Goal: Task Accomplishment & Management: Use online tool/utility

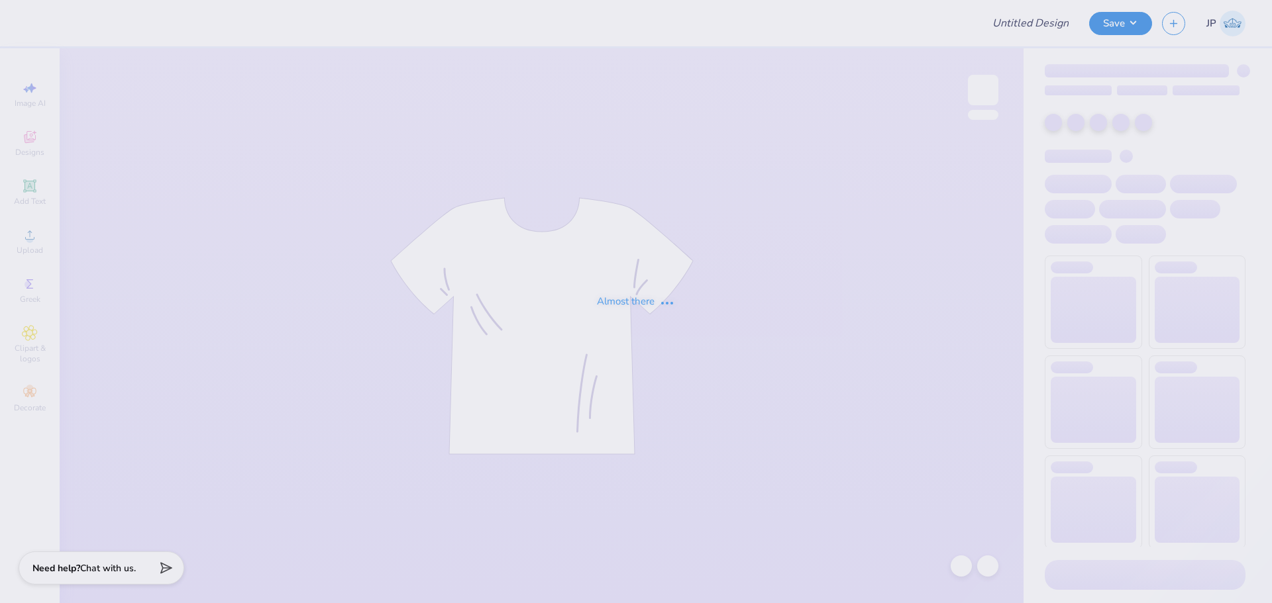
type input "Estelle Cole : Georgia Institute of Technology"
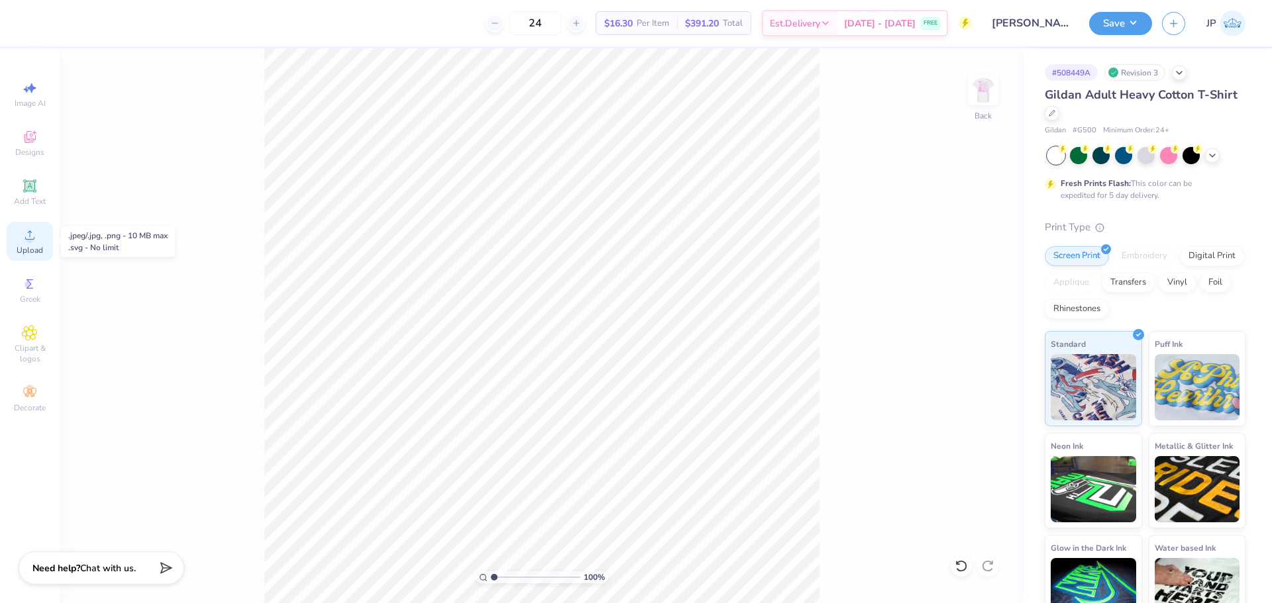
click at [40, 240] on div "Upload" at bounding box center [30, 241] width 46 height 39
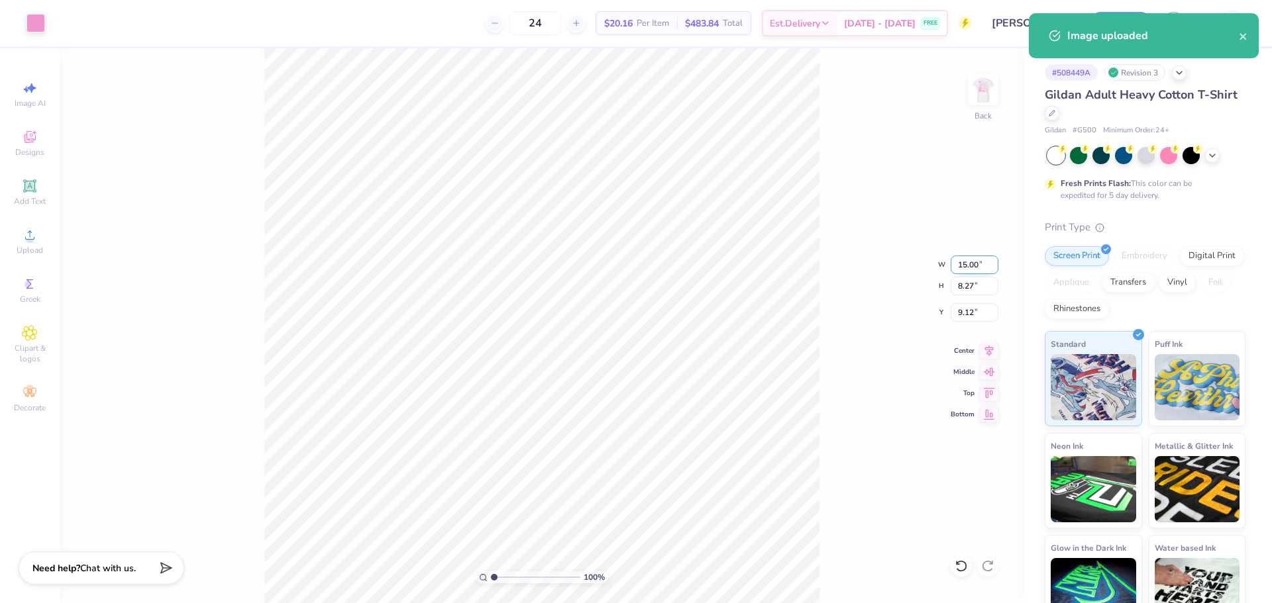
click at [958, 264] on input "15.00" at bounding box center [975, 265] width 48 height 19
drag, startPoint x: 958, startPoint y: 264, endPoint x: 1271, endPoint y: 325, distance: 318.7
click at [1095, 278] on div "Art colors 24 $20.16 Per Item $483.84 Total Est. Delivery Aug 30 - Sep 2 FREE D…" at bounding box center [636, 301] width 1272 height 603
type input "5.00"
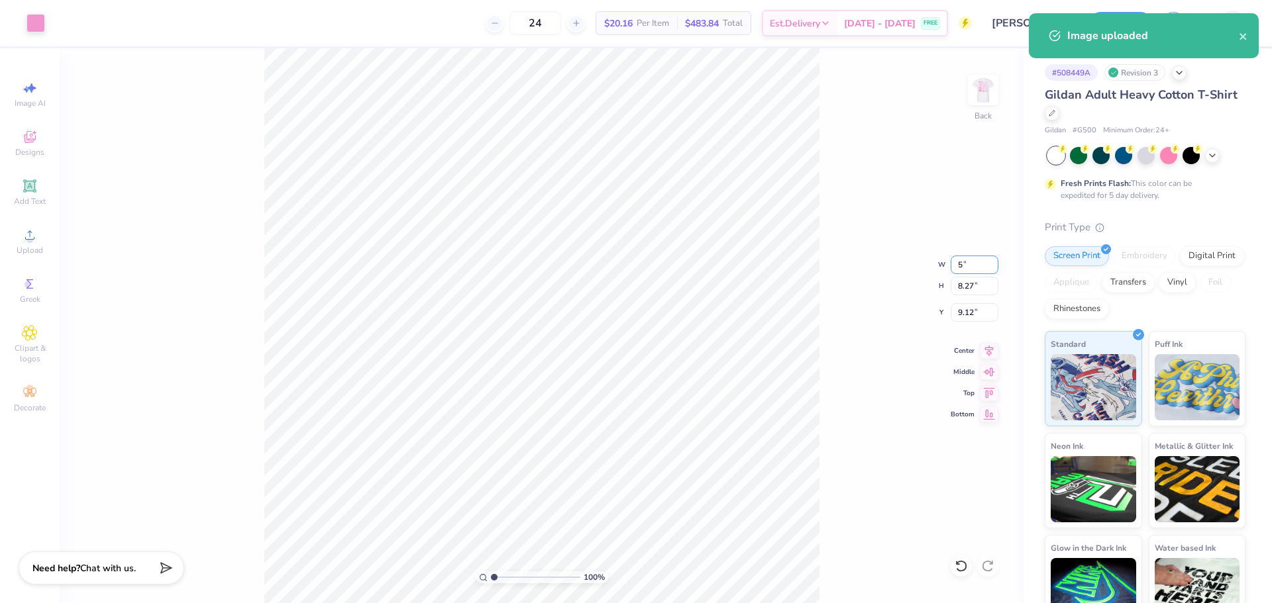
type input "2.76"
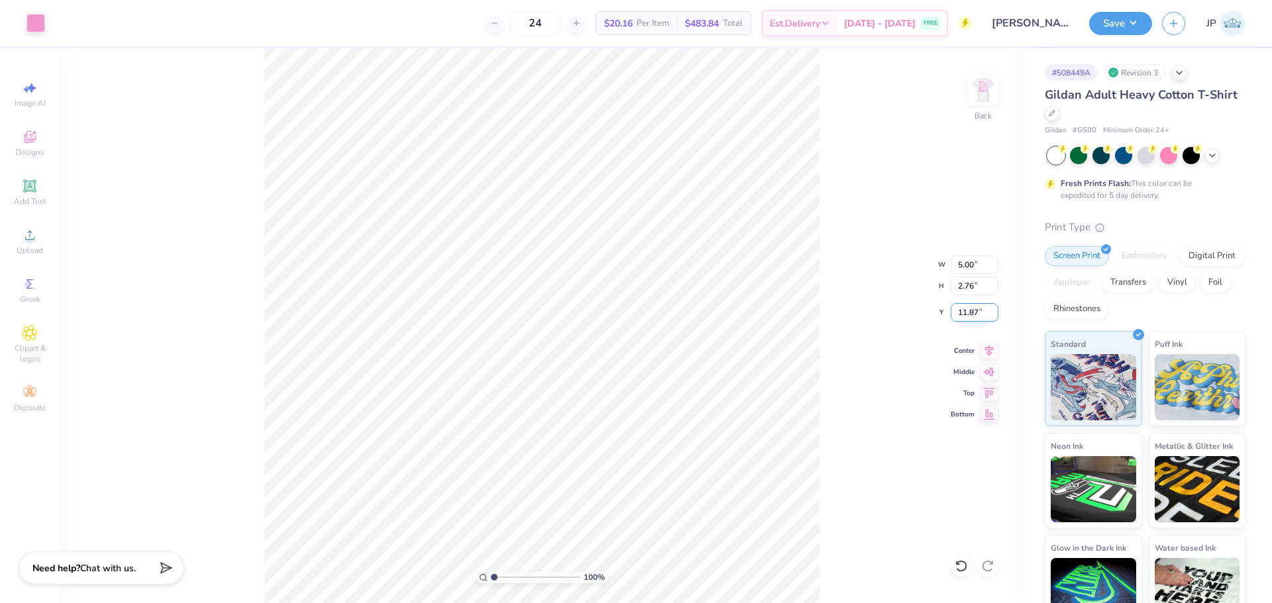
click at [970, 313] on input "11.87" at bounding box center [975, 312] width 48 height 19
type input "3.00"
type input "5.22"
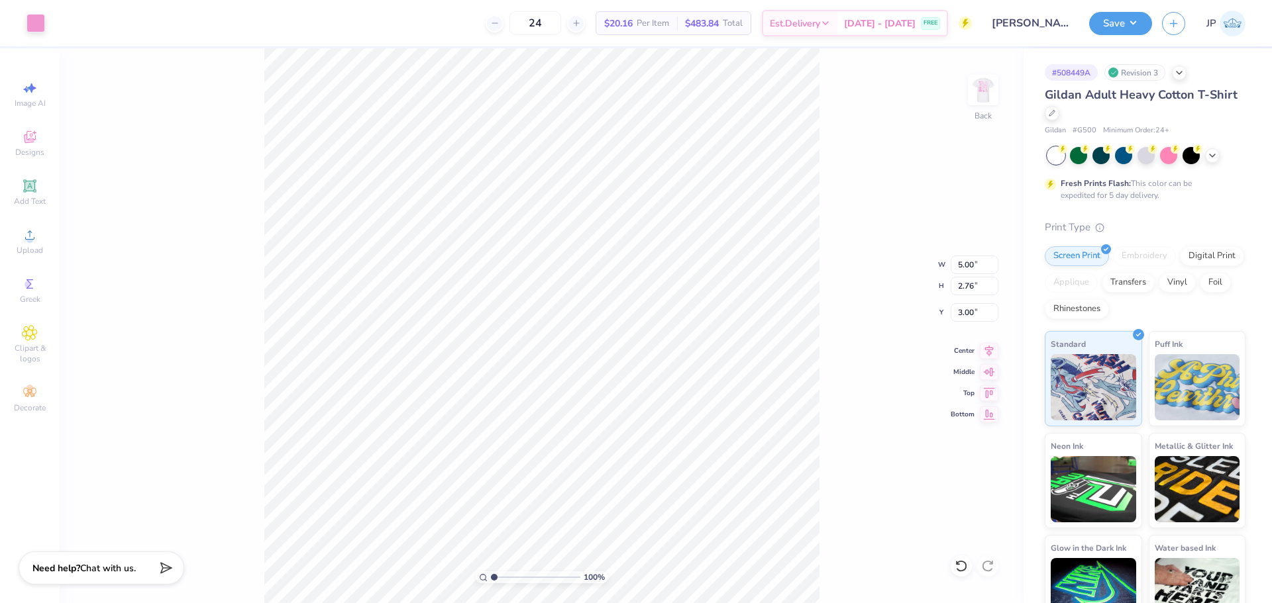
type input "2.70"
type input "2.57"
type input "3.90"
type input "3.47"
click at [40, 244] on div "Upload" at bounding box center [30, 241] width 46 height 39
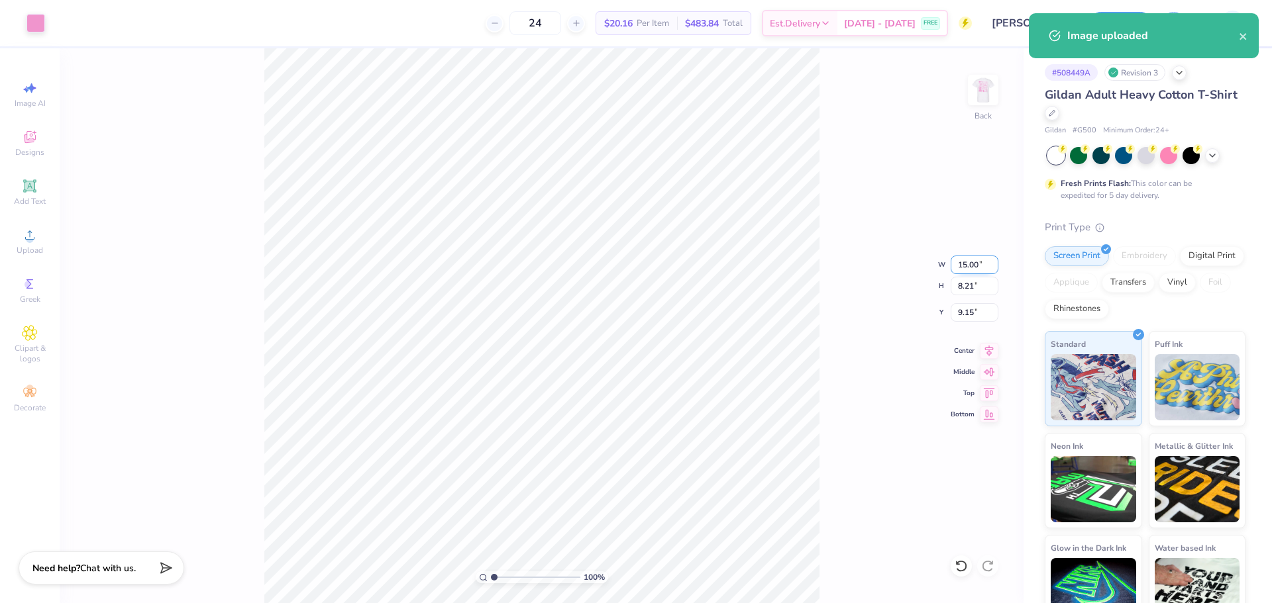
click at [970, 261] on input "15.00" at bounding box center [975, 265] width 48 height 19
click at [970, 262] on input "15.00" at bounding box center [975, 265] width 48 height 19
type input "5.00"
type input "2.74"
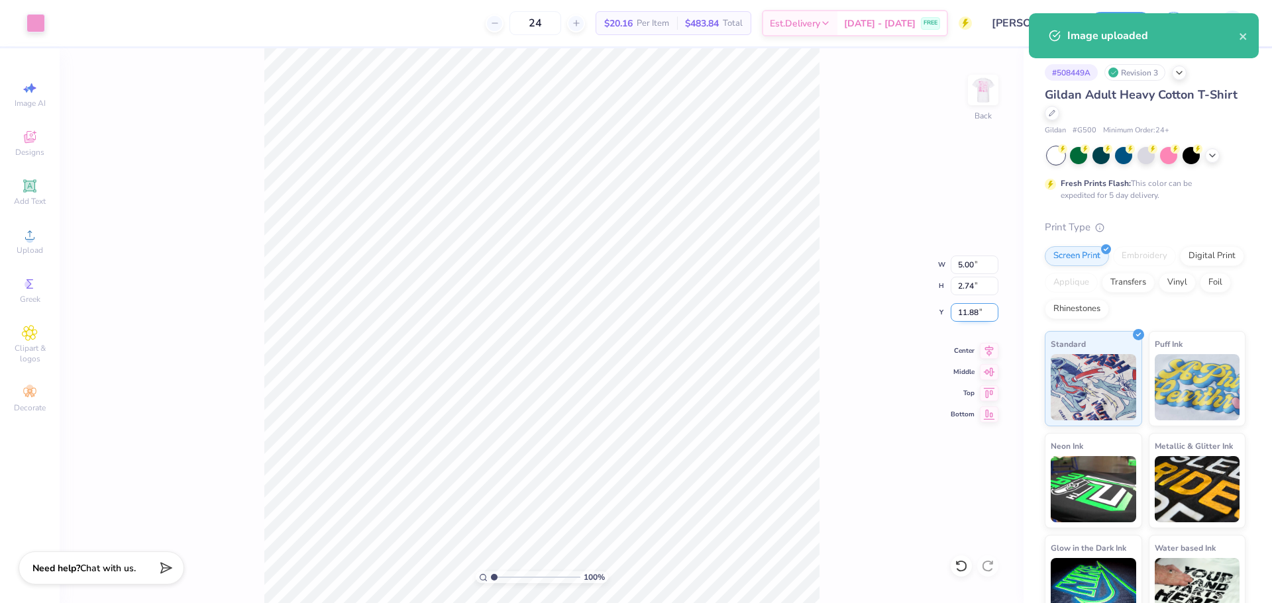
click at [962, 314] on input "11.88" at bounding box center [975, 312] width 48 height 19
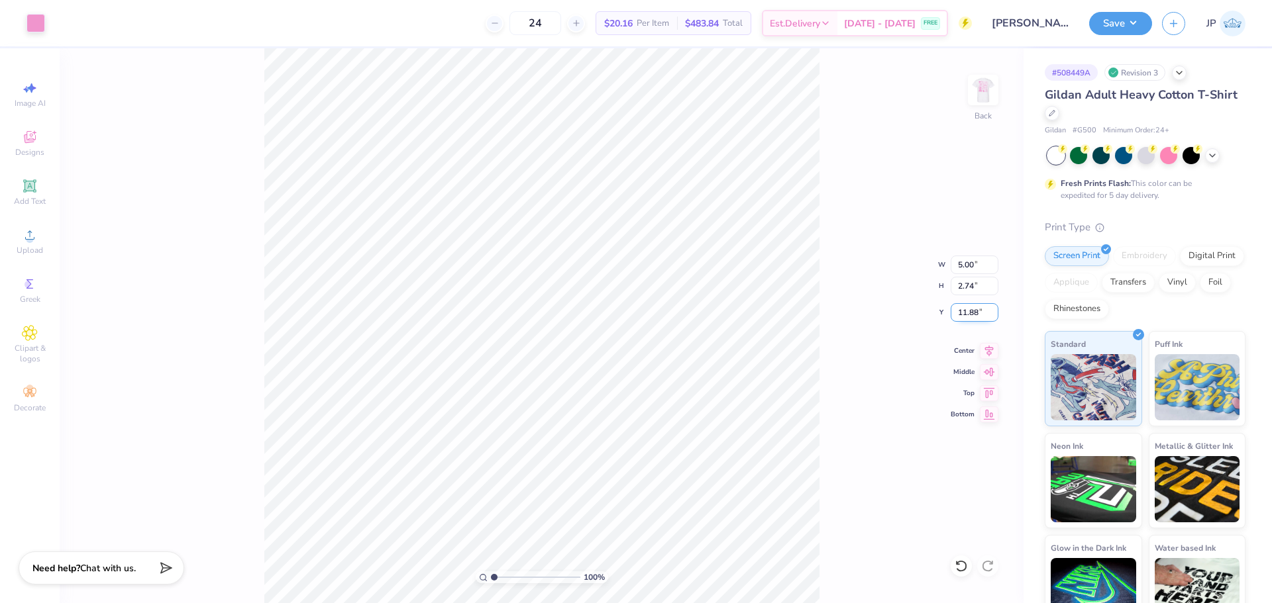
click at [962, 314] on input "11.88" at bounding box center [975, 312] width 48 height 19
type input "3.00"
click at [983, 89] on img at bounding box center [982, 90] width 53 height 53
click at [245, 454] on div "100 % Front" at bounding box center [542, 325] width 964 height 555
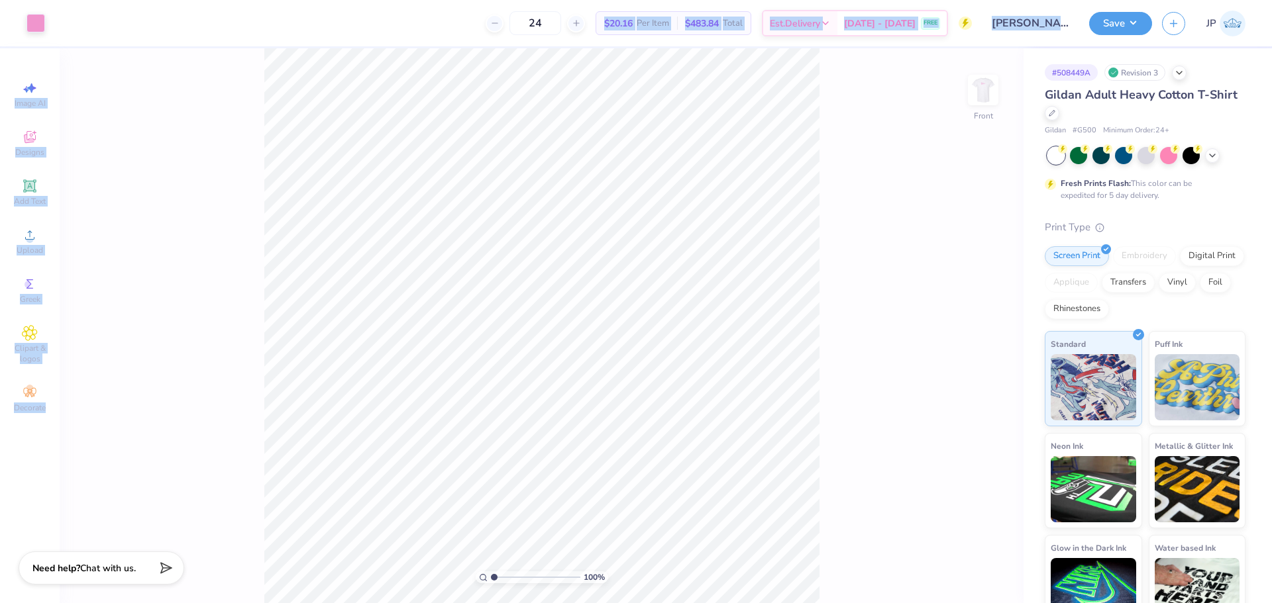
click at [696, 394] on div "Art colors 24 $20.16 Per Item $483.84 Total Est. Delivery Aug 30 - Sep 2 FREE D…" at bounding box center [636, 301] width 1272 height 603
drag, startPoint x: 303, startPoint y: 36, endPoint x: 316, endPoint y: 29, distance: 14.5
click at [321, 34] on div "Art colors 24 $20.16 Per Item $483.84 Total Est. Delivery Aug 30 - Sep 2 FREE D…" at bounding box center [636, 301] width 1272 height 603
click at [33, 238] on icon at bounding box center [30, 235] width 16 height 16
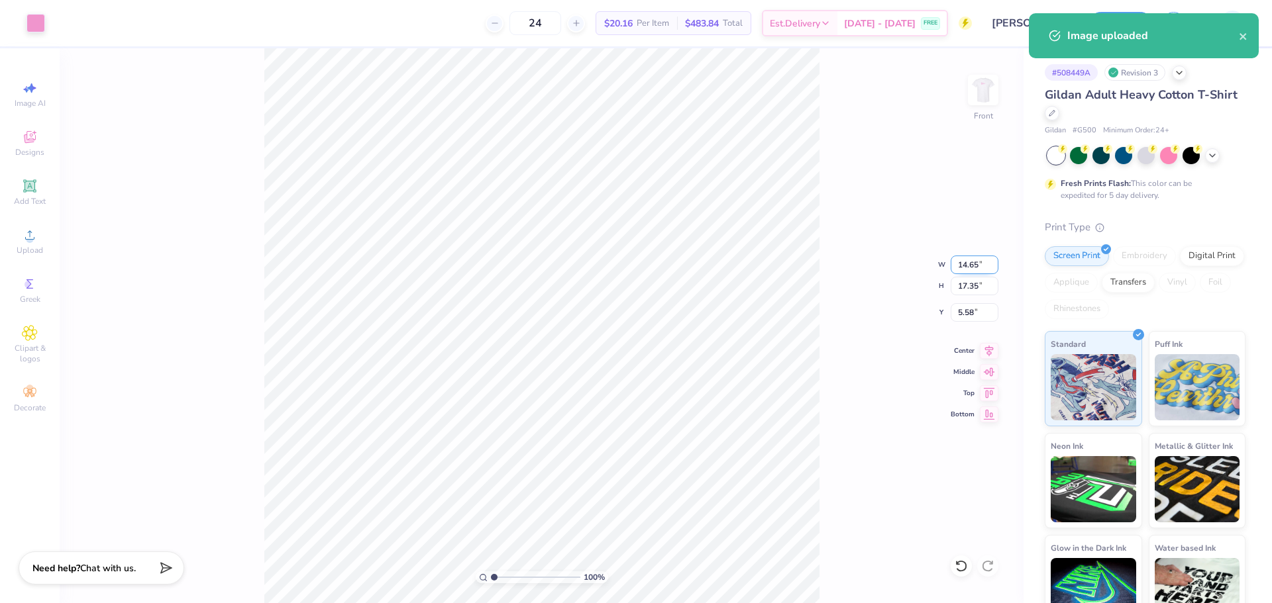
click at [966, 266] on input "14.65" at bounding box center [975, 265] width 48 height 19
type input "12.00"
type input "14.21"
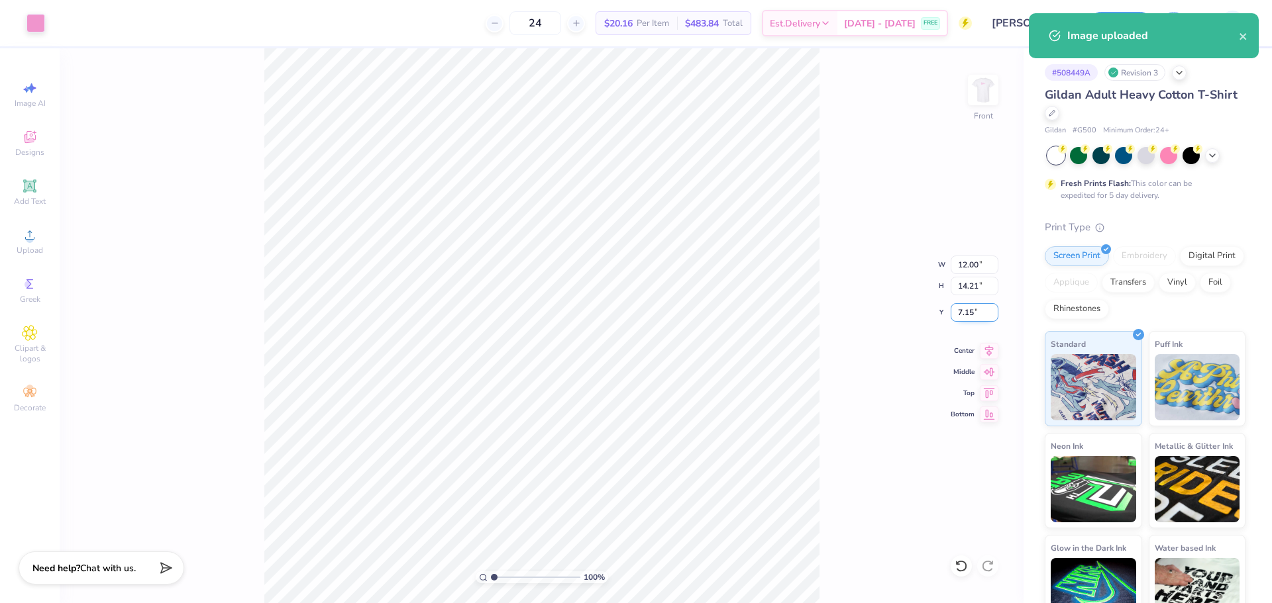
click at [959, 312] on input "7.15" at bounding box center [975, 312] width 48 height 19
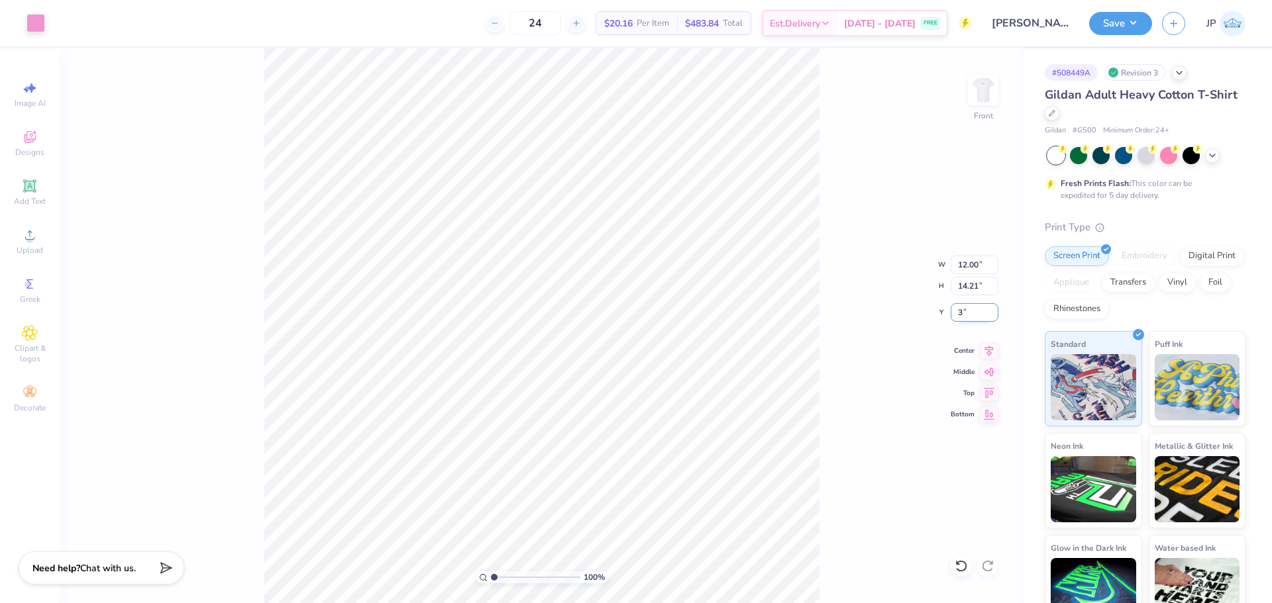
type input "3.00"
click at [847, 201] on div "100 % Front W 12.00 12.00 " H 14.21 14.21 " Y 3.00 3.00 " Center Middle Top Bot…" at bounding box center [542, 325] width 964 height 555
click at [248, 460] on div "100 % Front" at bounding box center [542, 325] width 964 height 555
click at [1134, 16] on button "Save" at bounding box center [1120, 21] width 63 height 23
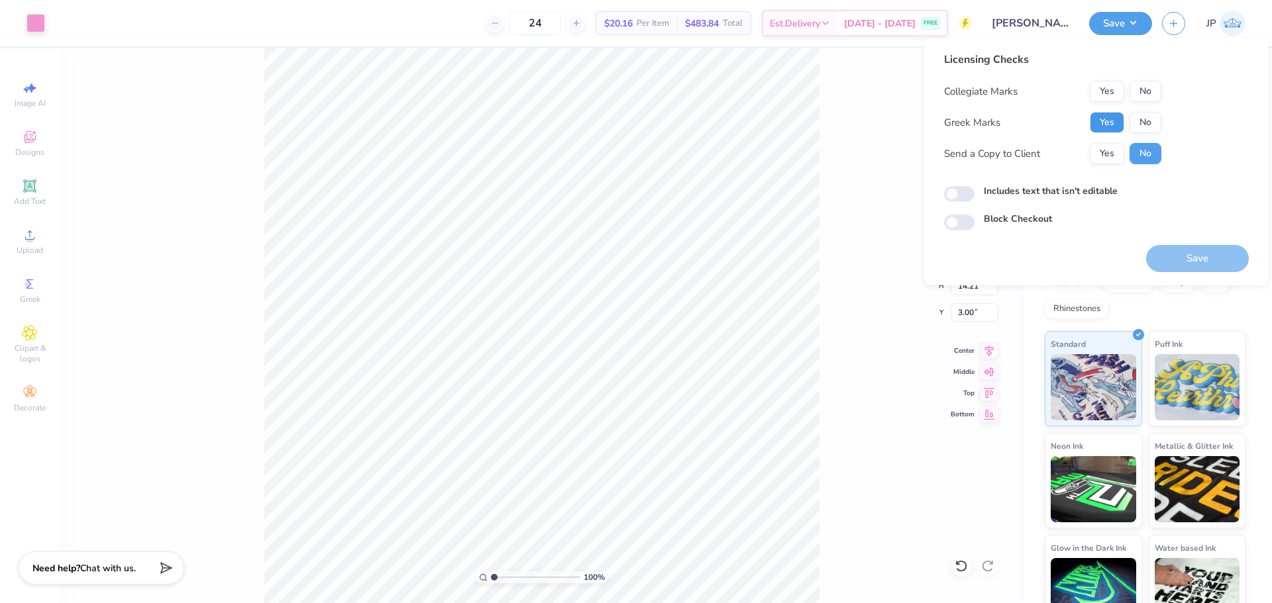
click at [1105, 123] on button "Yes" at bounding box center [1107, 122] width 34 height 21
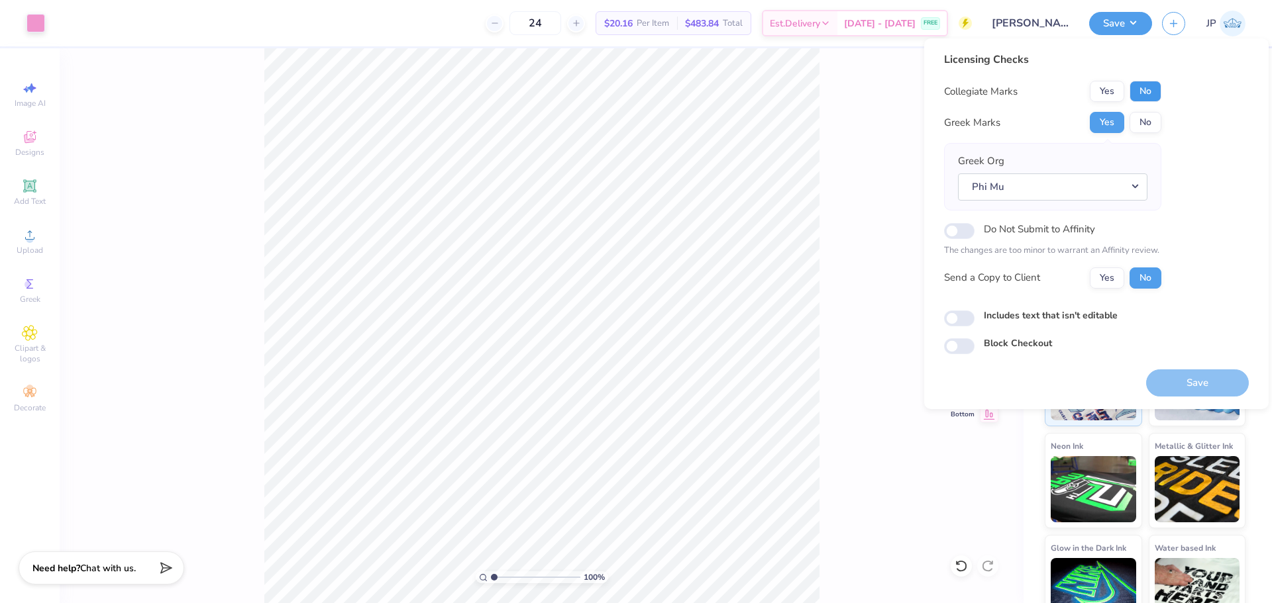
click at [1132, 92] on button "No" at bounding box center [1145, 91] width 32 height 21
click at [1197, 383] on button "Save" at bounding box center [1197, 383] width 103 height 27
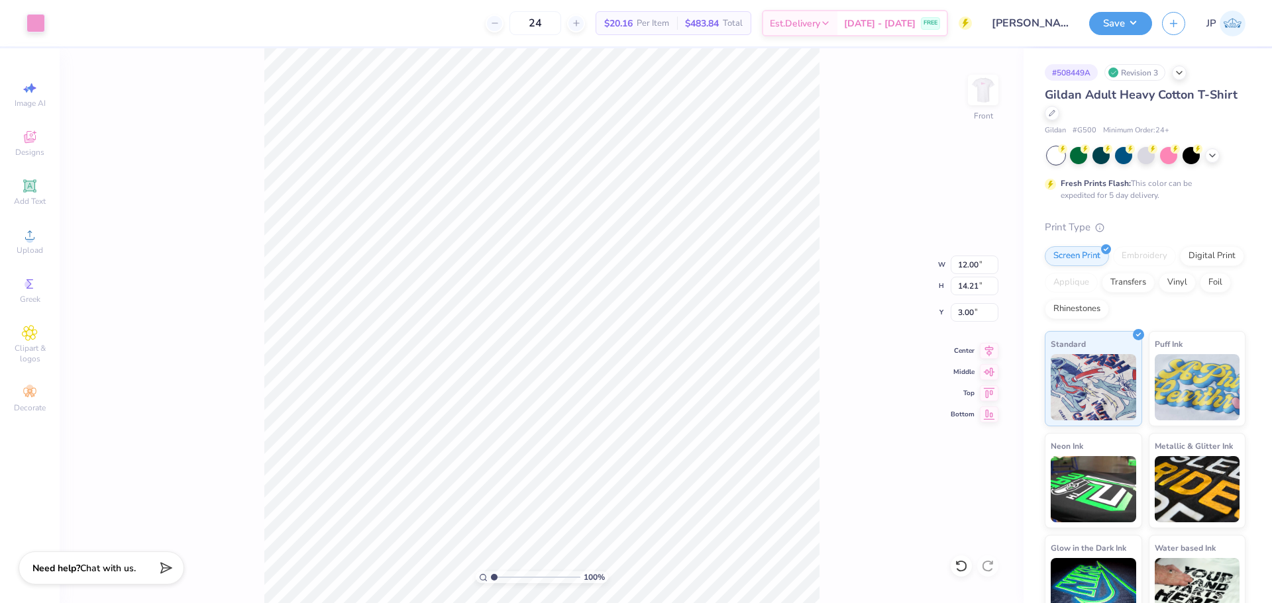
click at [332, 515] on div "100 % Front W 12.00 12.00 " H 14.21 14.21 " Y 3.00 3.00 " Center Middle Top Bot…" at bounding box center [542, 325] width 964 height 555
click at [967, 291] on input "14.21" at bounding box center [975, 286] width 48 height 19
type input "13"
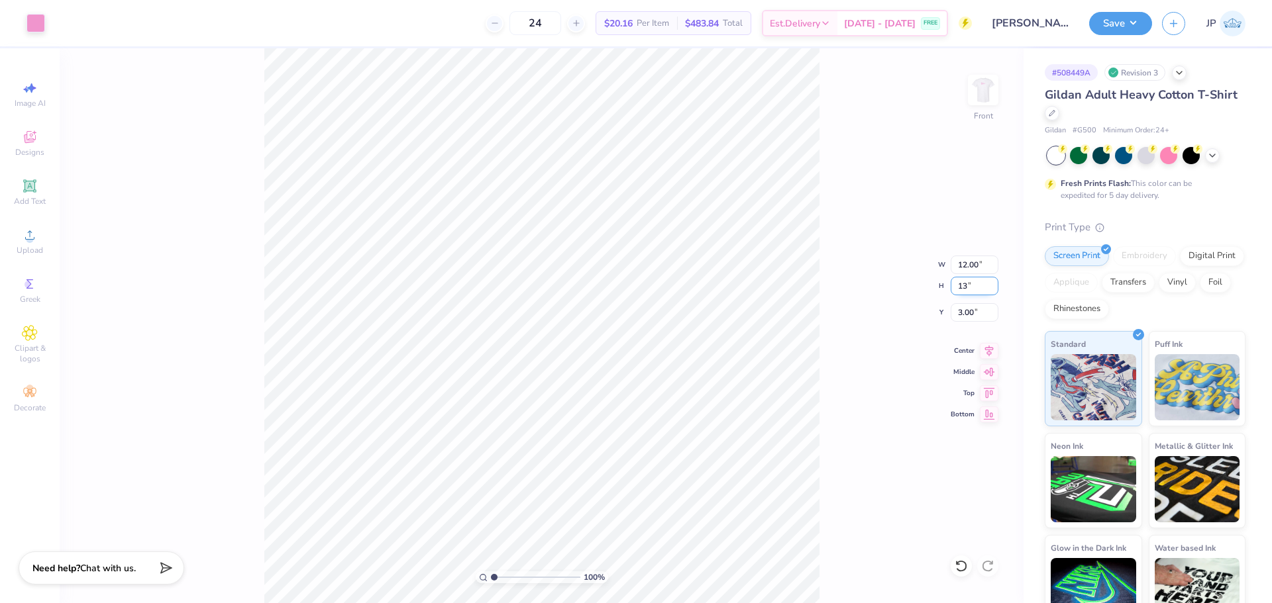
type input "10.98"
type input "13.00"
click at [953, 313] on input "3.60" at bounding box center [975, 312] width 48 height 19
drag, startPoint x: 953, startPoint y: 313, endPoint x: 963, endPoint y: 311, distance: 10.9
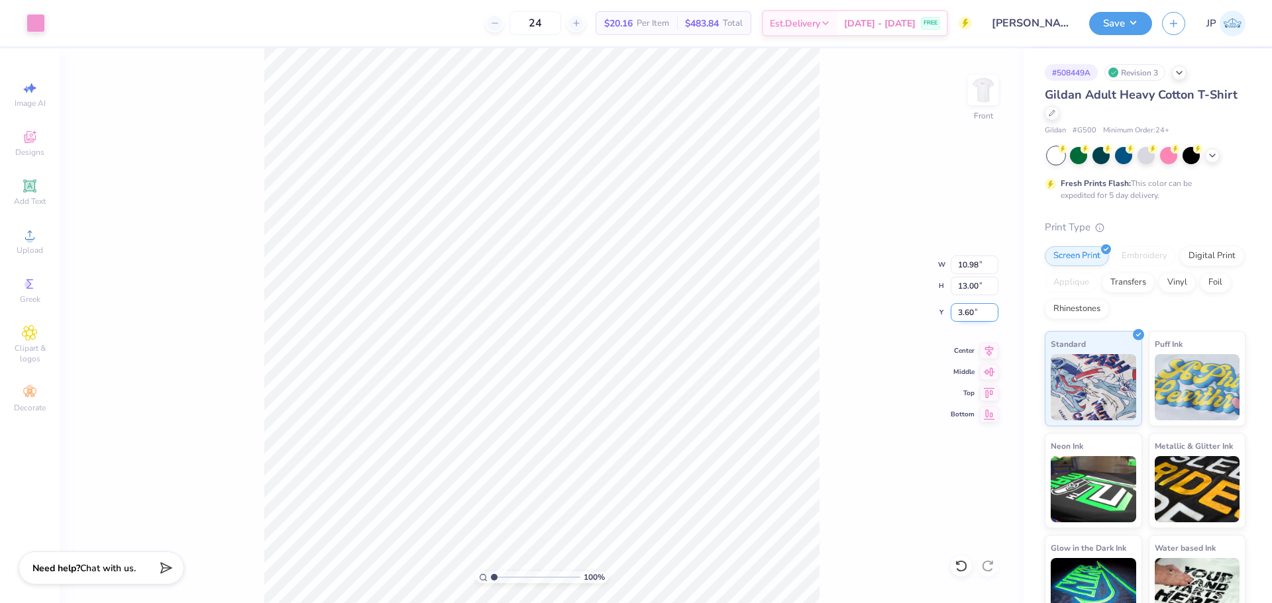
click at [954, 313] on input "3.60" at bounding box center [975, 312] width 48 height 19
type input "3.00"
click at [1110, 28] on button "Save" at bounding box center [1120, 21] width 63 height 23
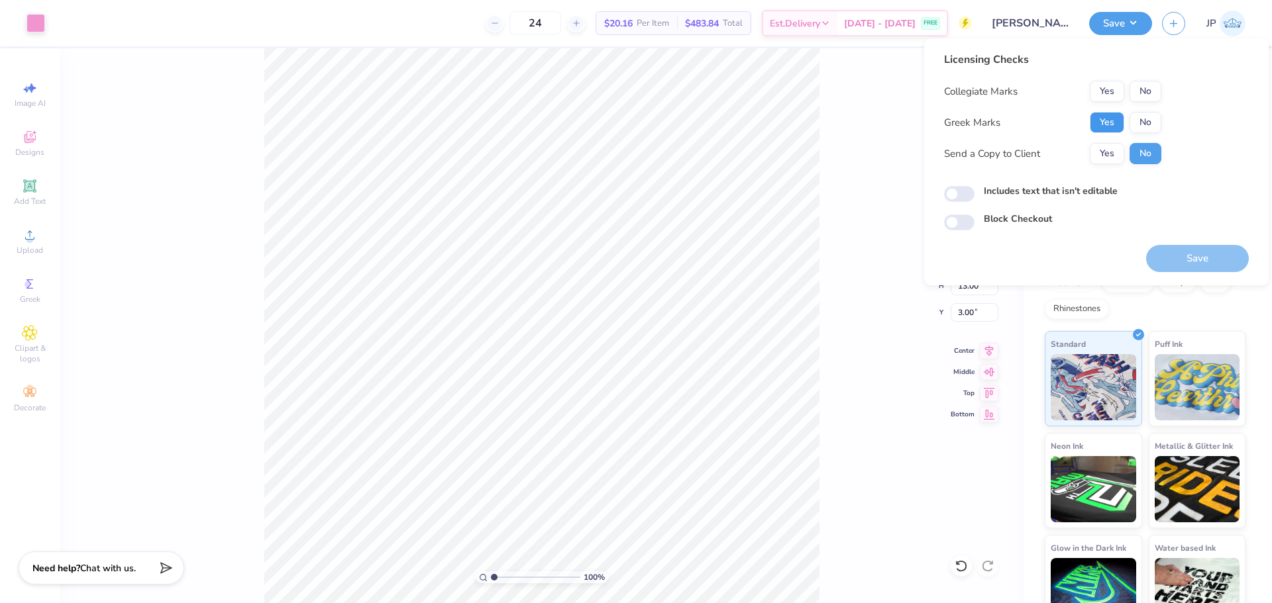
click at [1101, 122] on button "Yes" at bounding box center [1107, 122] width 34 height 21
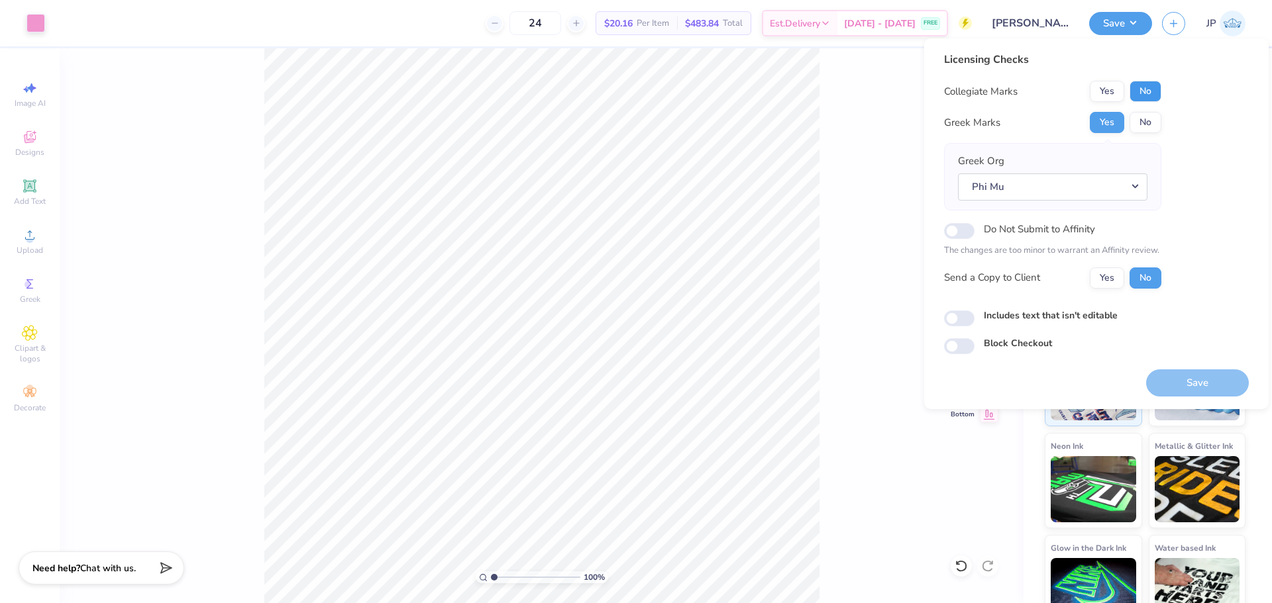
click at [1132, 97] on button "No" at bounding box center [1145, 91] width 32 height 21
click at [1198, 380] on button "Save" at bounding box center [1197, 383] width 103 height 27
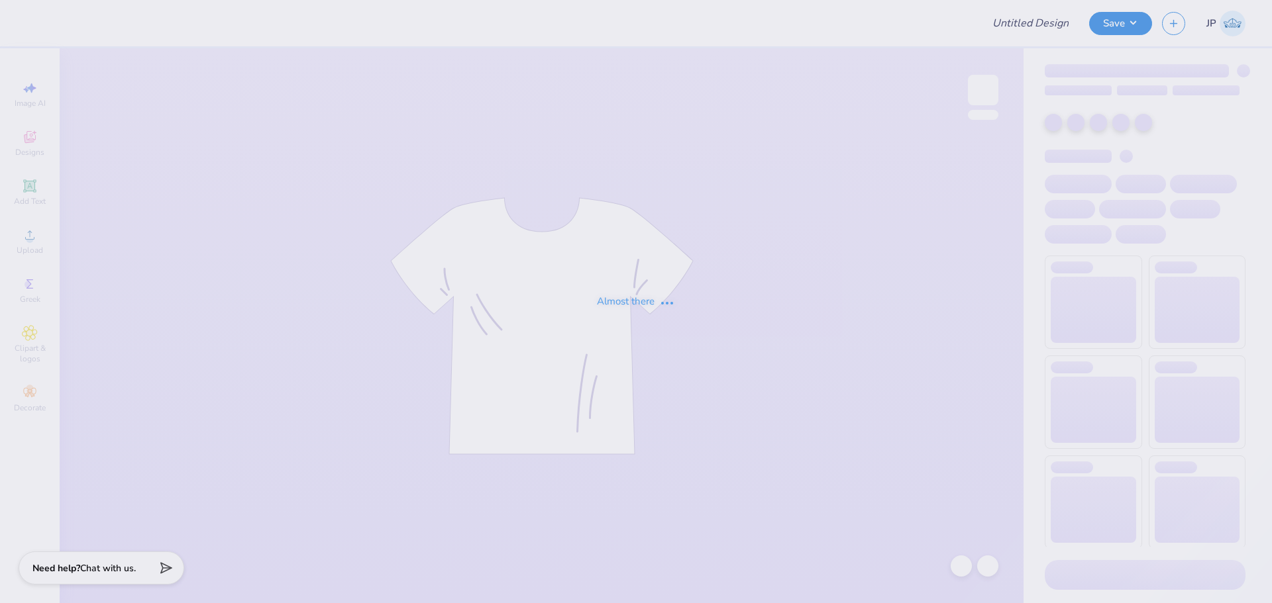
type input "Designs for SDSU Admin!"
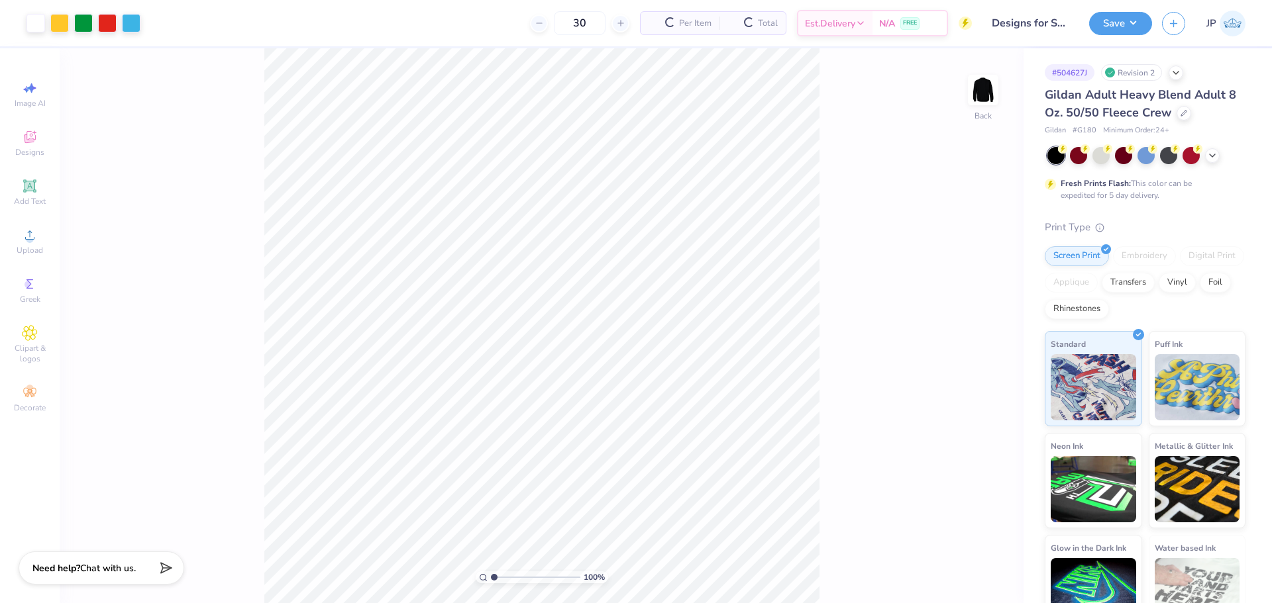
click at [174, 450] on div "100 % Back" at bounding box center [542, 325] width 964 height 555
click at [41, 231] on div "Upload" at bounding box center [30, 241] width 46 height 39
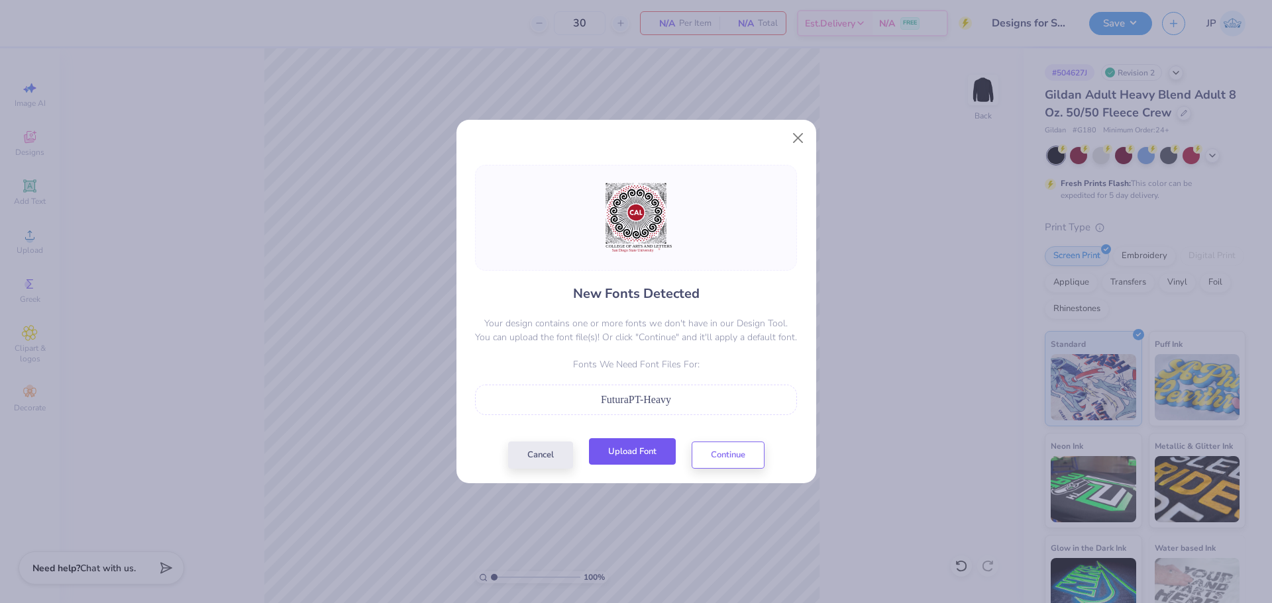
click at [644, 457] on button "Upload Font" at bounding box center [632, 451] width 87 height 27
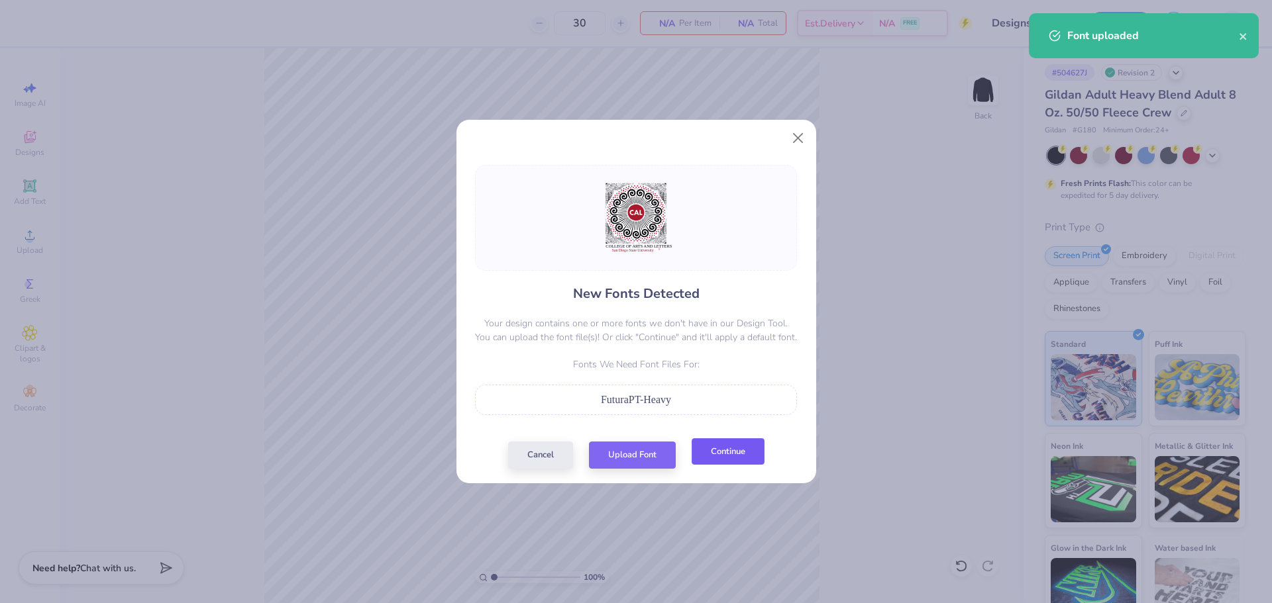
click at [729, 462] on button "Continue" at bounding box center [728, 451] width 73 height 27
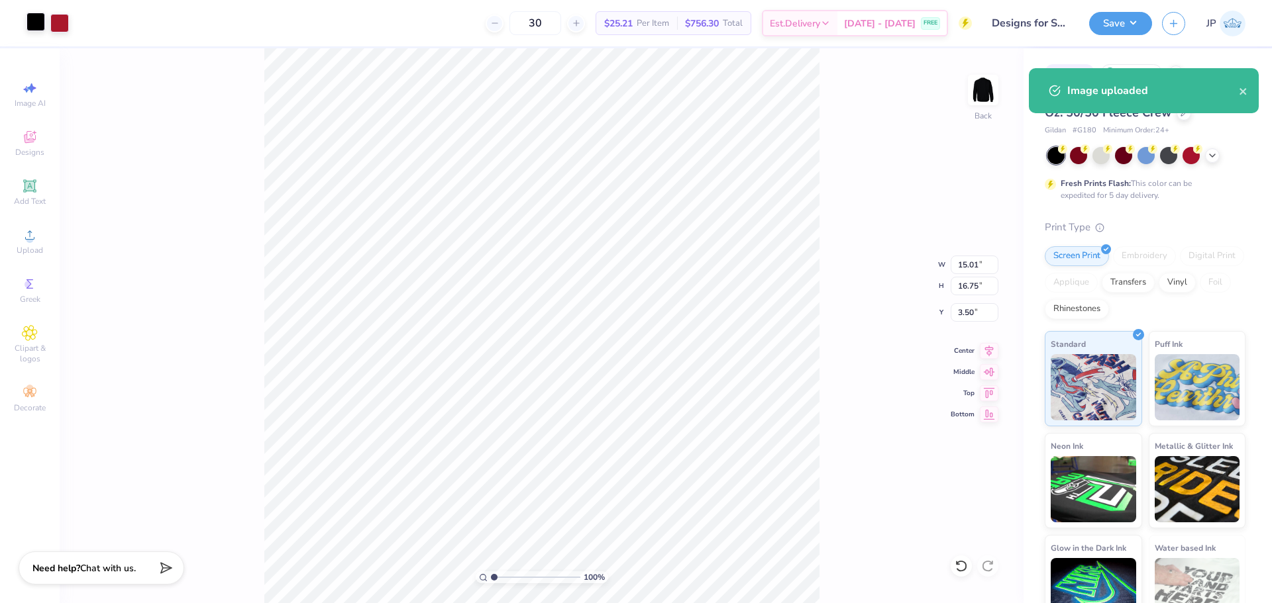
click at [33, 26] on div at bounding box center [35, 22] width 19 height 19
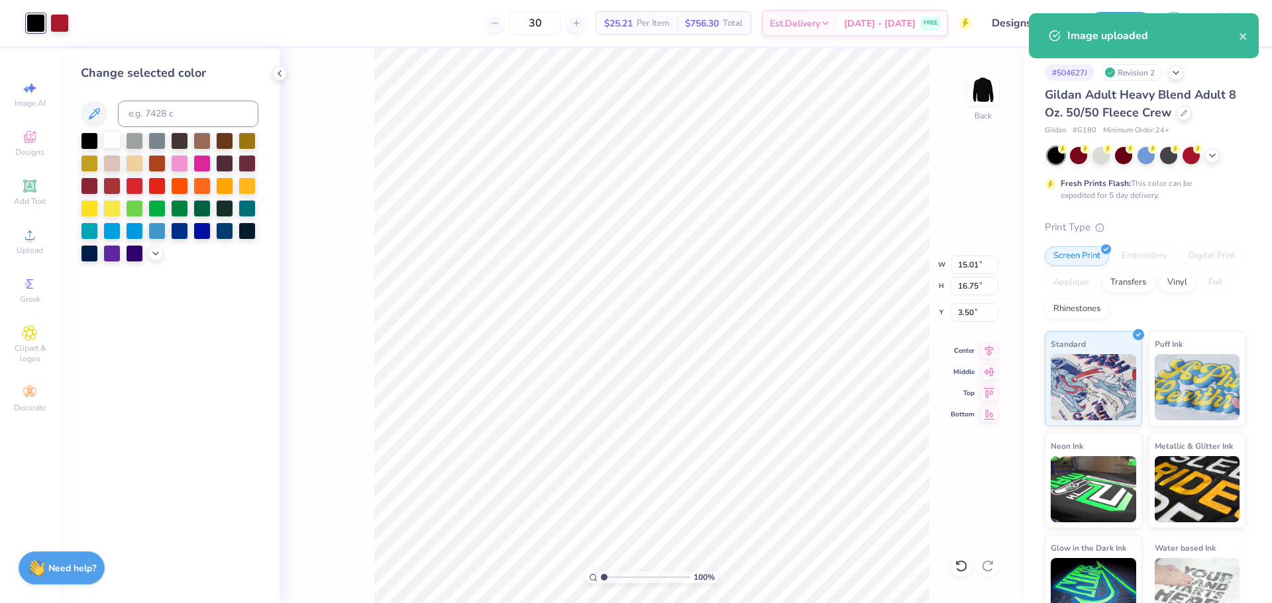
click at [117, 139] on div at bounding box center [111, 139] width 17 height 17
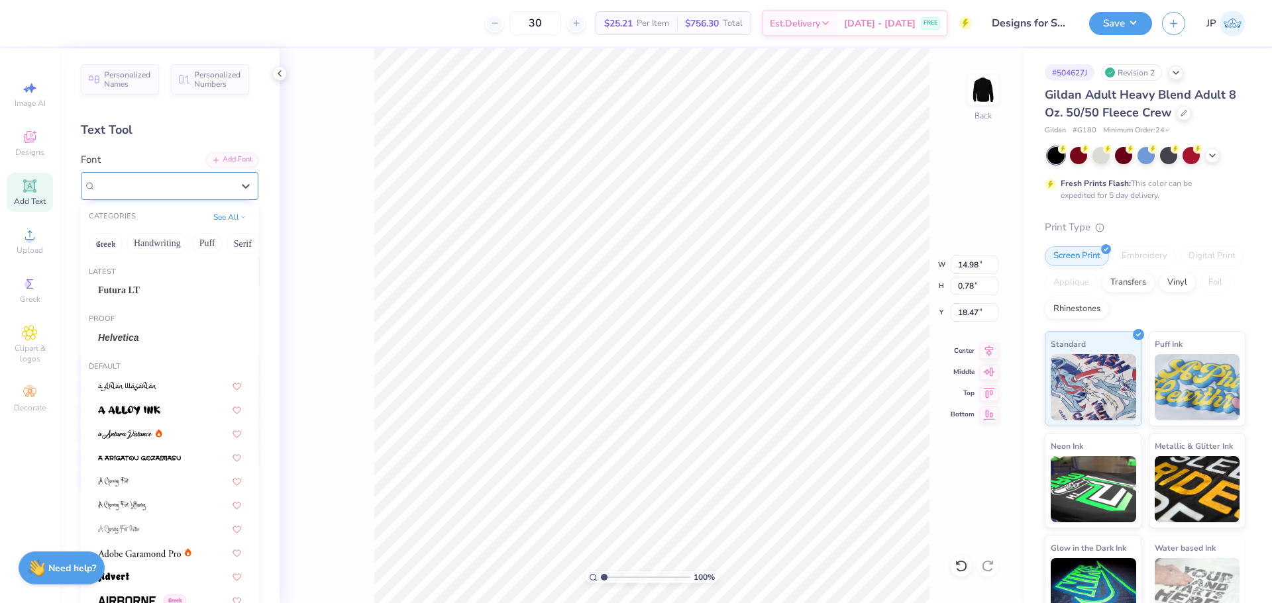
click at [142, 187] on div "Super Dream" at bounding box center [164, 186] width 139 height 21
click at [196, 192] on div "Super Dream" at bounding box center [164, 185] width 136 height 15
click at [239, 181] on icon at bounding box center [245, 186] width 13 height 13
click at [171, 290] on div "Futura LT" at bounding box center [169, 290] width 143 height 14
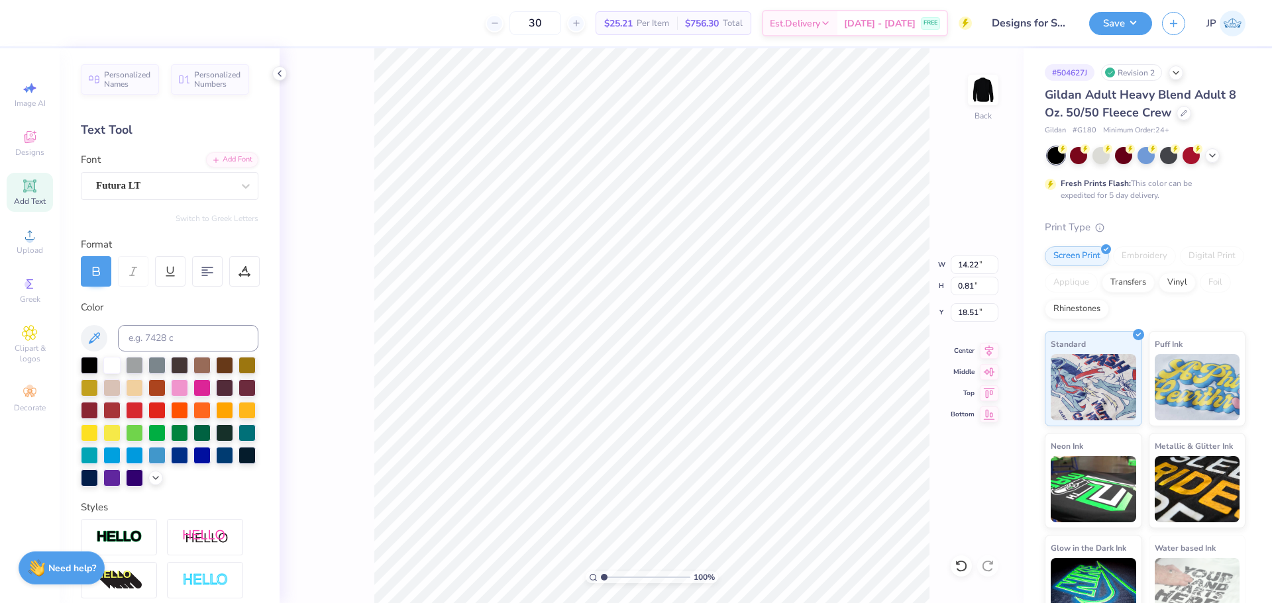
type input "14.22"
type input "0.81"
type input "18.51"
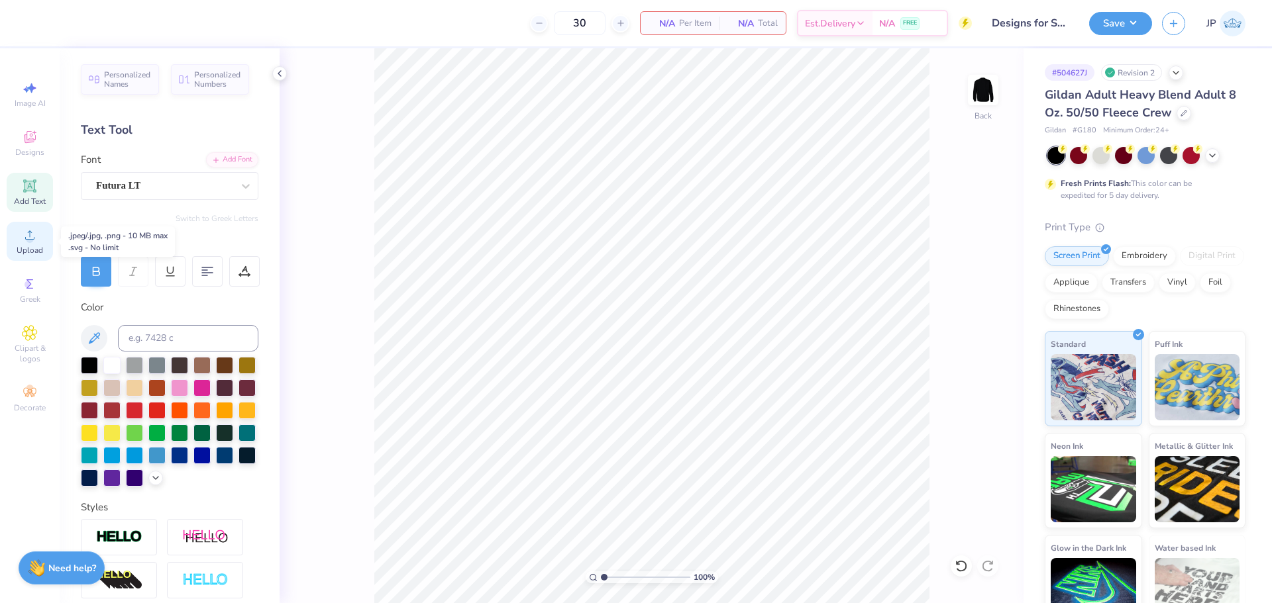
click at [31, 246] on span "Upload" at bounding box center [30, 250] width 26 height 11
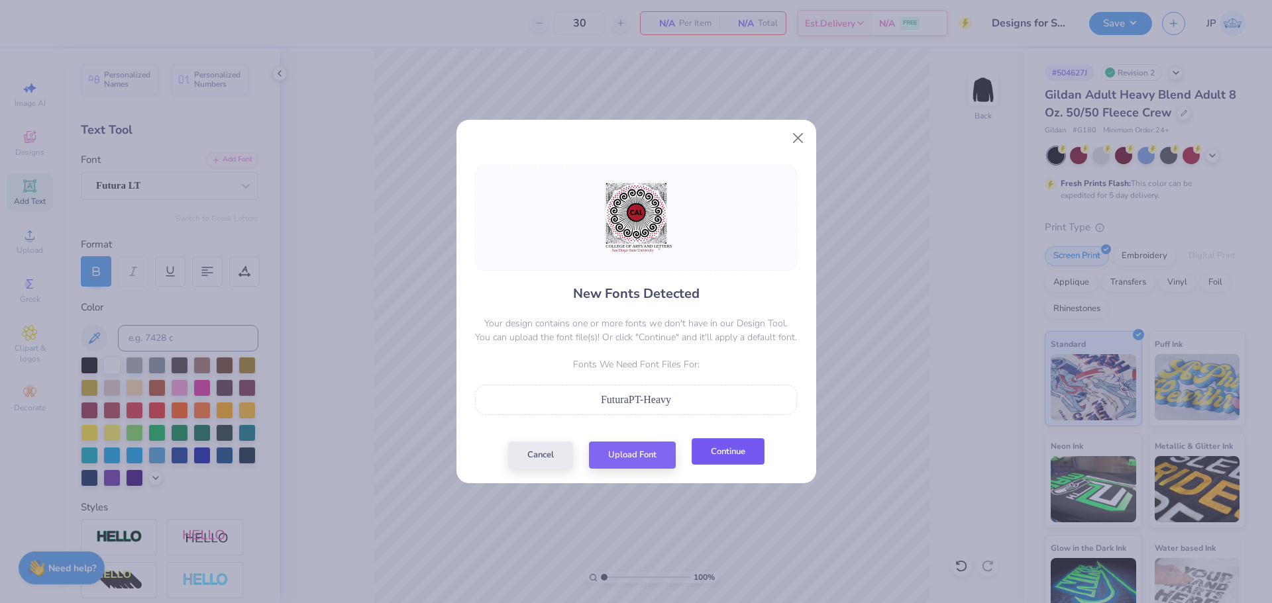
click at [743, 459] on button "Continue" at bounding box center [728, 451] width 73 height 27
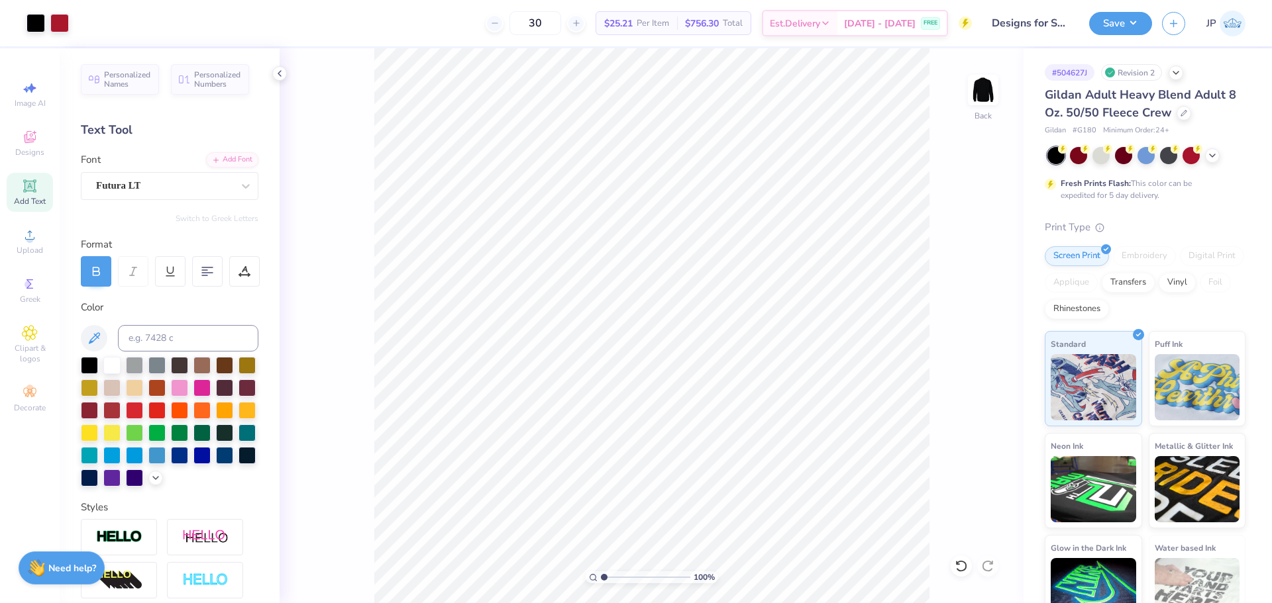
click at [1011, 563] on div "100 % Back" at bounding box center [652, 325] width 744 height 555
click at [36, 27] on div at bounding box center [35, 22] width 19 height 19
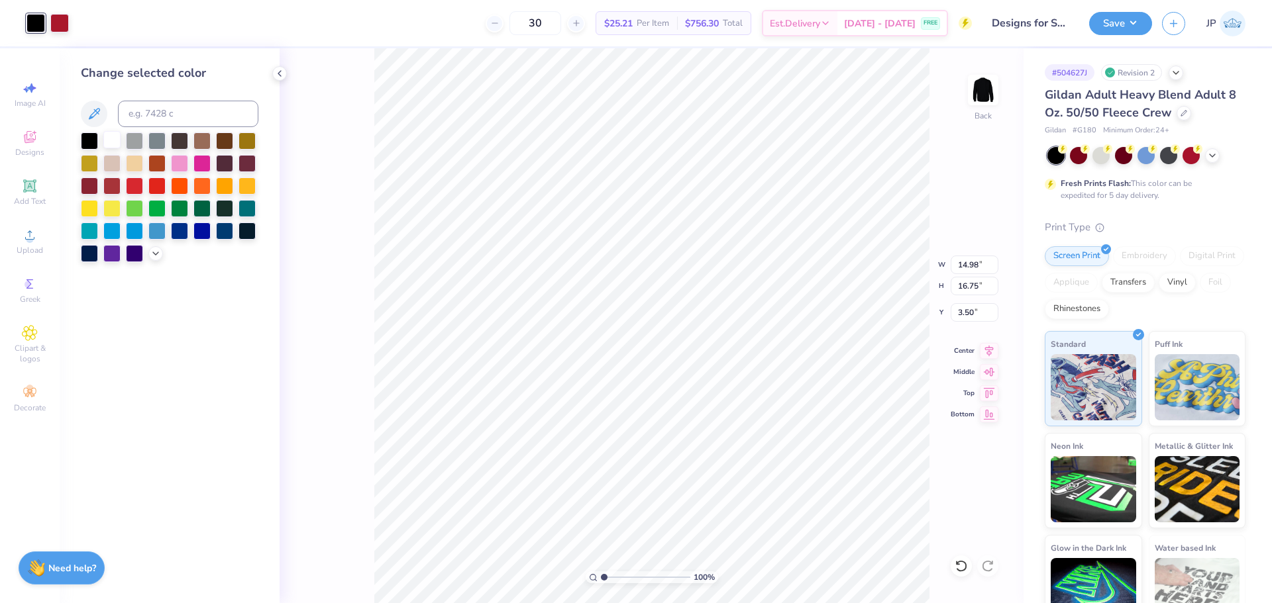
click at [113, 142] on div at bounding box center [111, 139] width 17 height 17
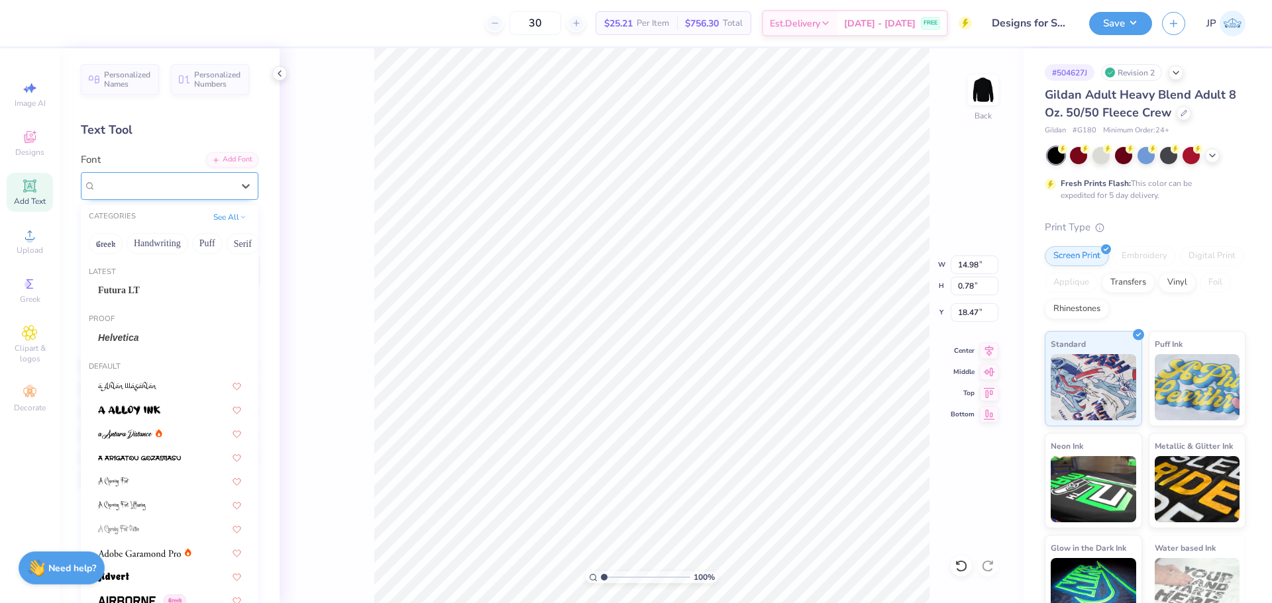
click at [177, 188] on div "Super Dream" at bounding box center [164, 186] width 139 height 21
click at [146, 287] on div "Futura LT" at bounding box center [169, 290] width 143 height 14
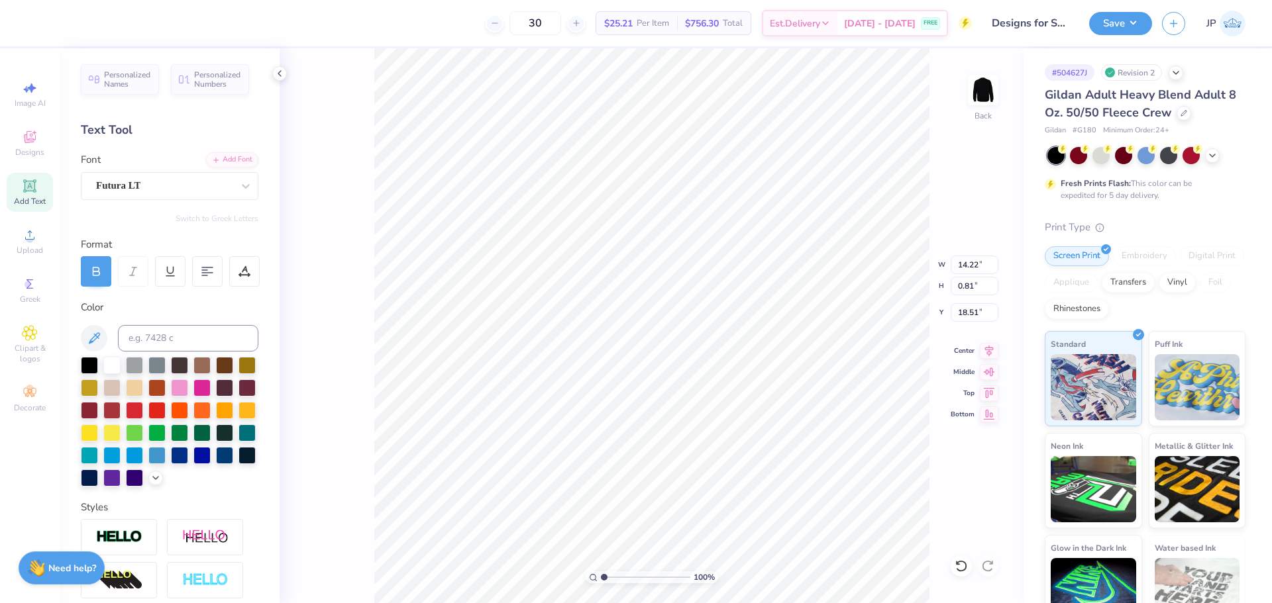
type input "14.22"
type input "0.81"
type input "18.51"
type input "11.50"
type input "0.84"
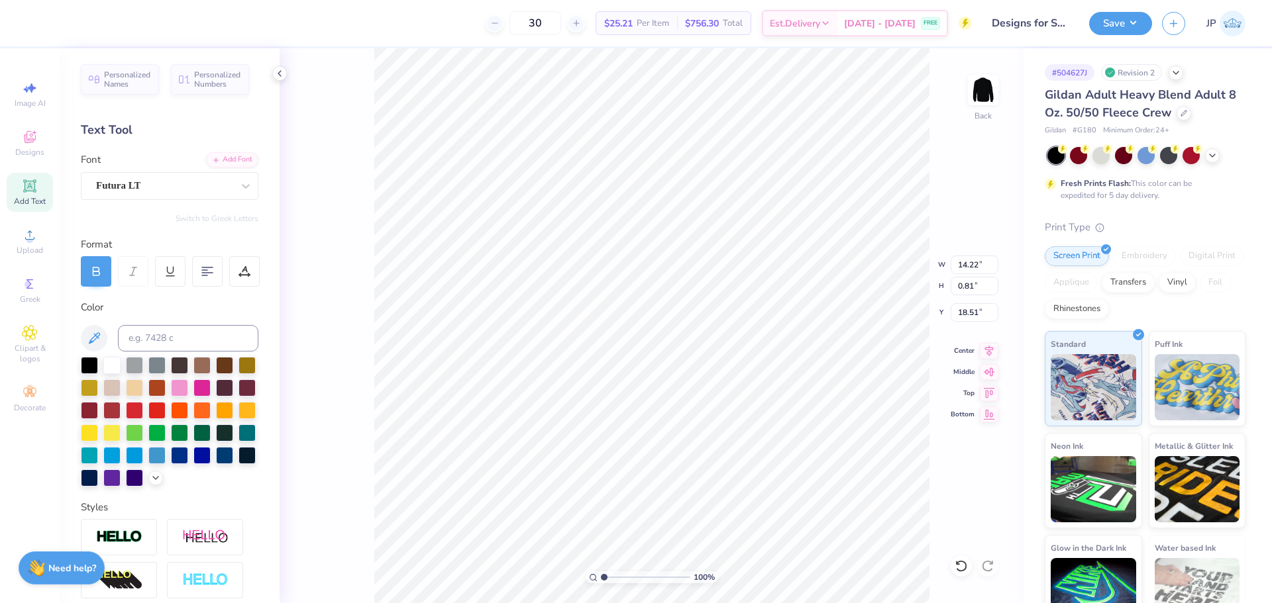
type input "19.42"
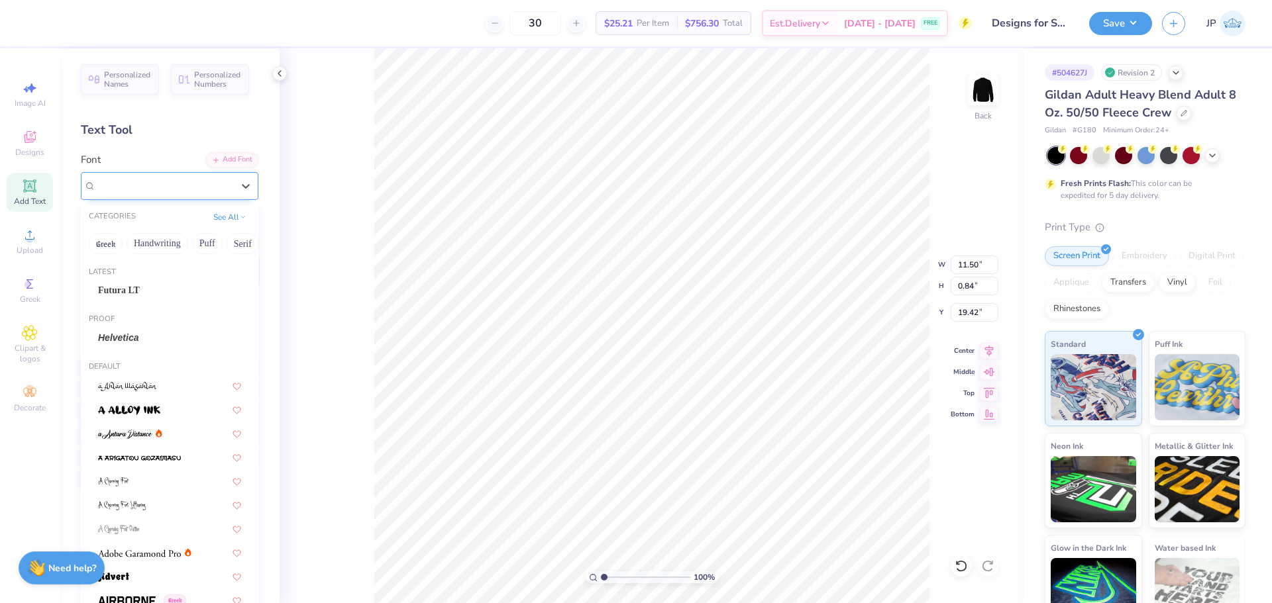
click at [145, 193] on div at bounding box center [164, 186] width 136 height 18
click at [125, 287] on span "Futura LT" at bounding box center [119, 290] width 42 height 14
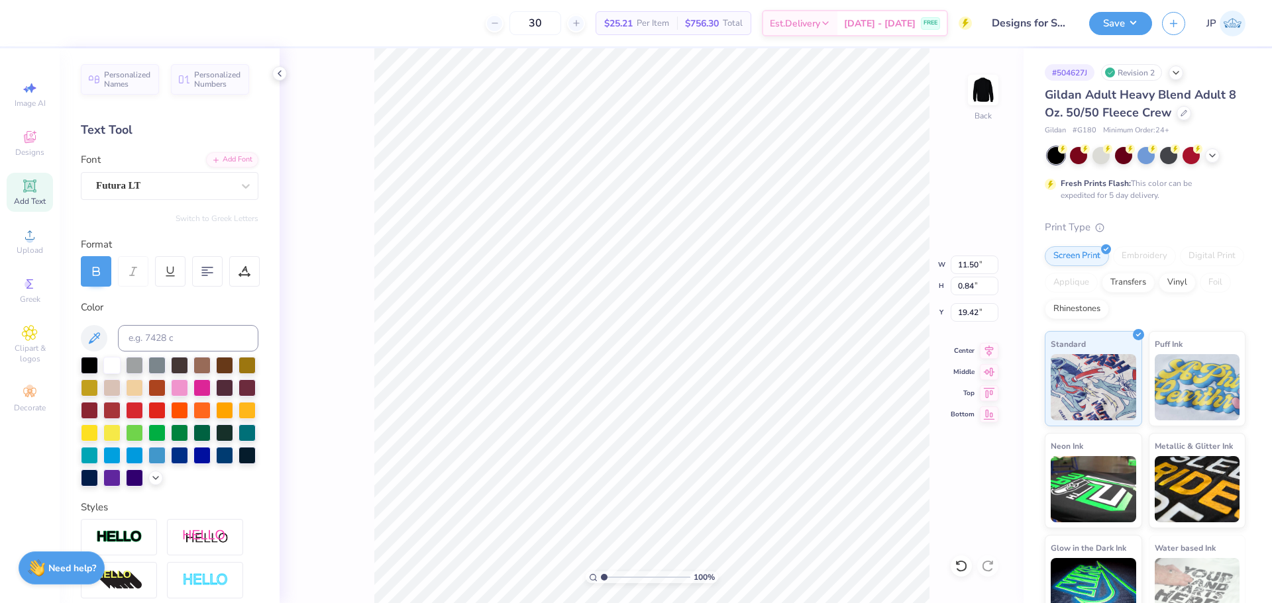
type input "10.59"
type input "0.97"
type input "19.33"
type input "2.53"
click at [617, 576] on input "range" at bounding box center [645, 578] width 89 height 12
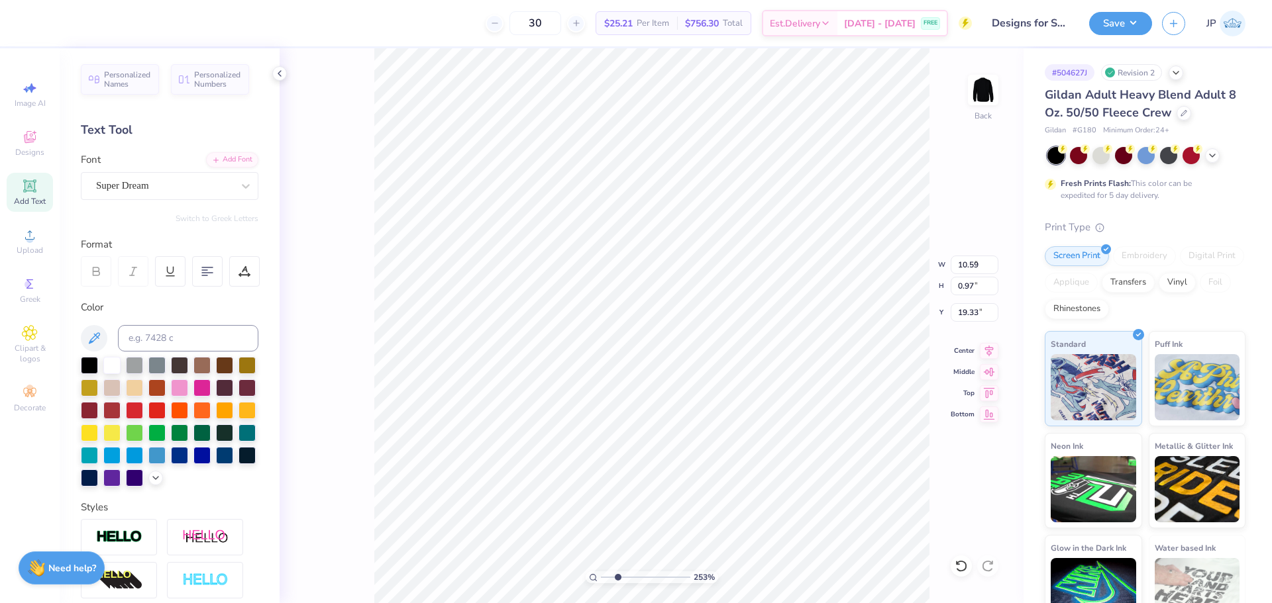
type input "0.43"
type input "19.44"
click at [144, 173] on div "Super Dream" at bounding box center [170, 186] width 178 height 28
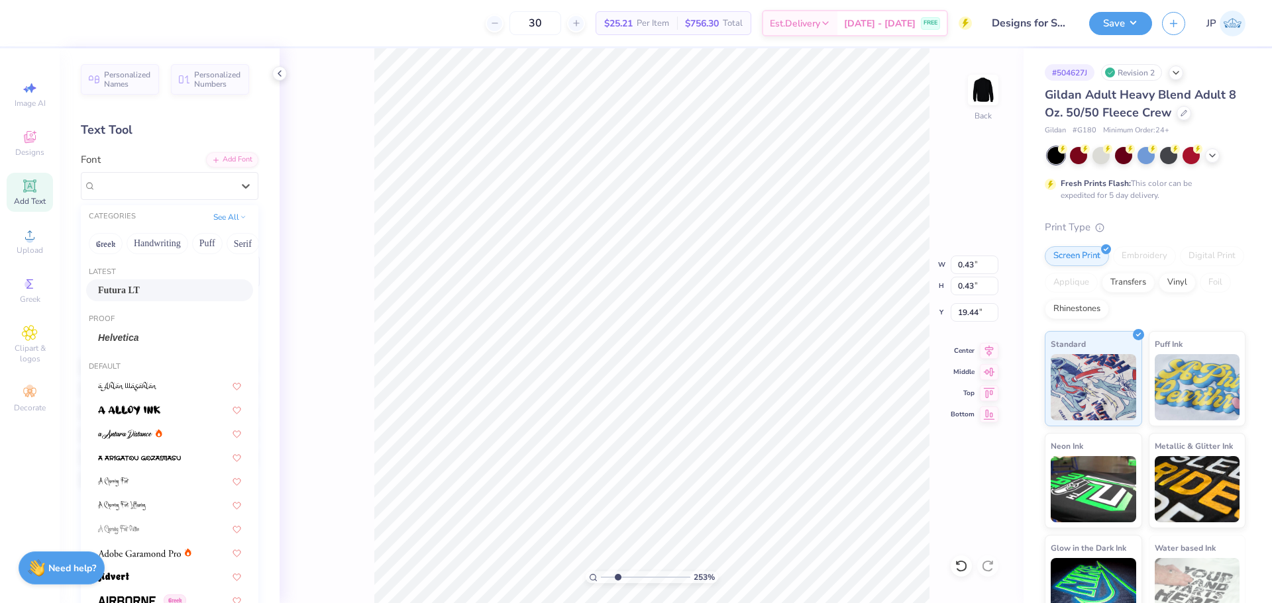
click at [132, 289] on span "Futura LT" at bounding box center [119, 290] width 42 height 14
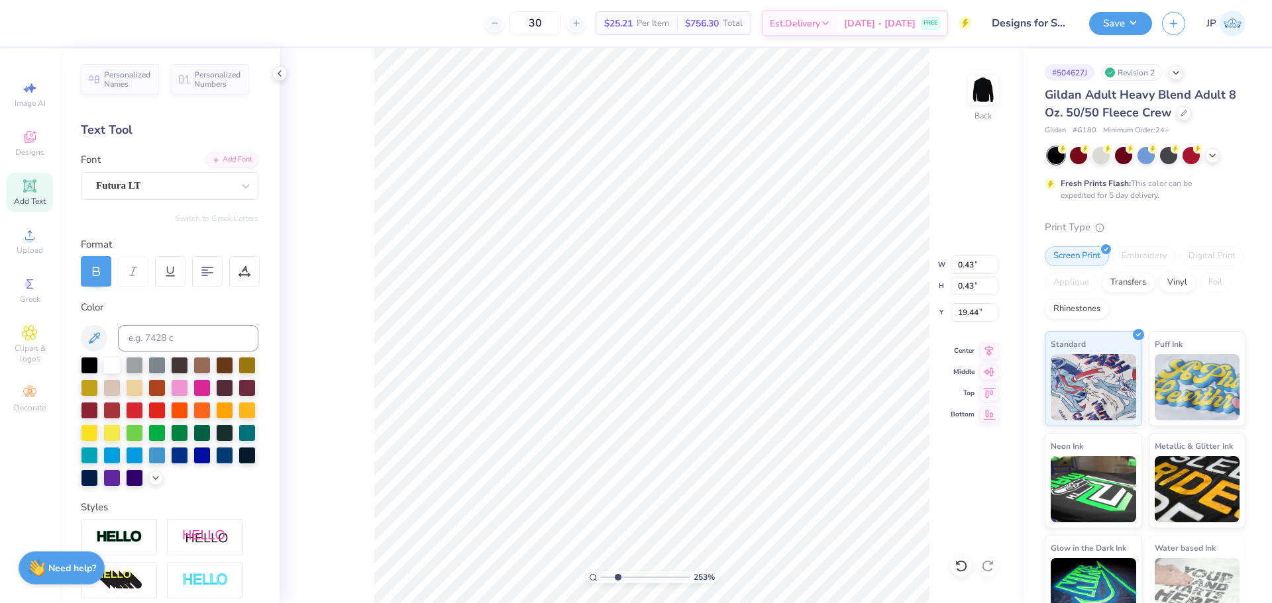
type input "0.45"
type input "19.46"
type input "11.19"
type input "0.97"
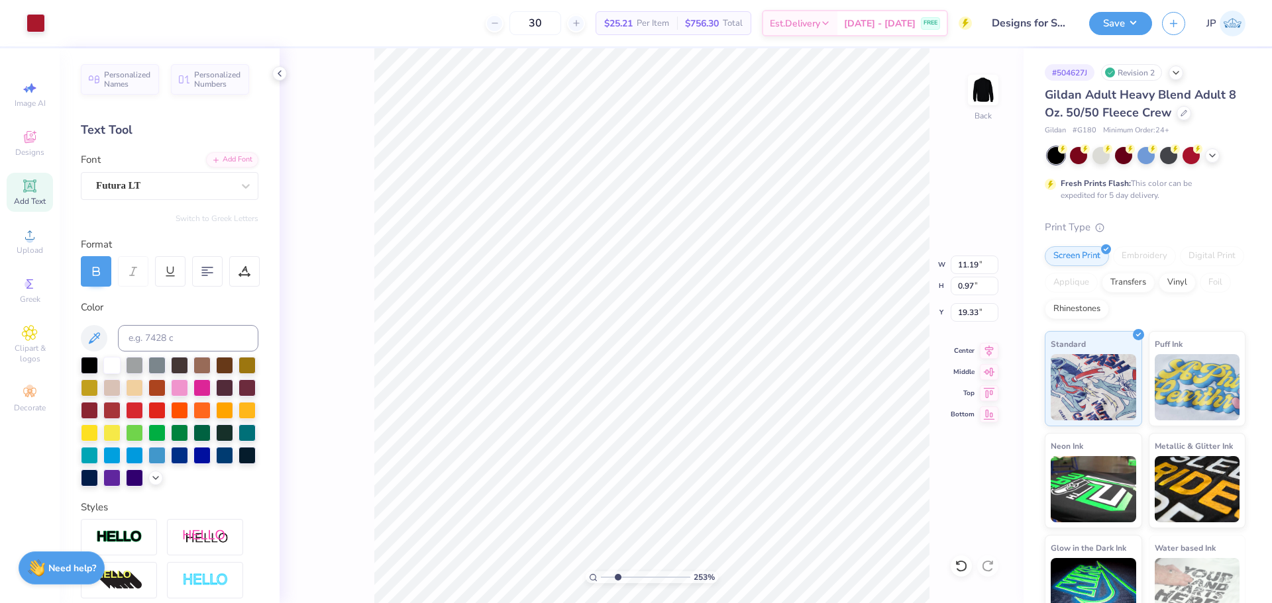
type input "19.52"
type input "11.15"
type input "0.97"
type input "19.52"
click at [986, 349] on icon at bounding box center [989, 349] width 19 height 16
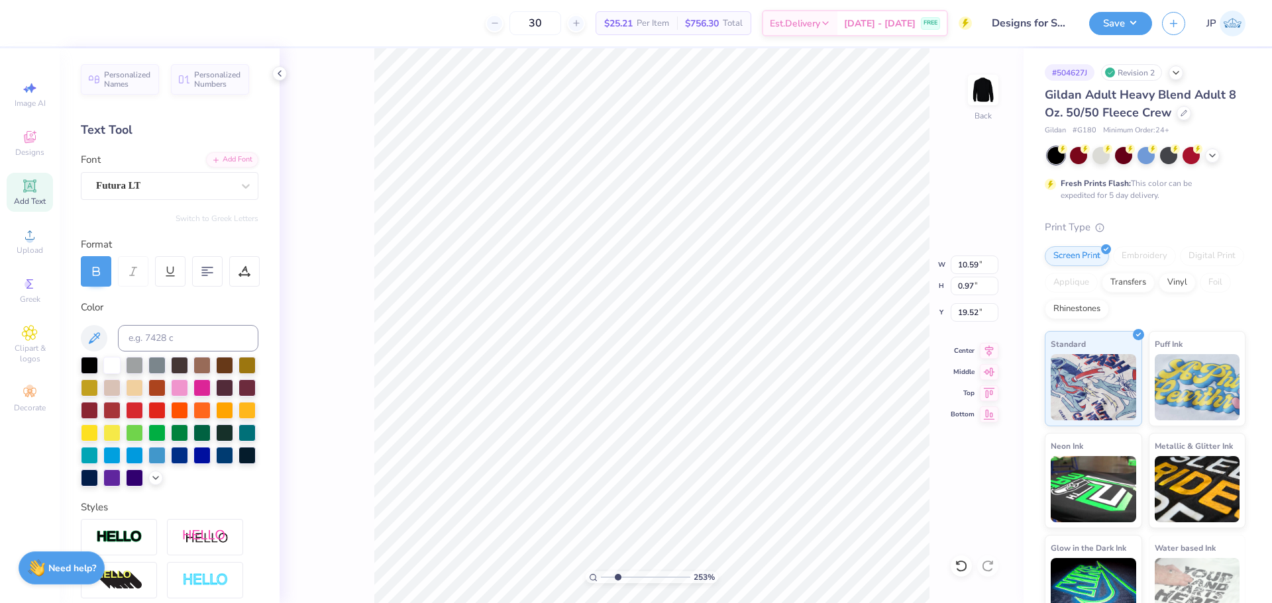
type input "0.45"
type input "11.17"
type input "0.97"
click at [893, 457] on li "Group" at bounding box center [918, 458] width 104 height 26
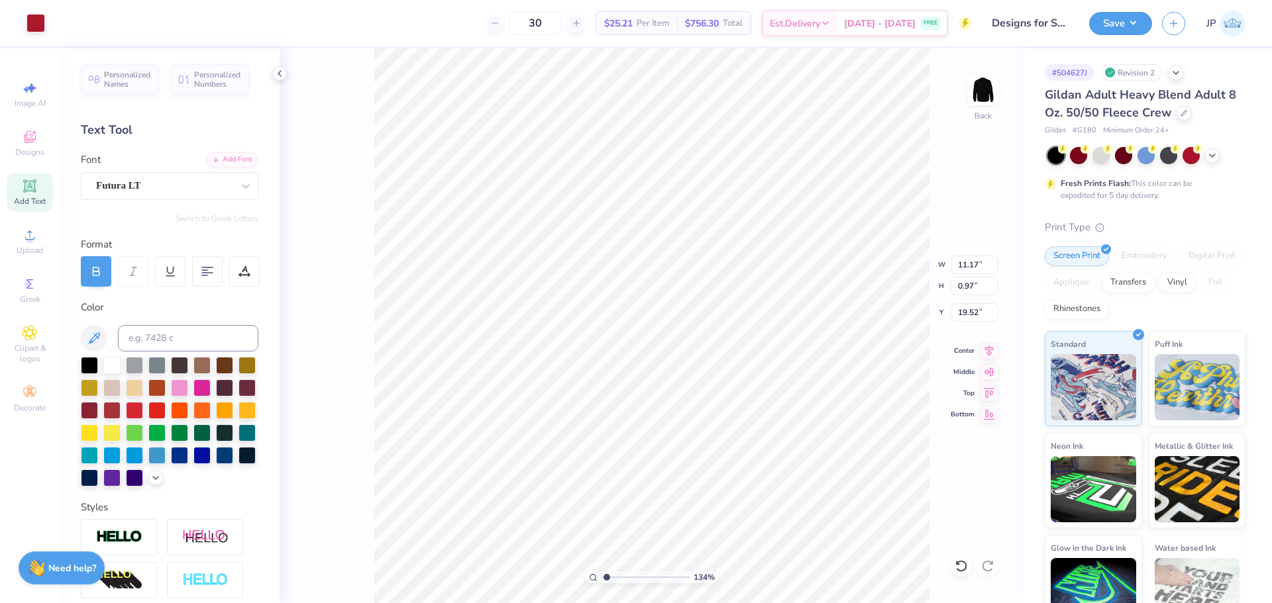
drag, startPoint x: 615, startPoint y: 574, endPoint x: 607, endPoint y: 571, distance: 9.2
type input "1.34"
click at [607, 572] on input "range" at bounding box center [645, 578] width 89 height 12
type input "14.22"
type input "0.81"
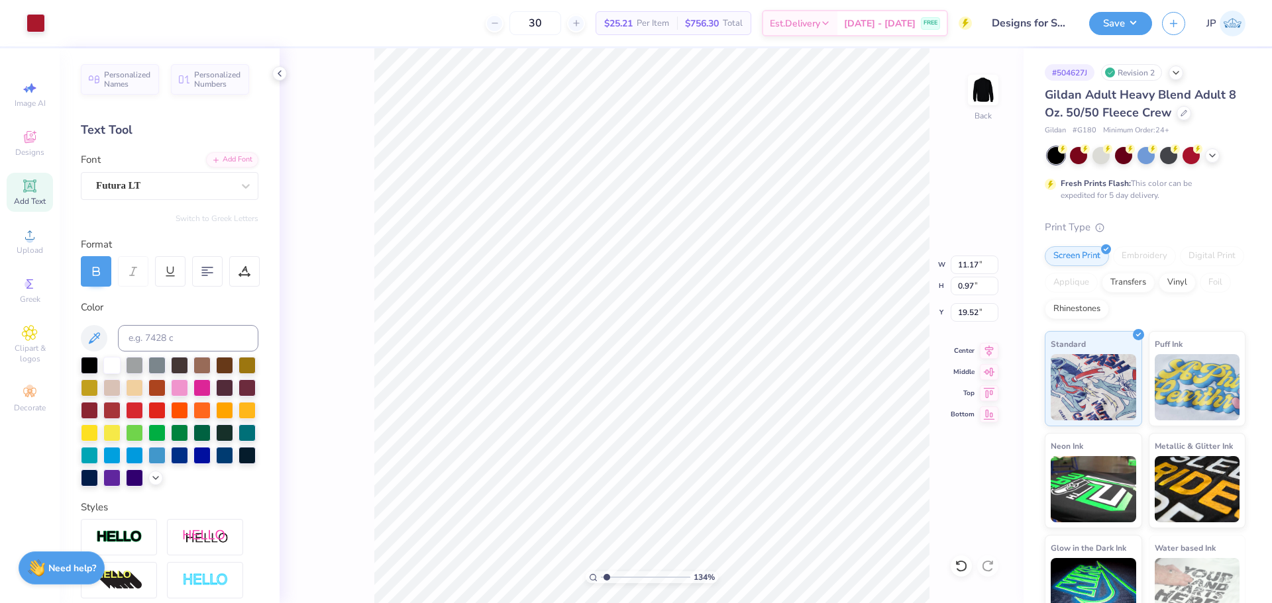
type input "18.51"
click at [990, 351] on icon at bounding box center [989, 349] width 19 height 16
type input "14.69"
type input "3.50"
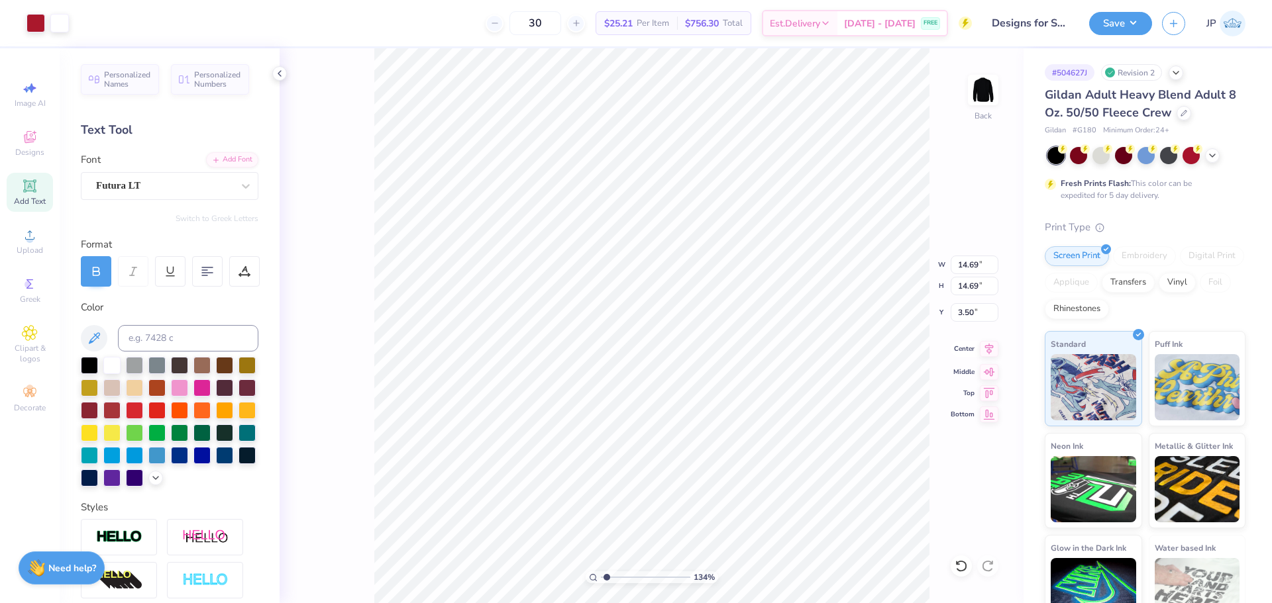
click at [984, 348] on icon at bounding box center [989, 349] width 19 height 16
click at [728, 435] on li "Group" at bounding box center [723, 436] width 104 height 26
click at [989, 351] on icon at bounding box center [989, 349] width 19 height 16
drag, startPoint x: 593, startPoint y: 29, endPoint x: 648, endPoint y: 42, distance: 56.4
click at [595, 29] on div "30 $25.21 Per Item $756.30 Total Est. Delivery [DATE] - [DATE] FREE" at bounding box center [525, 23] width 893 height 46
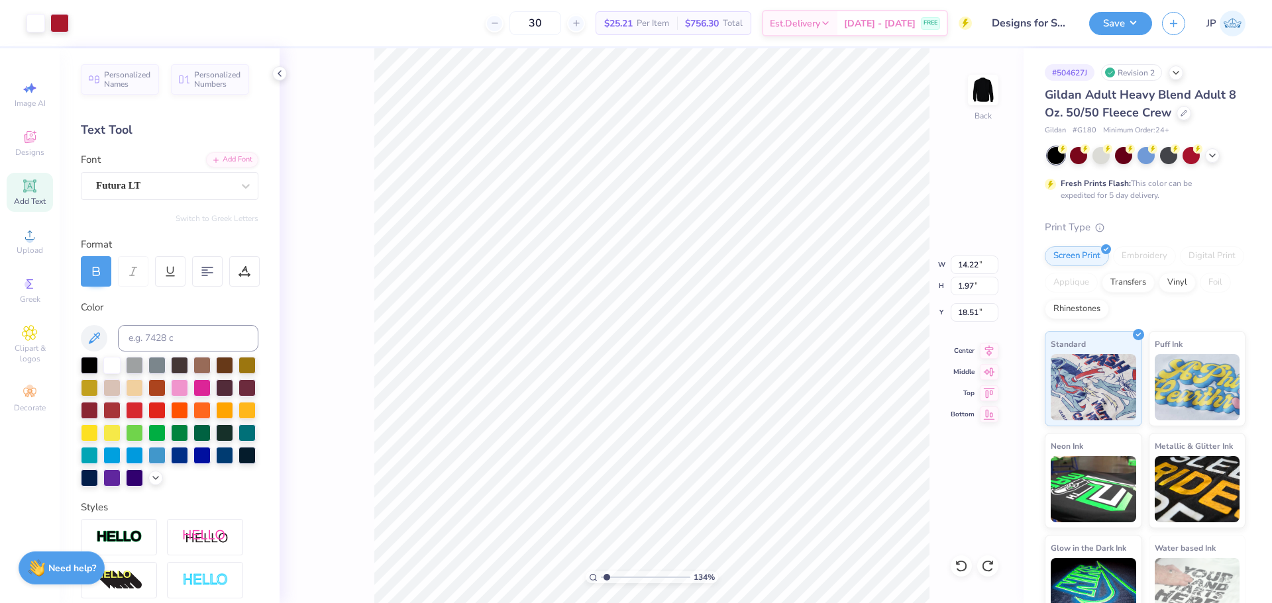
type input "14.69"
type input "3.50"
click at [964, 262] on input "14.69" at bounding box center [975, 265] width 48 height 19
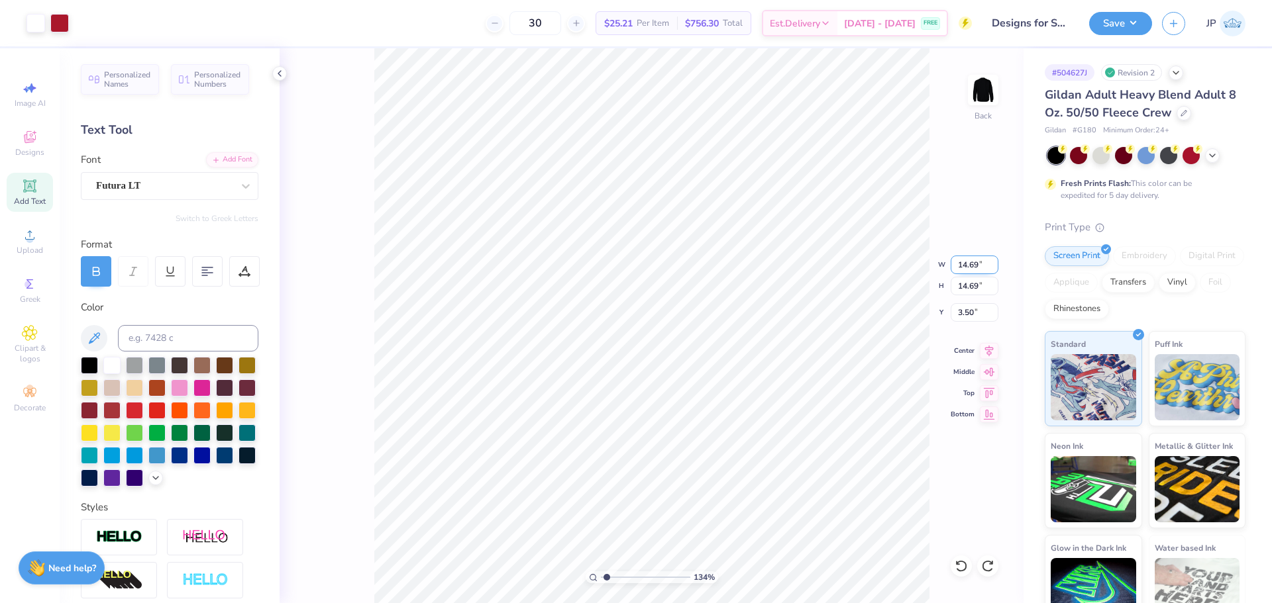
click at [963, 262] on input "14.69" at bounding box center [975, 265] width 48 height 19
type input "12.50"
type input "4.60"
type input "14.22"
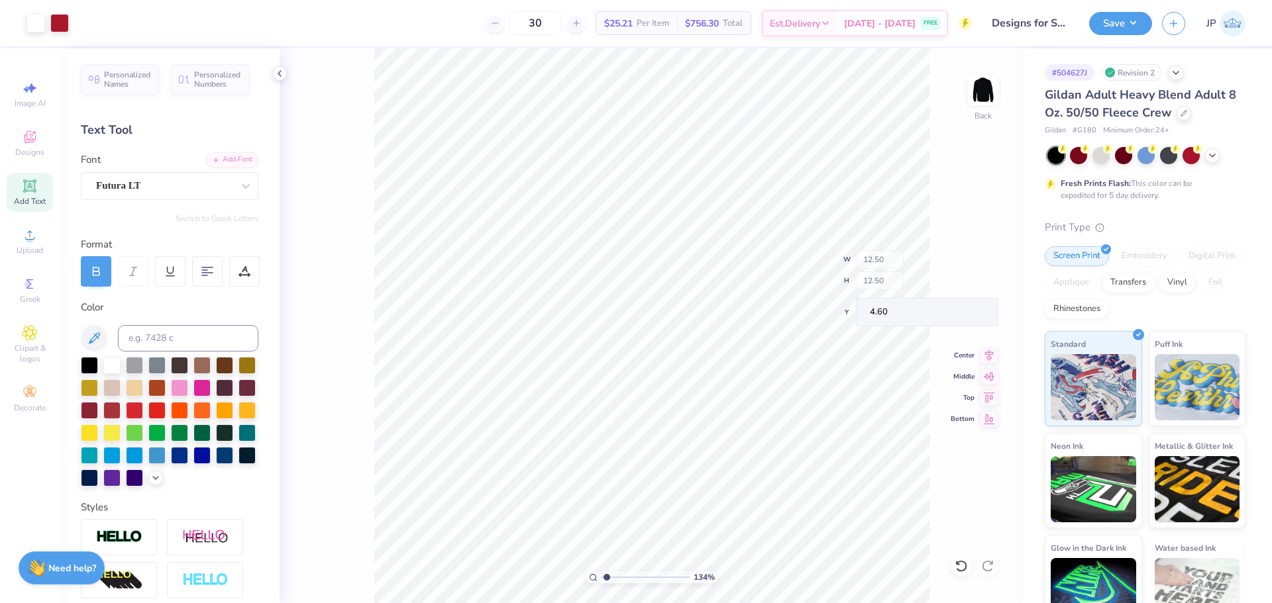
type input "1.97"
type input "18.51"
click at [976, 268] on input "14.22" at bounding box center [975, 265] width 48 height 19
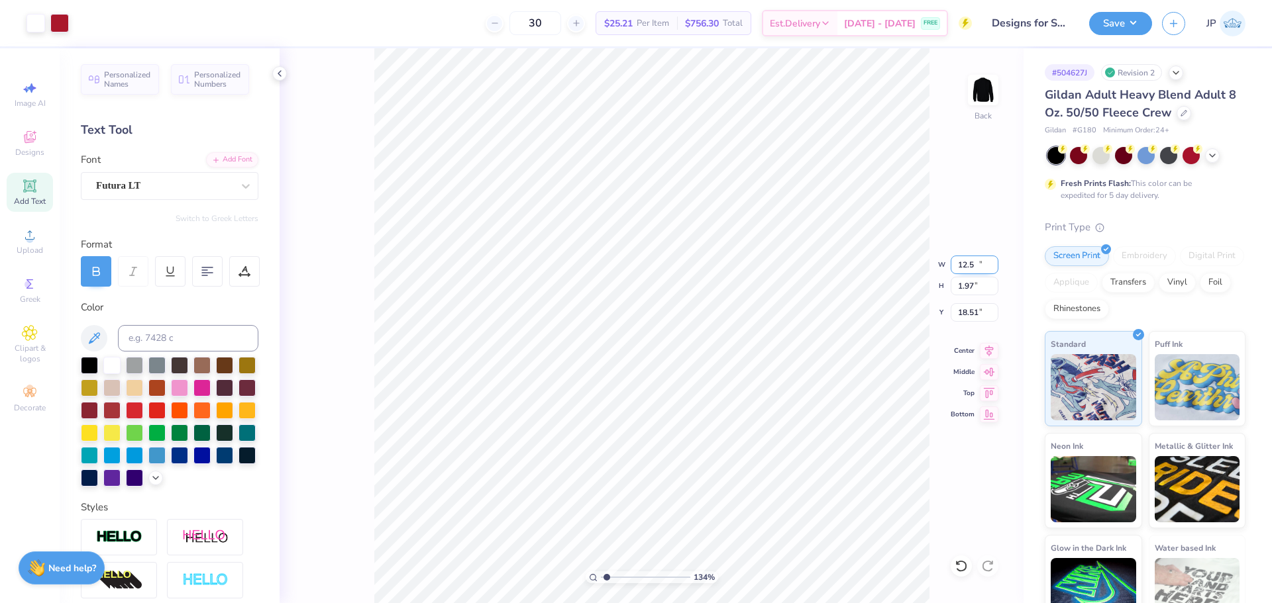
type input "12.50"
type input "1.73"
click at [784, 454] on li "Group" at bounding box center [797, 458] width 104 height 26
type input "17.35"
click at [682, 377] on li "Group" at bounding box center [687, 380] width 104 height 26
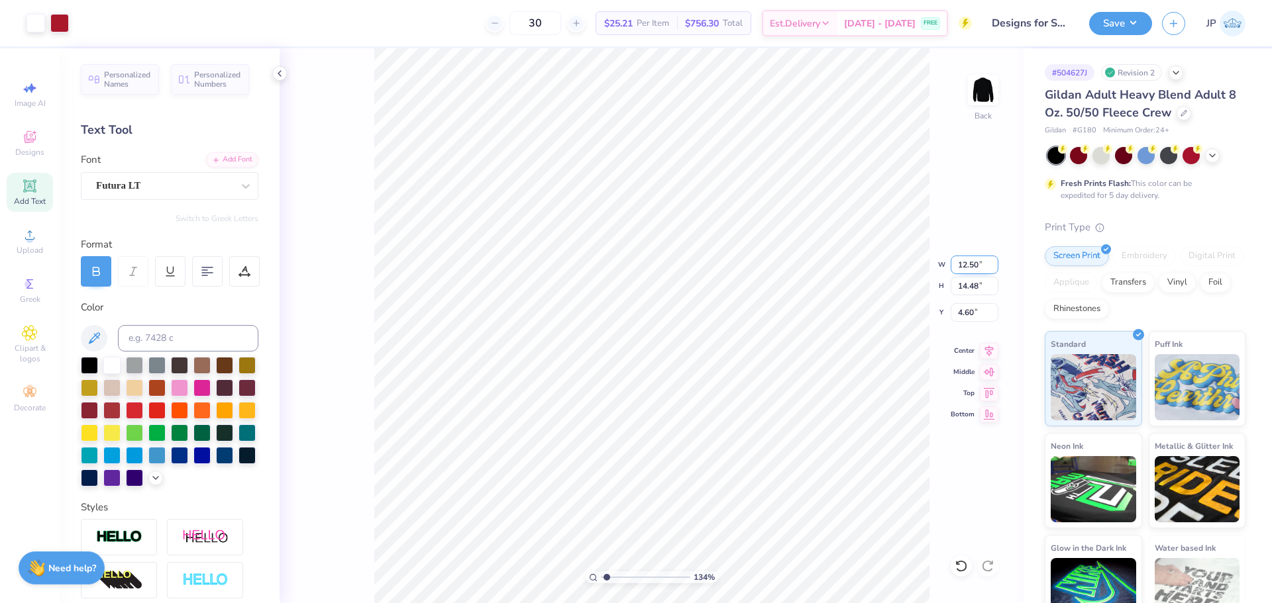
click at [976, 265] on input "12.50" at bounding box center [975, 265] width 48 height 19
type input "12.00"
type input "13.90"
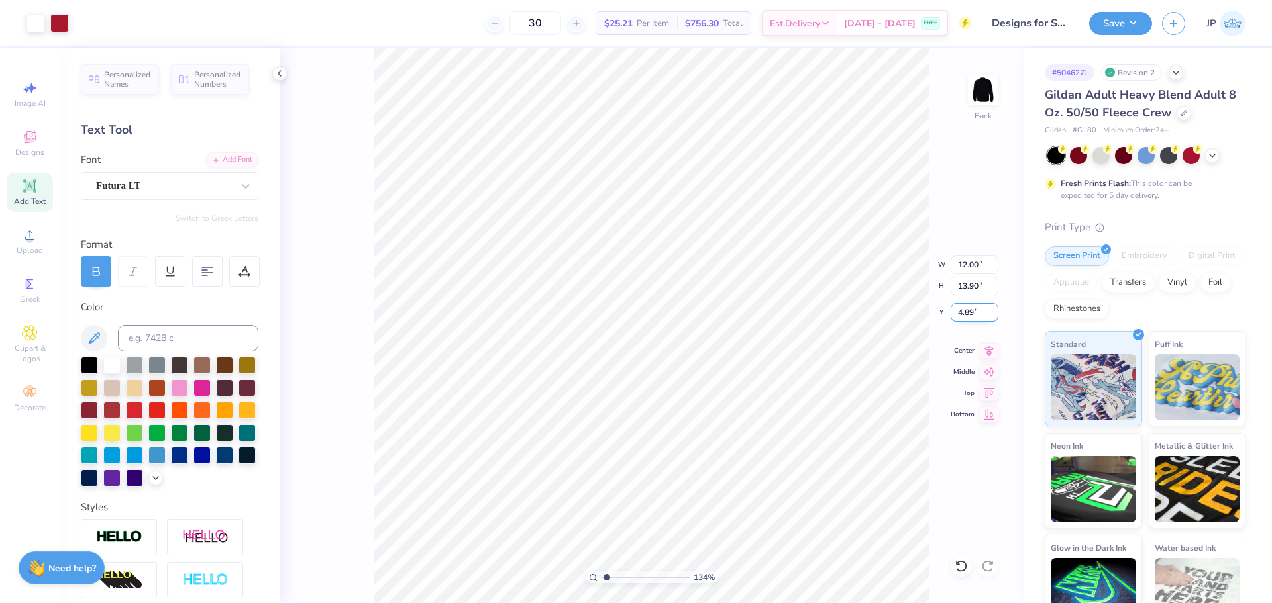
click at [962, 317] on input "4.89" at bounding box center [975, 312] width 48 height 19
type input "3.00"
drag, startPoint x: 606, startPoint y: 576, endPoint x: 586, endPoint y: 572, distance: 20.4
type input "1"
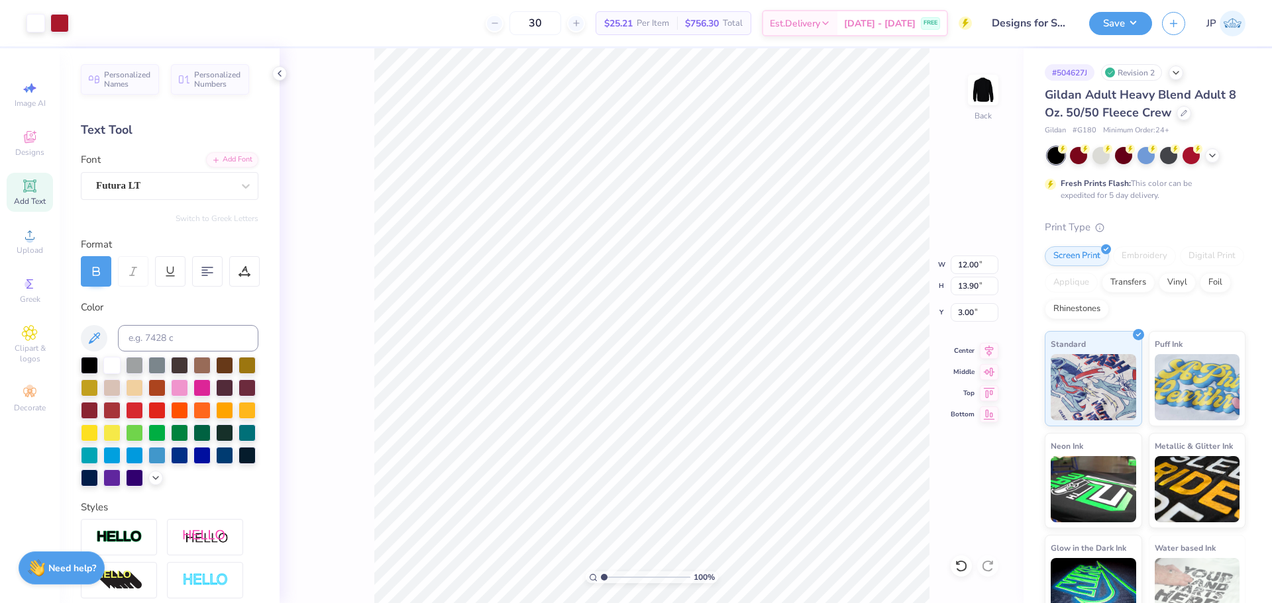
click at [601, 572] on input "range" at bounding box center [645, 578] width 89 height 12
click at [976, 260] on input "12.00" at bounding box center [975, 265] width 48 height 19
type input "11.50"
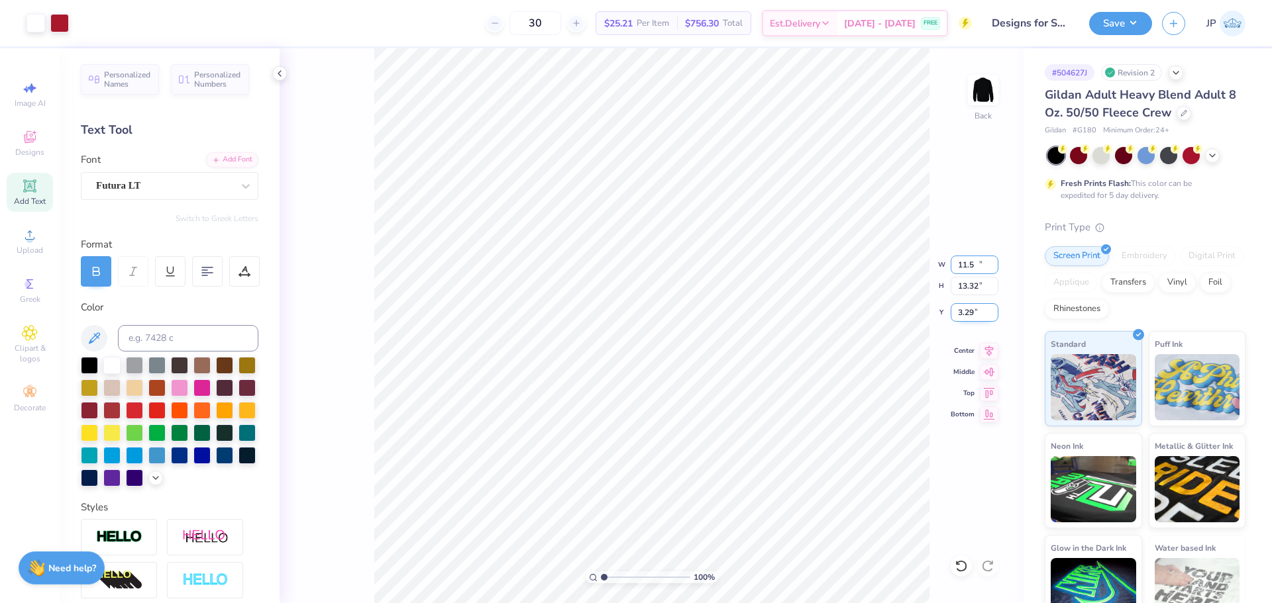
type input "13.32"
click at [979, 303] on input "3.29" at bounding box center [975, 312] width 48 height 19
click at [978, 313] on input "3.29" at bounding box center [975, 312] width 48 height 19
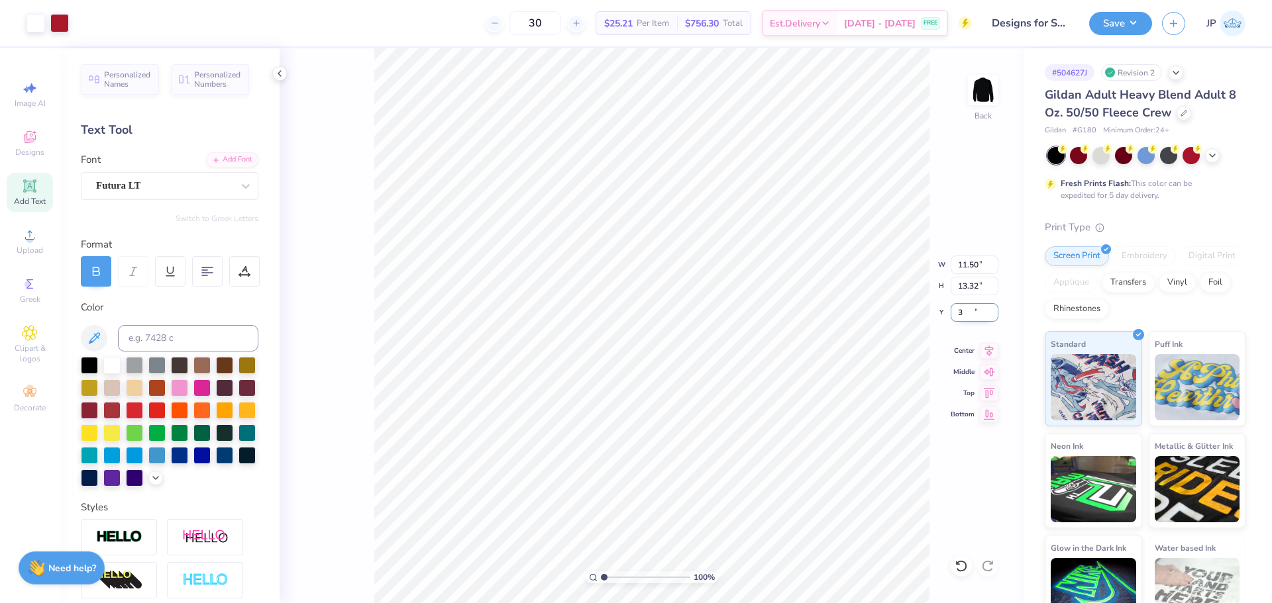
type input "3.00"
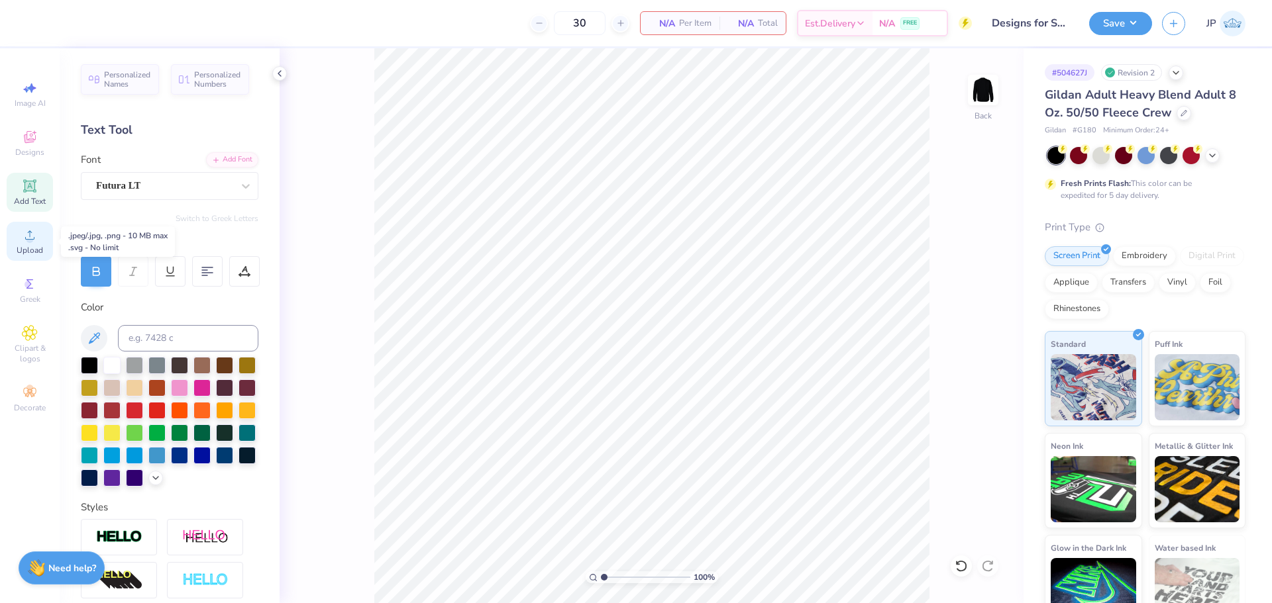
click at [38, 245] on span "Upload" at bounding box center [30, 250] width 26 height 11
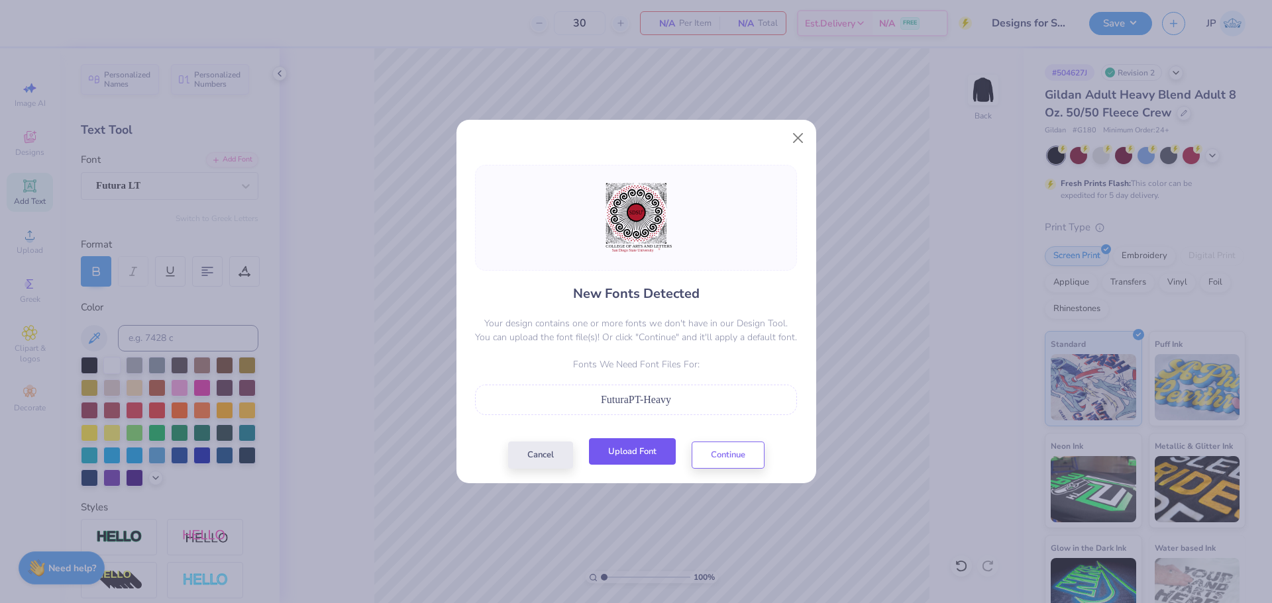
click at [657, 452] on button "Upload Font" at bounding box center [632, 451] width 87 height 27
click at [720, 451] on button "Continue" at bounding box center [728, 451] width 73 height 27
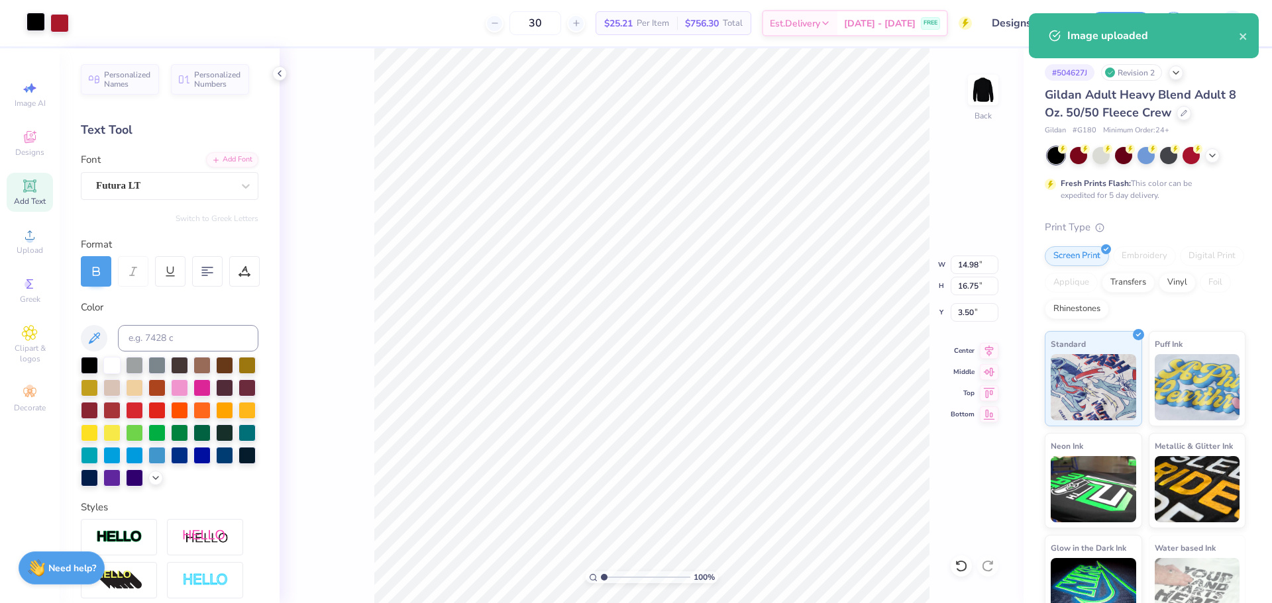
click at [33, 19] on div at bounding box center [35, 22] width 19 height 19
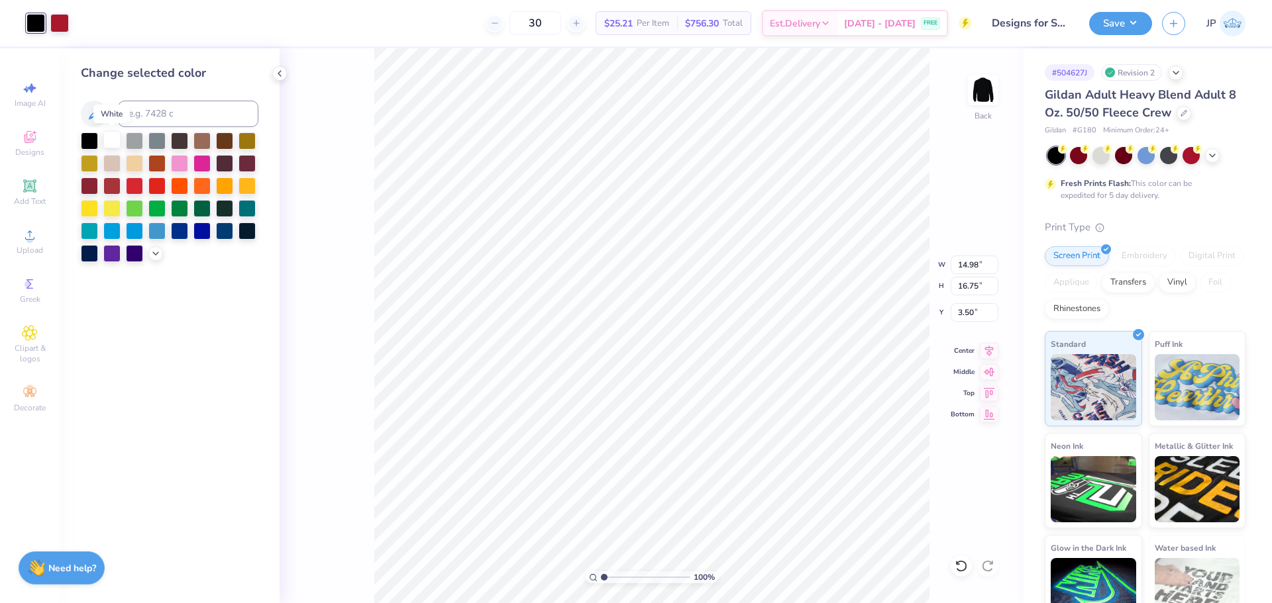
click at [113, 143] on div at bounding box center [111, 139] width 17 height 17
click at [978, 264] on input "14.98" at bounding box center [975, 265] width 48 height 19
click at [978, 263] on input "14.98" at bounding box center [975, 265] width 48 height 19
type input "11.50"
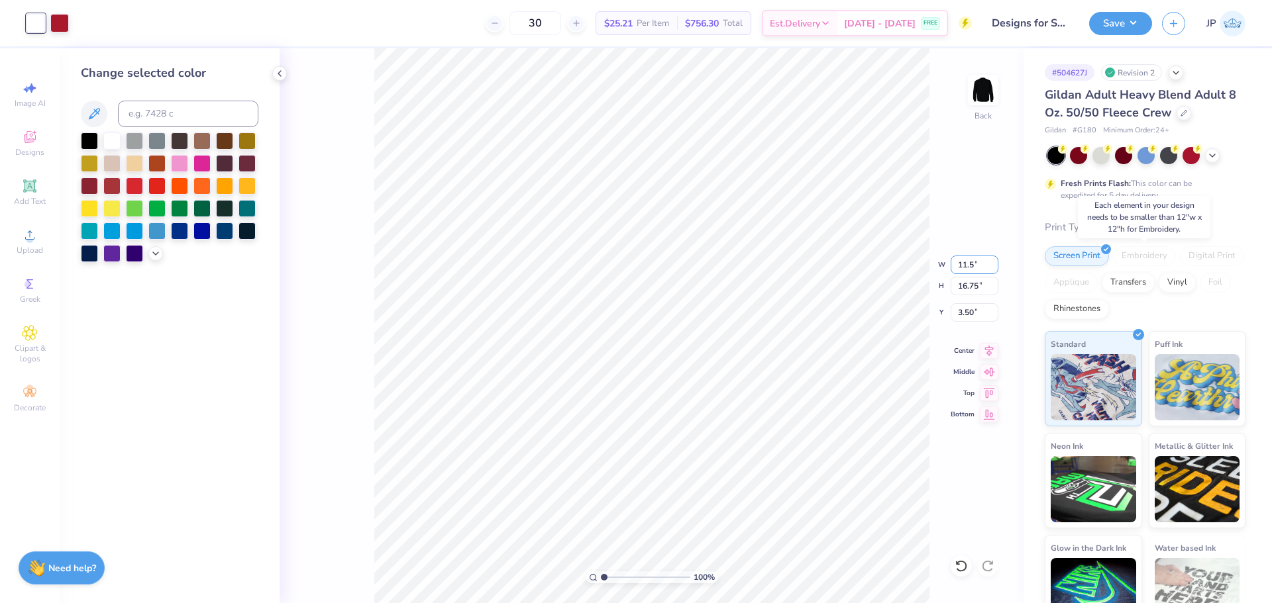
type input "12.86"
type input "5.45"
drag, startPoint x: 607, startPoint y: 577, endPoint x: 629, endPoint y: 581, distance: 21.6
type input "3.79"
click at [629, 581] on input "range" at bounding box center [645, 578] width 89 height 12
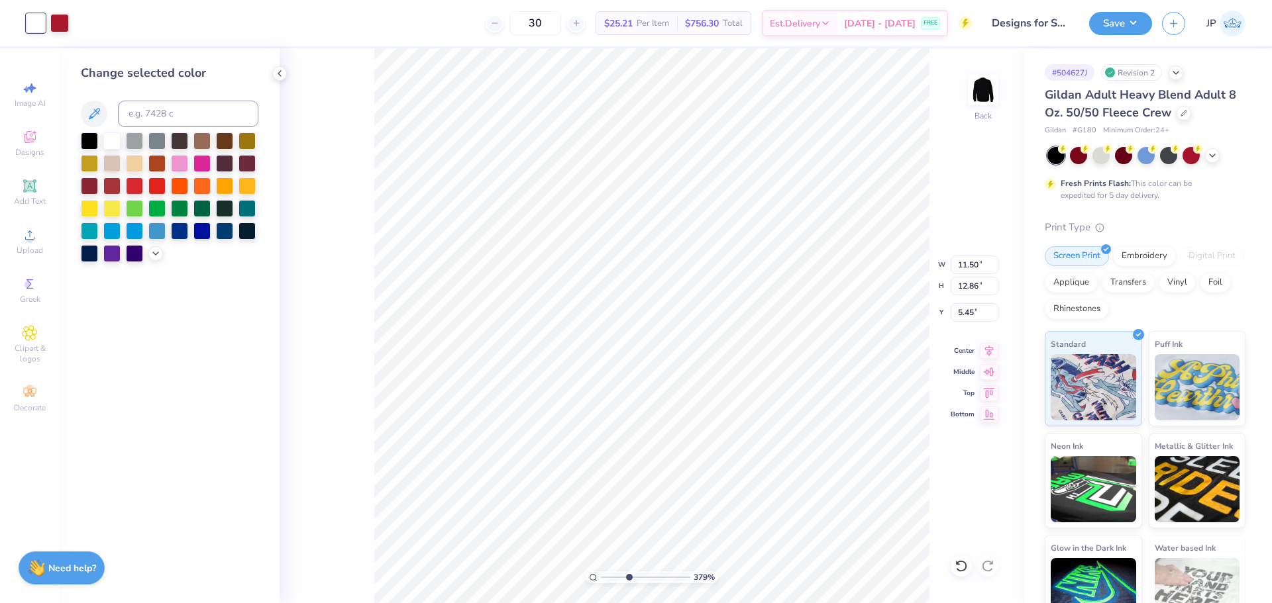
click at [988, 214] on div "379 % Back W 11.50 11.50 " H 12.86 12.86 " Y 5.45 5.45 " Center Middle Top Bott…" at bounding box center [652, 325] width 744 height 555
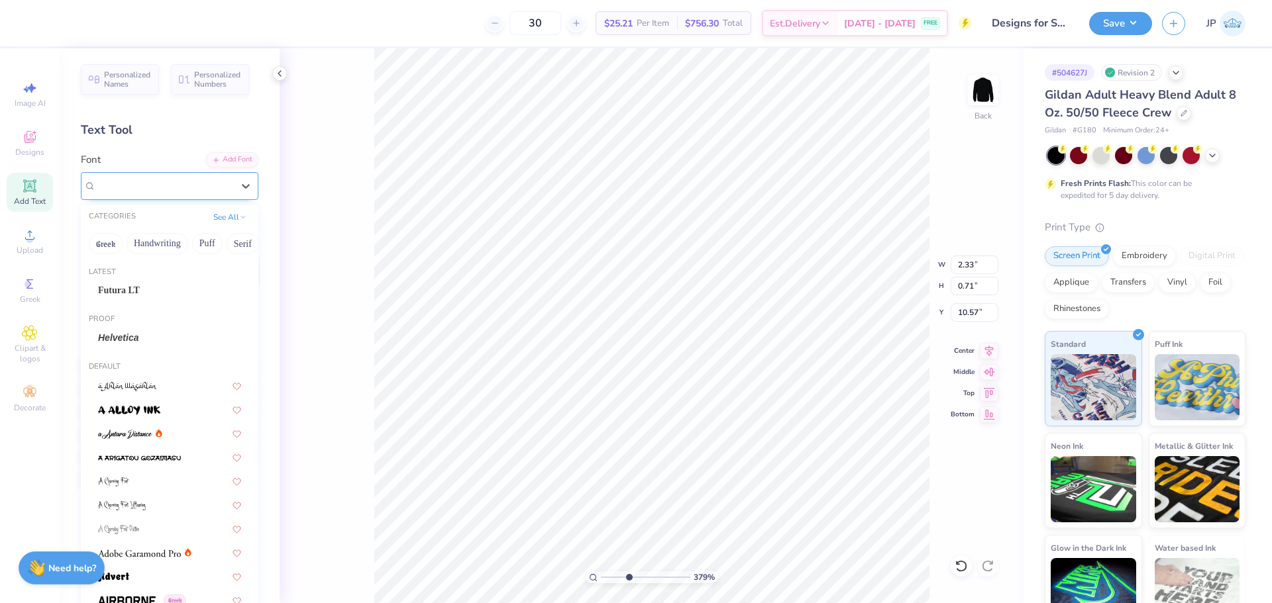
click at [140, 189] on div "Super Dream" at bounding box center [164, 186] width 139 height 21
click at [133, 291] on span "Futura LT" at bounding box center [119, 290] width 42 height 14
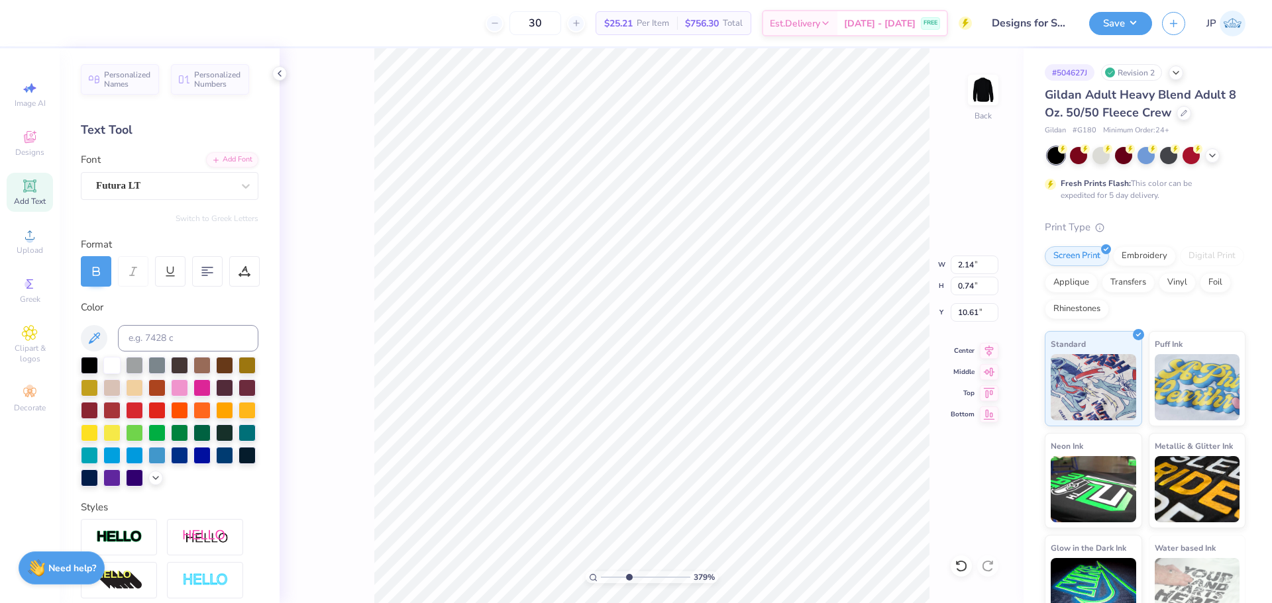
type input "2.14"
type input "0.74"
type input "10.61"
type input "0.33"
type input "0.35"
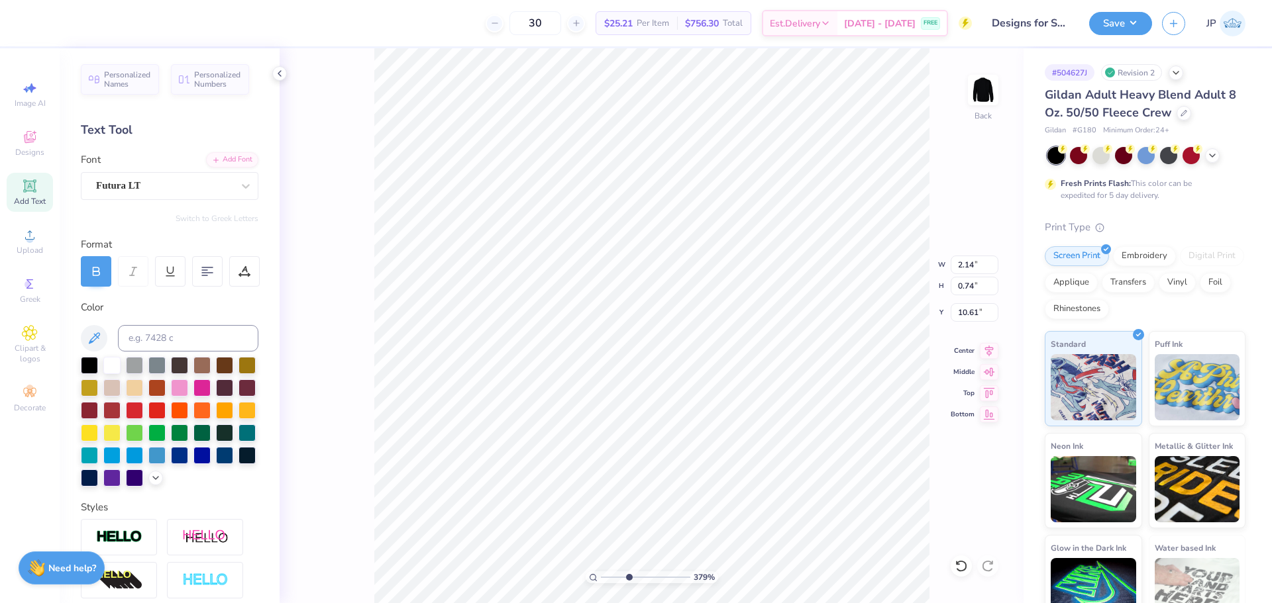
type input "10.42"
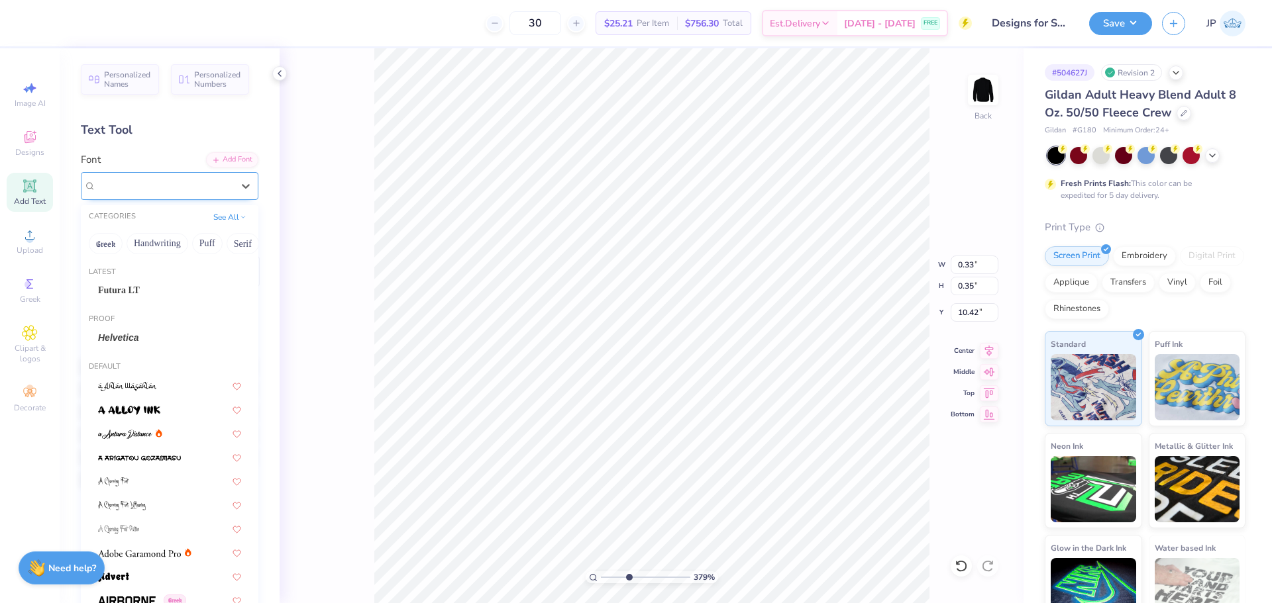
click at [129, 186] on div "Super Dream" at bounding box center [164, 186] width 139 height 21
click at [132, 291] on span "Futura LT" at bounding box center [119, 290] width 42 height 14
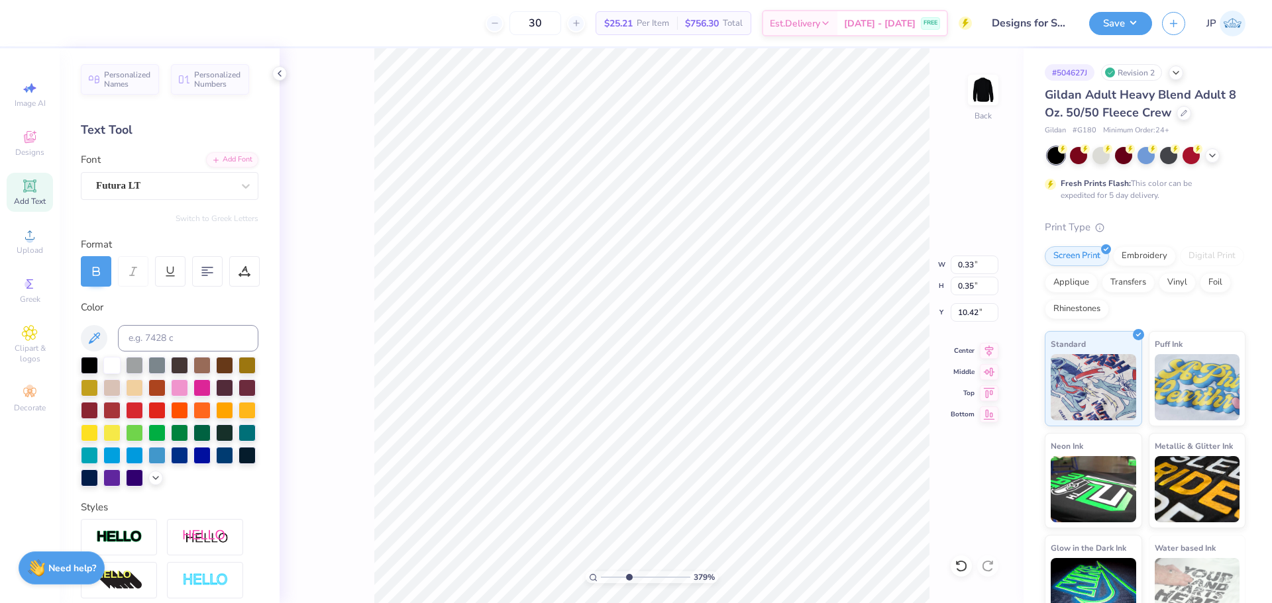
type input "0.36"
type input "10.45"
type input "11.50"
type input "0.60"
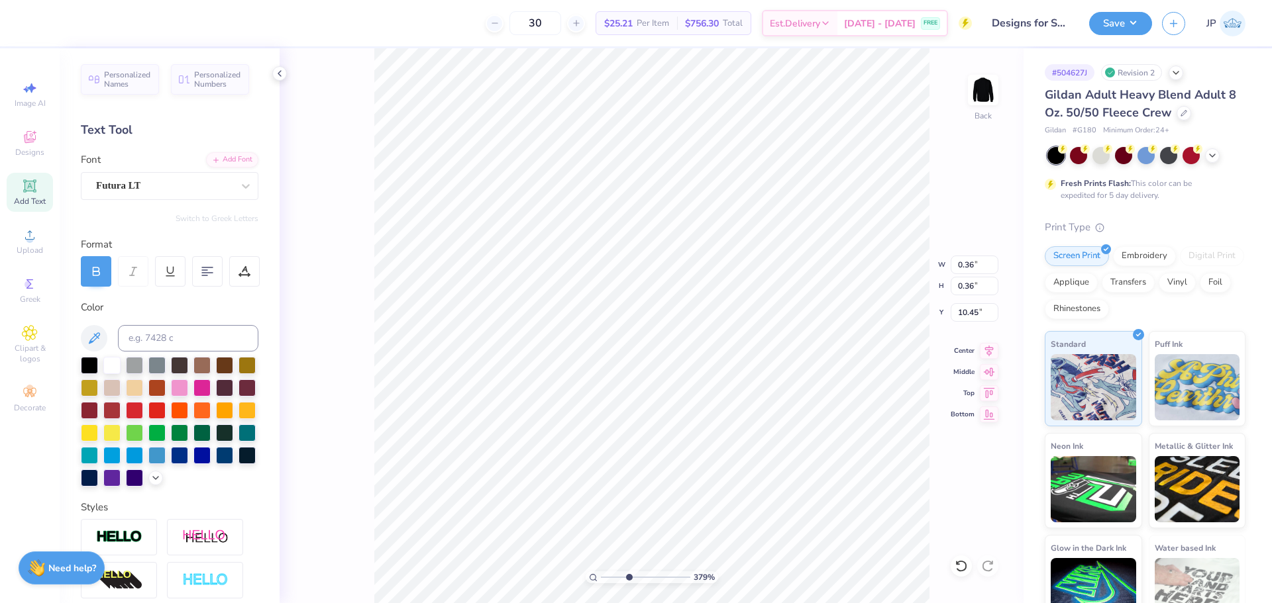
type input "16.94"
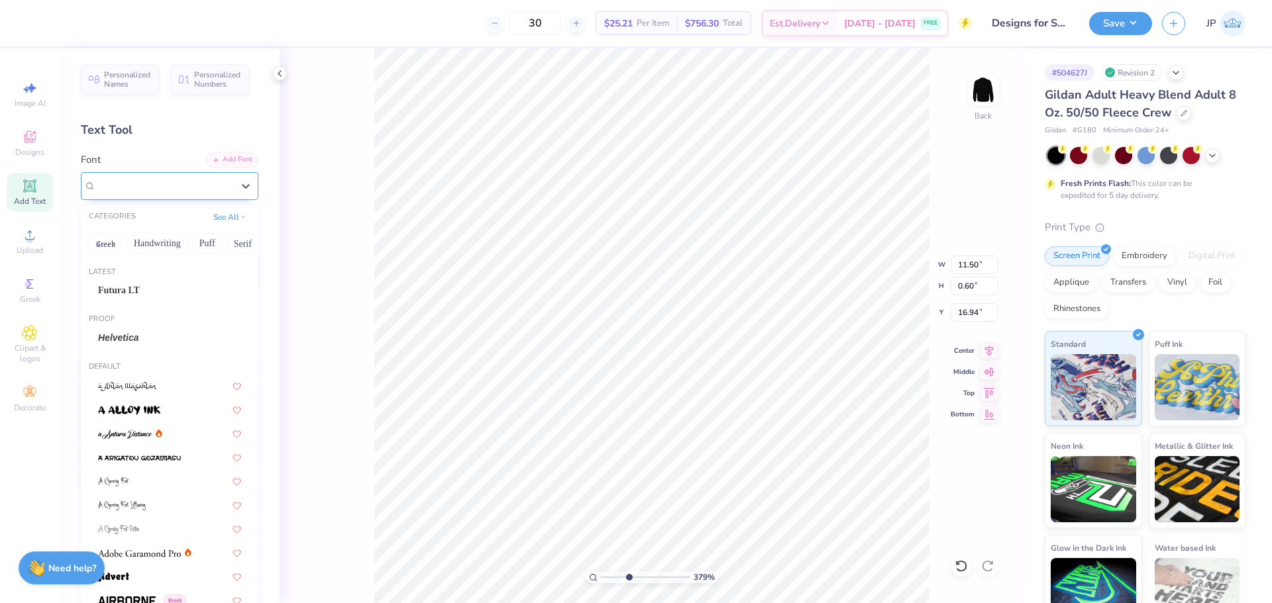
click at [173, 174] on div "Super Dream" at bounding box center [170, 186] width 178 height 28
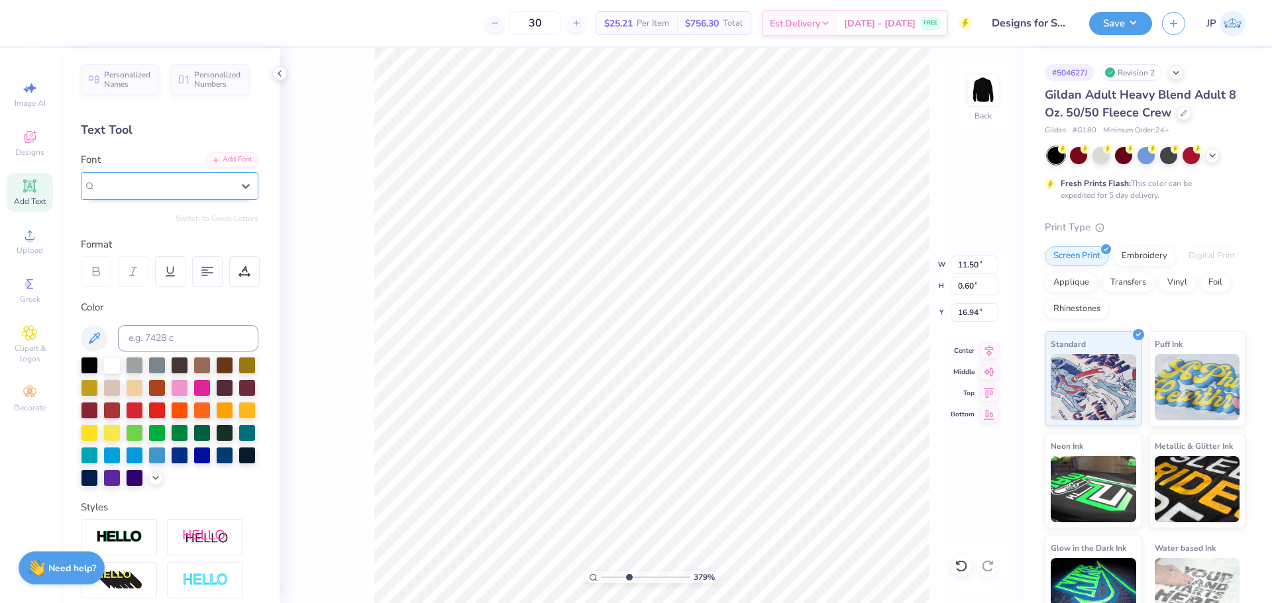
click at [168, 189] on div "Super Dream" at bounding box center [164, 185] width 136 height 15
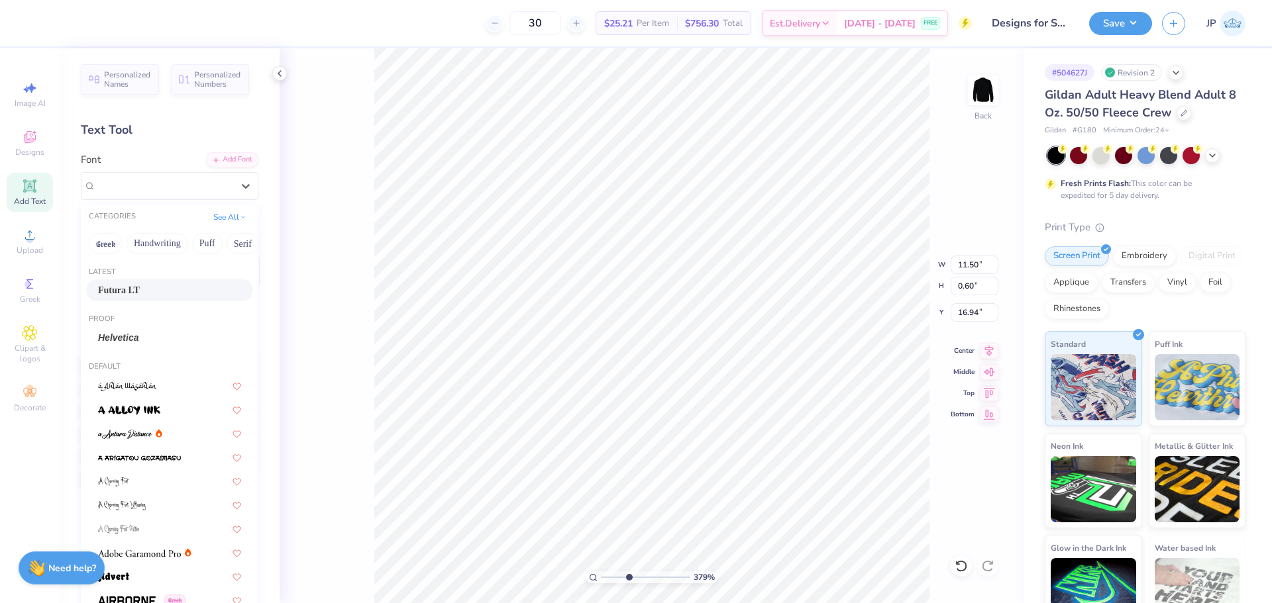
click at [127, 292] on span "Futura LT" at bounding box center [119, 290] width 42 height 14
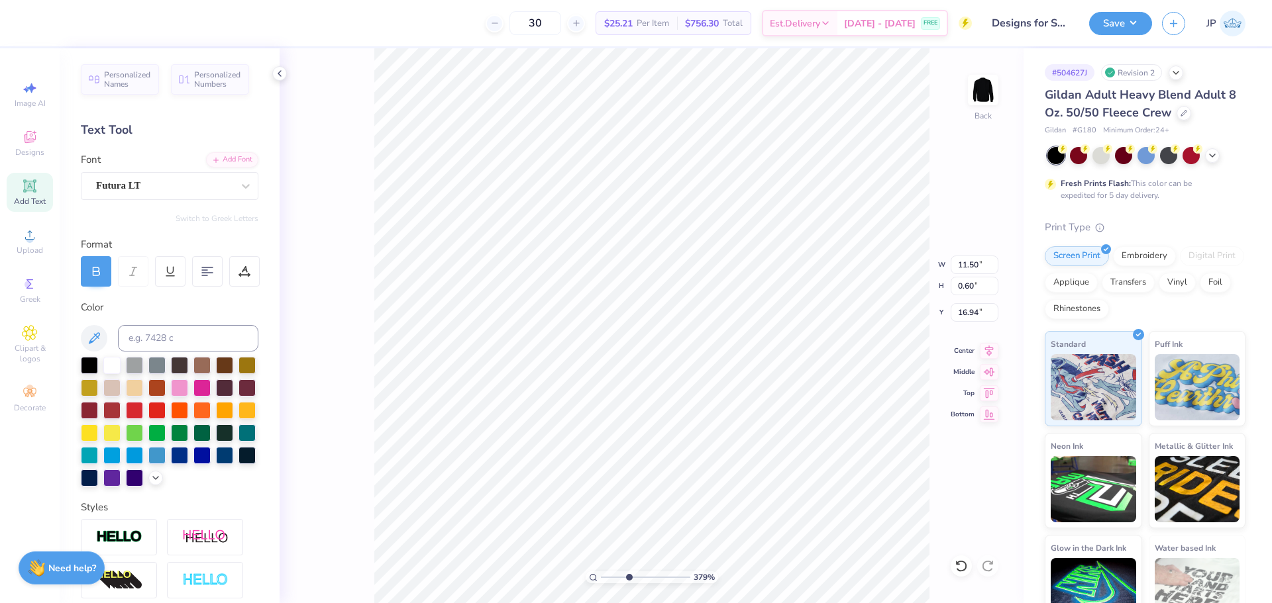
type input "10.92"
type input "0.62"
type input "16.97"
type input "8.83"
type input "0.65"
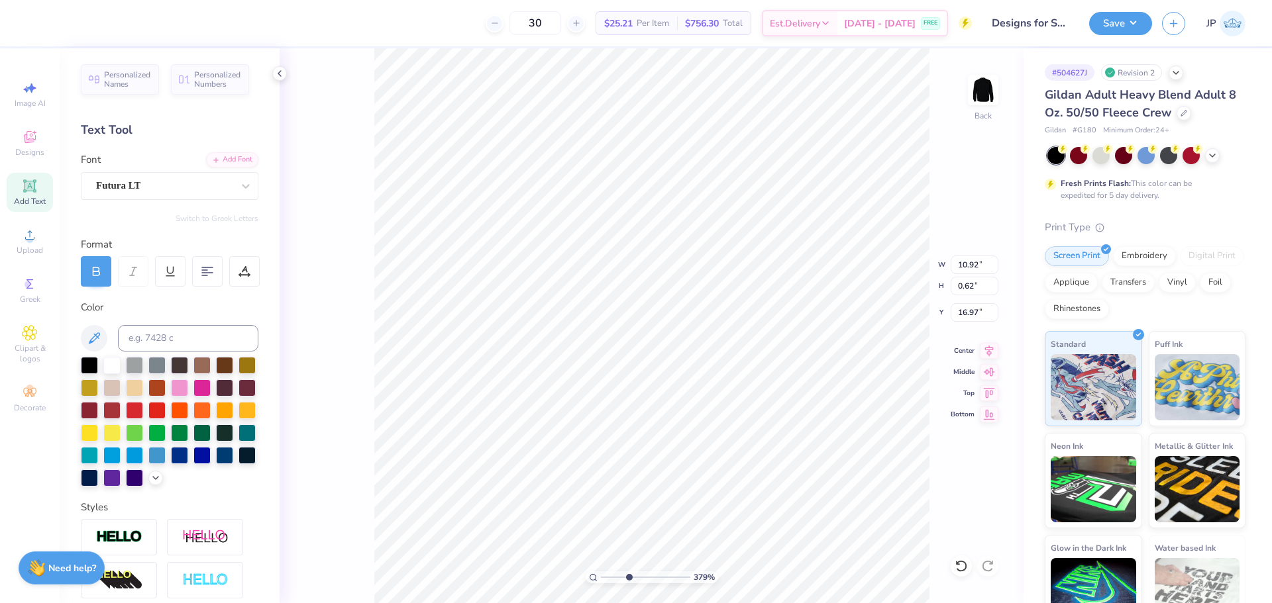
type input "17.67"
click at [122, 186] on div "Super Dream" at bounding box center [164, 186] width 139 height 21
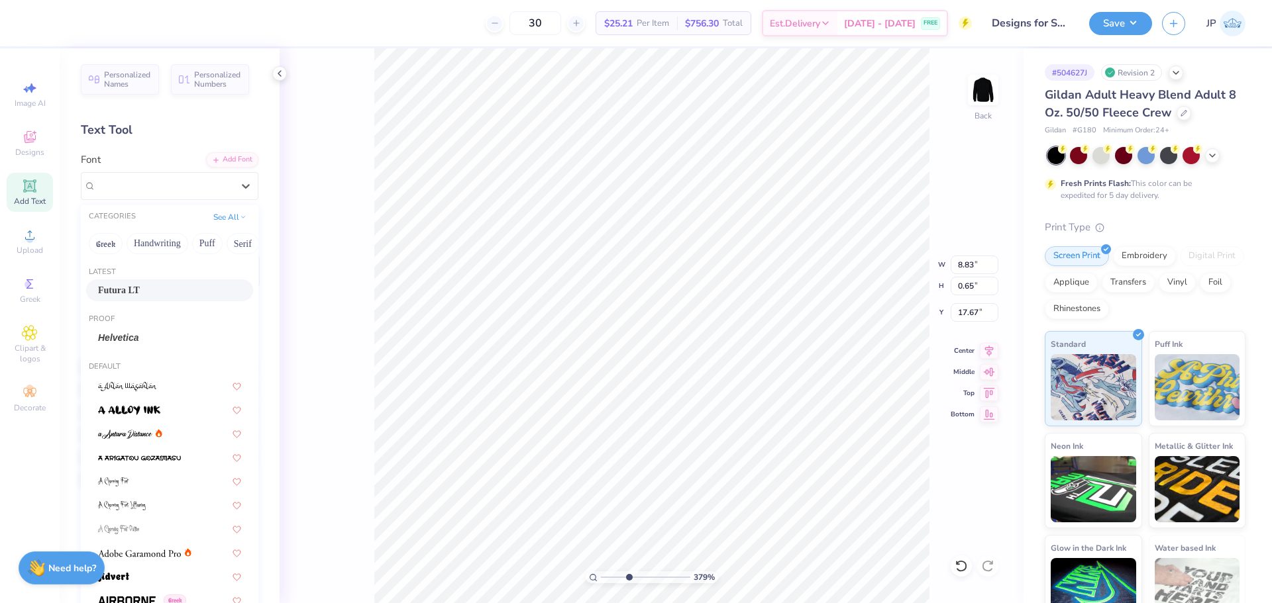
click at [133, 287] on div "Futura LT" at bounding box center [169, 290] width 143 height 14
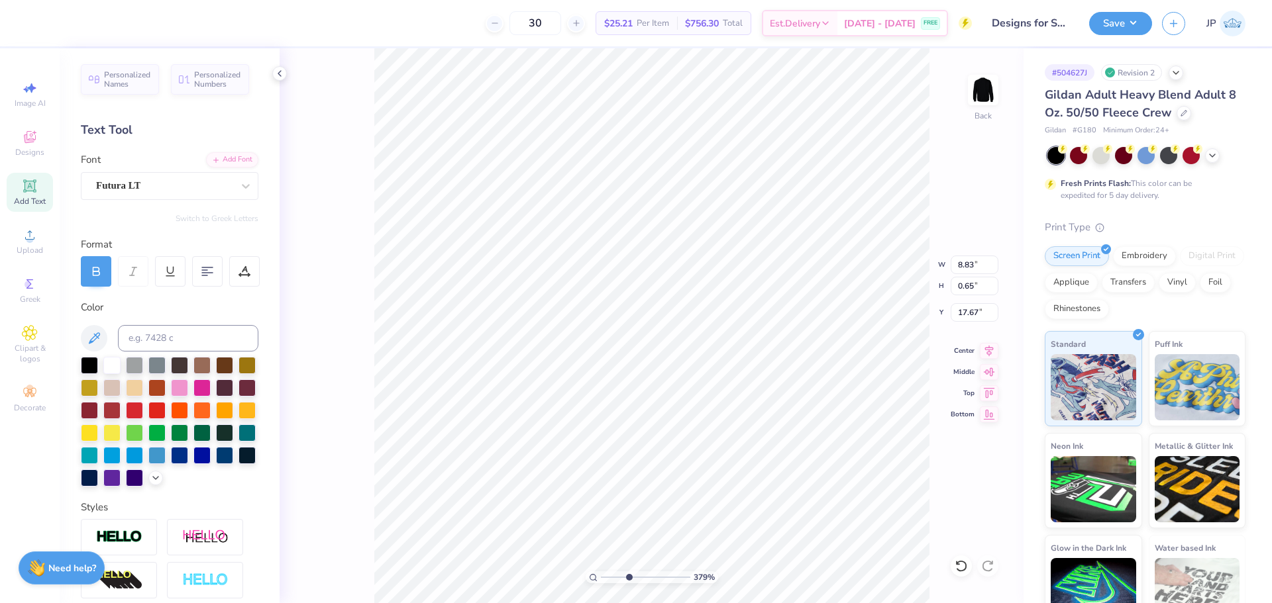
type input "8.13"
type input "0.74"
type input "17.60"
drag, startPoint x: 626, startPoint y: 575, endPoint x: 617, endPoint y: 571, distance: 9.5
type input "2.53"
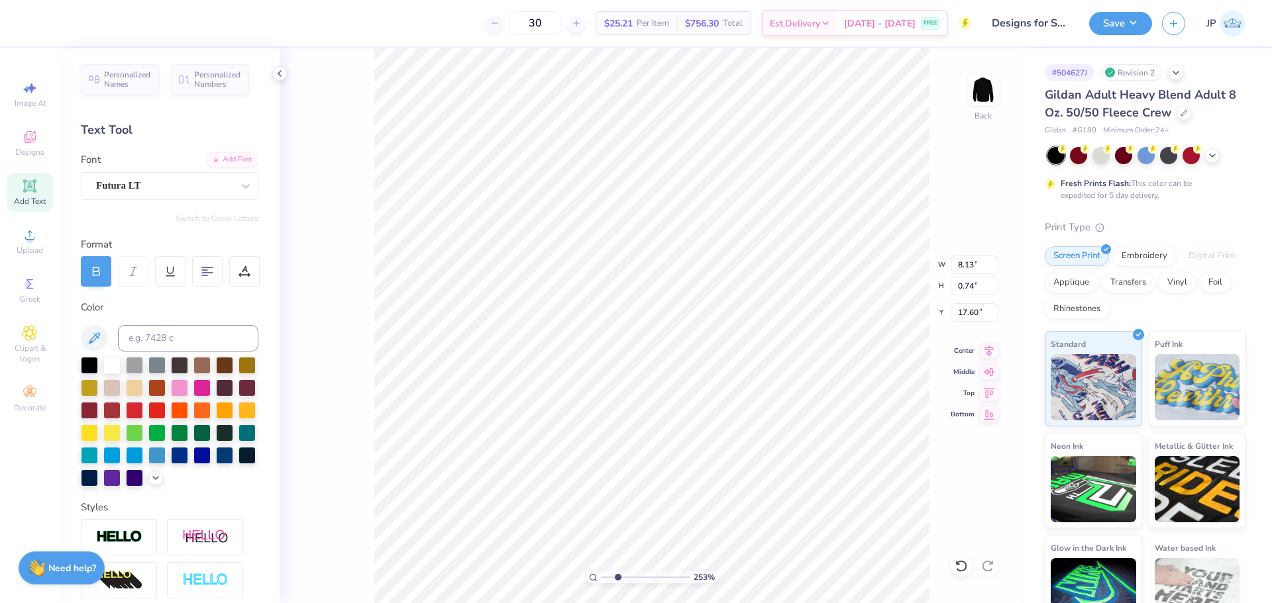
click at [617, 572] on input "range" at bounding box center [645, 578] width 89 height 12
click at [988, 352] on icon at bounding box center [989, 348] width 9 height 11
type input "17.85"
type input "0.33"
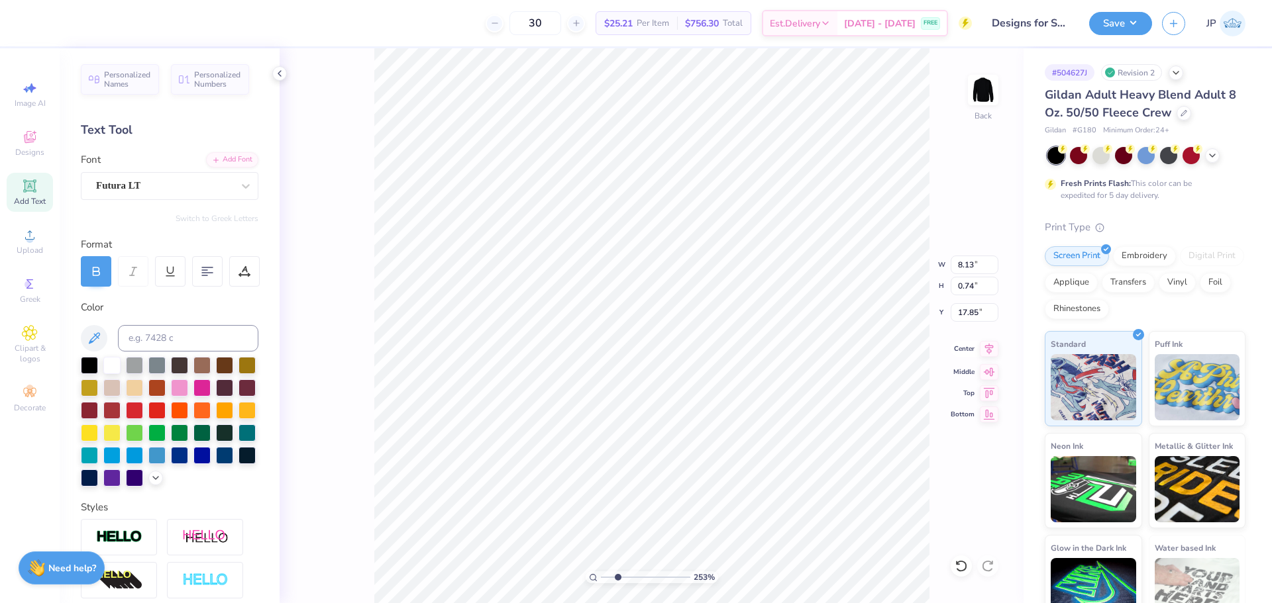
type input "17.68"
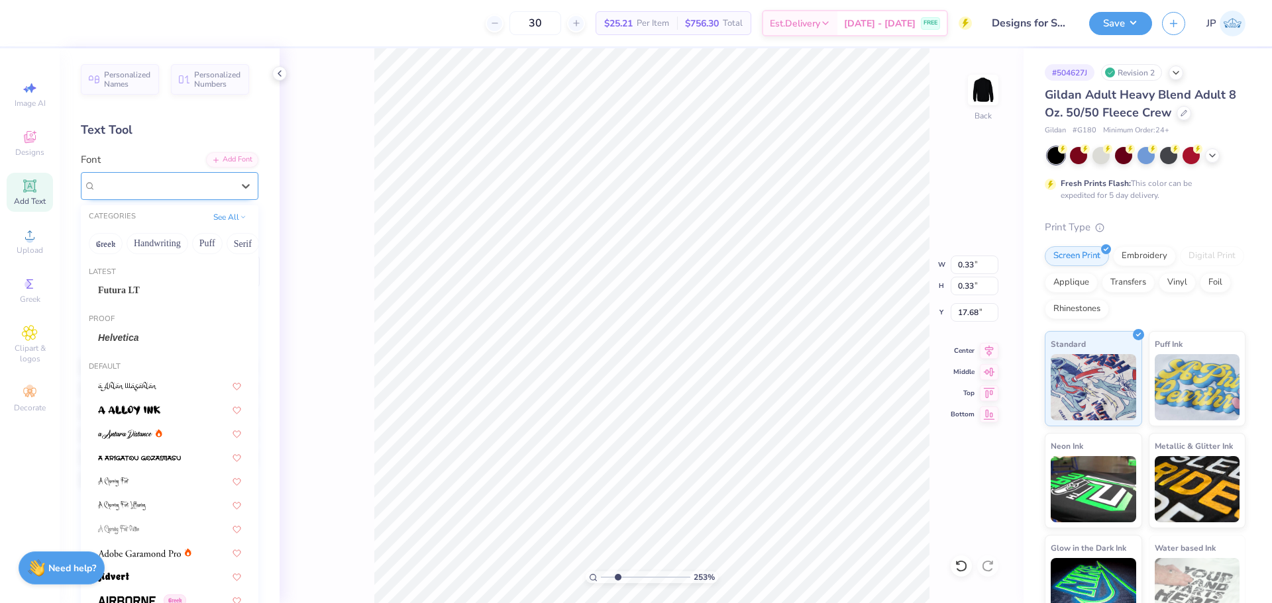
click at [165, 183] on div "Super Dream" at bounding box center [164, 186] width 139 height 21
click at [136, 288] on div "Futura LT" at bounding box center [169, 290] width 143 height 14
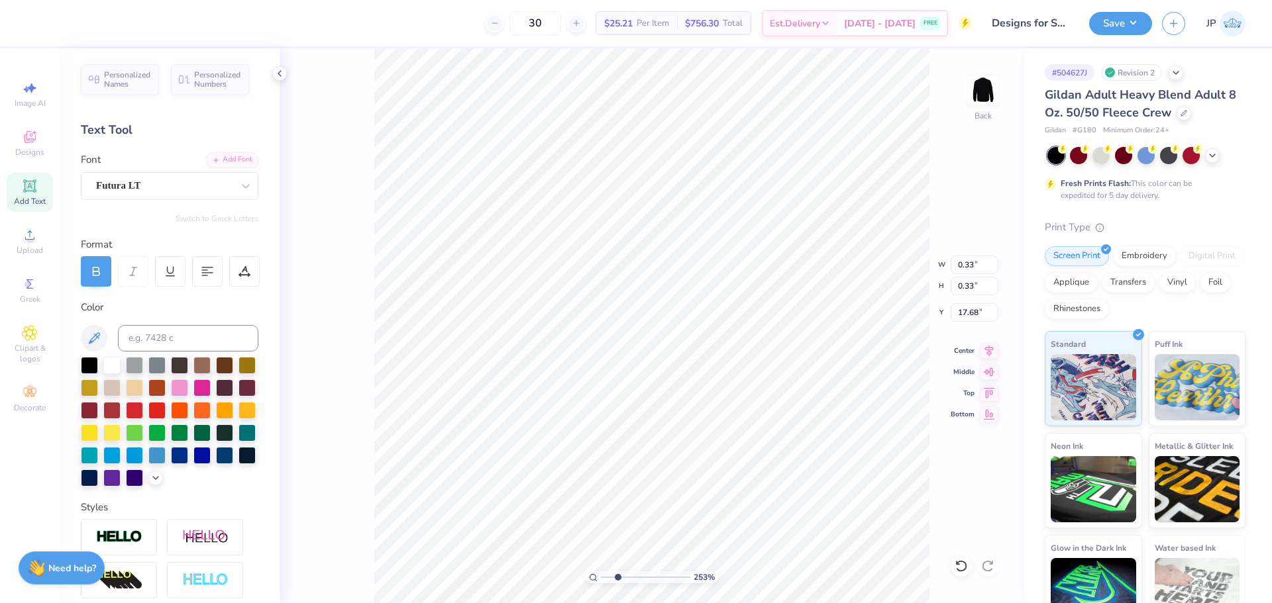
type input "0.34"
type input "0.35"
type input "17.70"
type input "8.57"
type input "0.74"
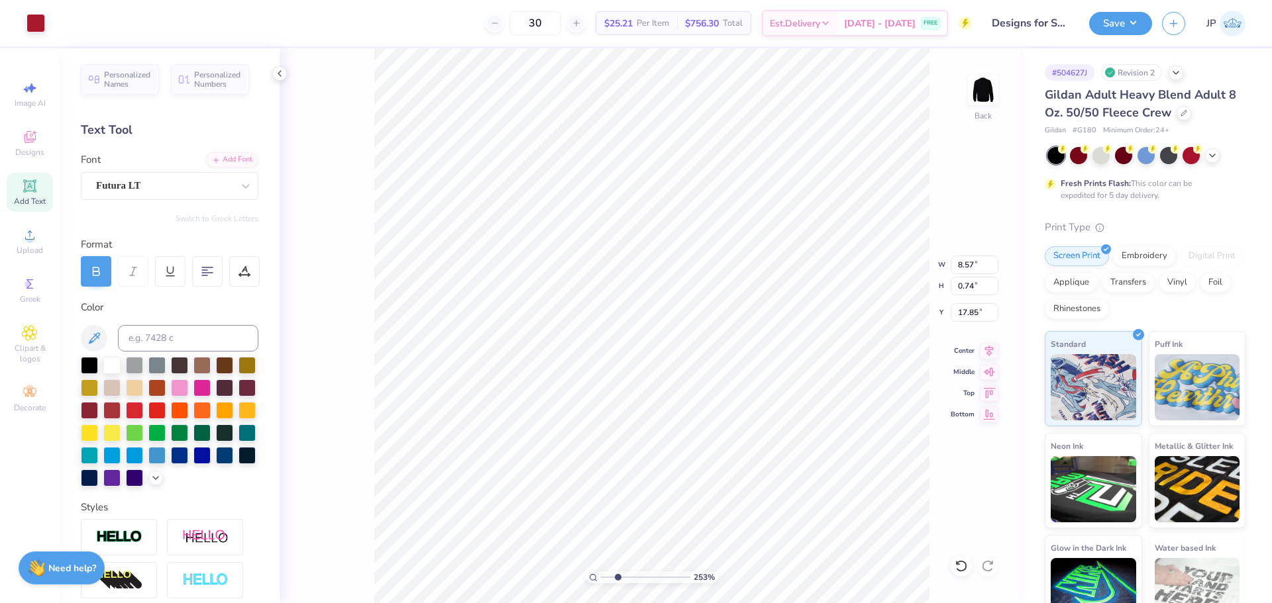
type input "17.85"
click at [845, 458] on li "Group" at bounding box center [859, 458] width 104 height 26
type input "10.92"
type input "0.62"
type input "16.97"
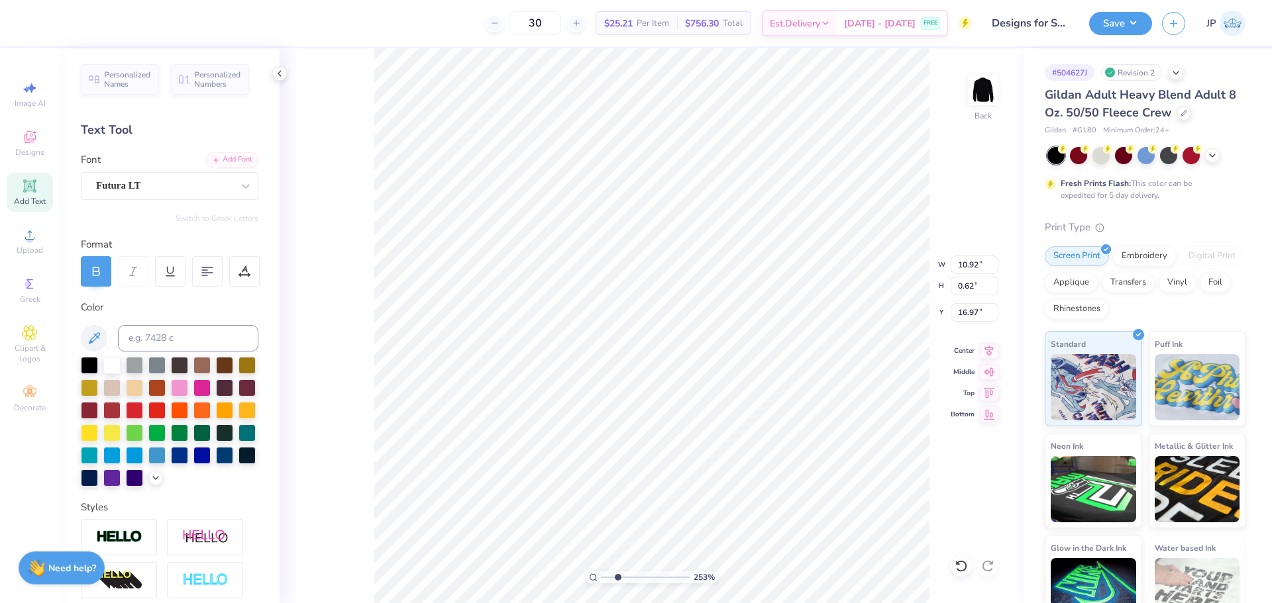
type input "11.28"
type input "5.45"
click at [986, 347] on icon at bounding box center [989, 348] width 9 height 11
click at [729, 453] on li "Group" at bounding box center [749, 458] width 104 height 26
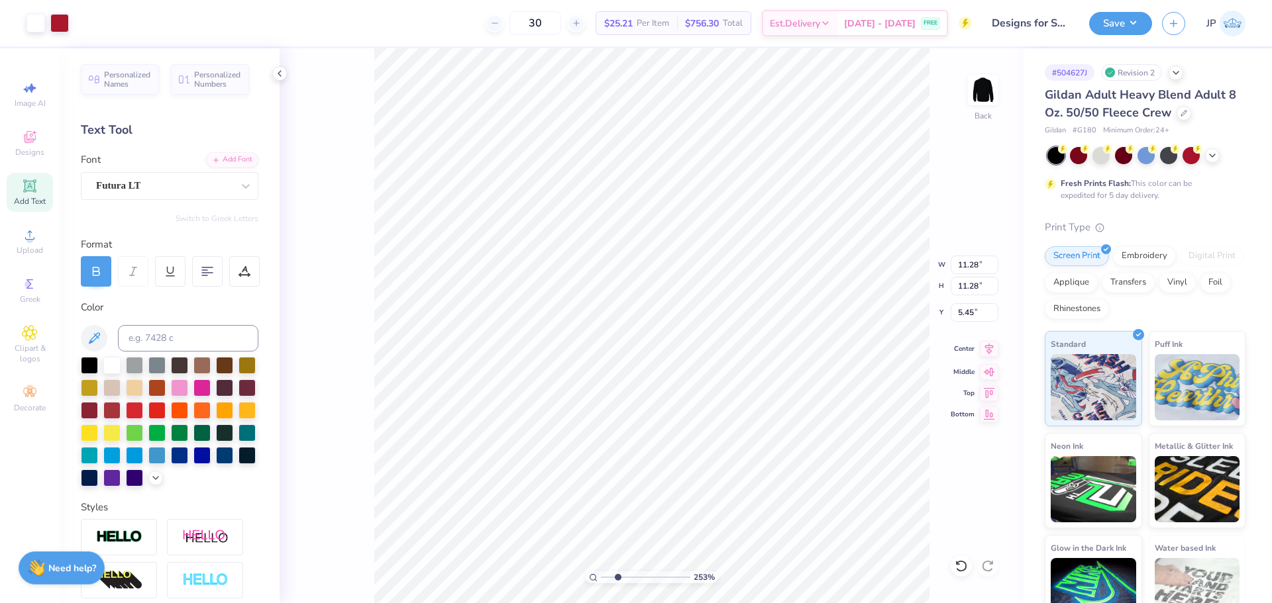
click at [986, 349] on icon at bounding box center [989, 349] width 19 height 16
click at [684, 457] on li "Group" at bounding box center [700, 458] width 104 height 26
click at [994, 350] on icon at bounding box center [989, 349] width 19 height 16
click at [982, 266] on input "11.28" at bounding box center [975, 265] width 48 height 19
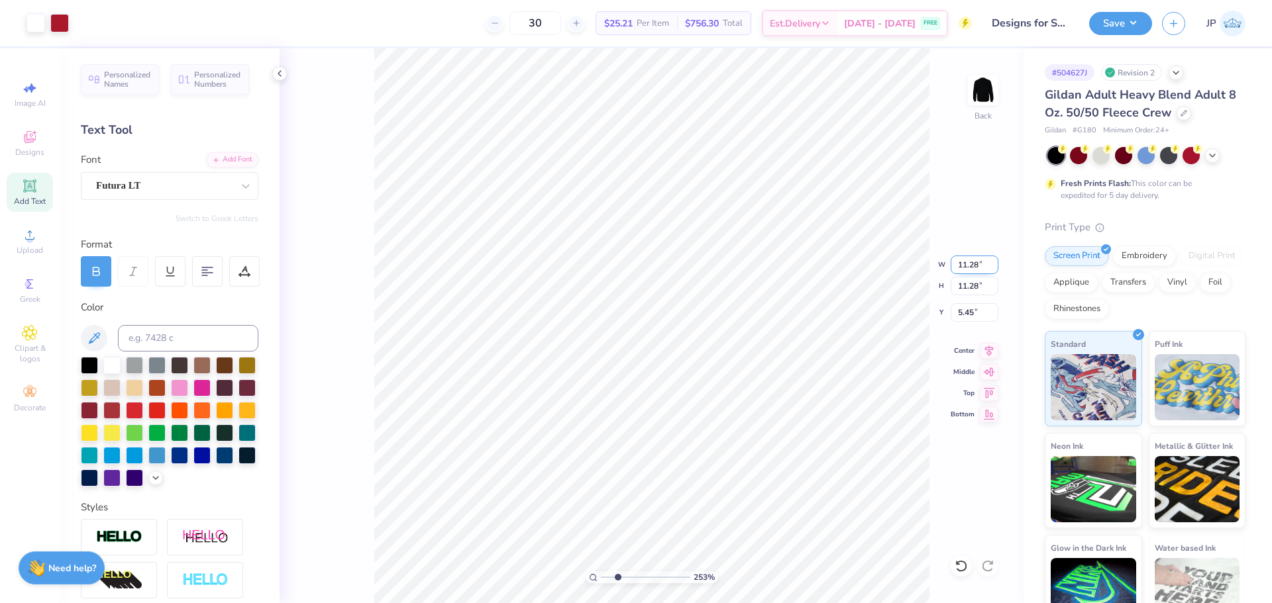
click at [982, 266] on input "11.28" at bounding box center [975, 265] width 48 height 19
type input "10.92"
type input "0.62"
type input "16.97"
click at [972, 267] on input "10.92" at bounding box center [975, 265] width 48 height 19
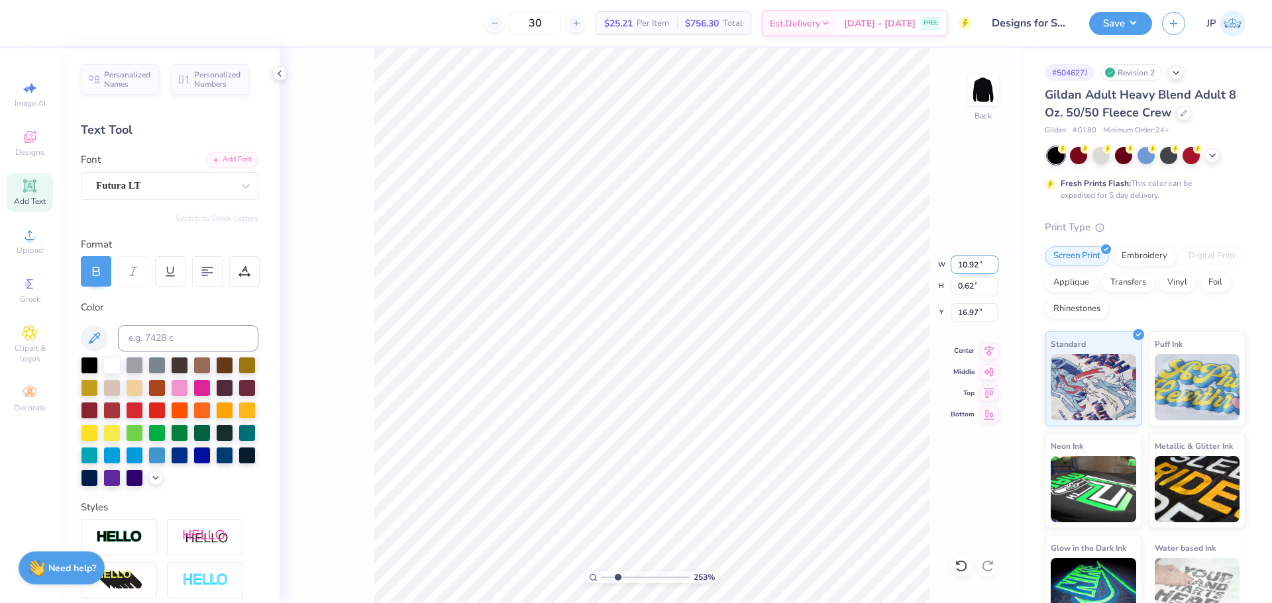
click at [972, 267] on input "10.92" at bounding box center [975, 265] width 48 height 19
paste input "1.28"
type input "11.28"
type input "0.64"
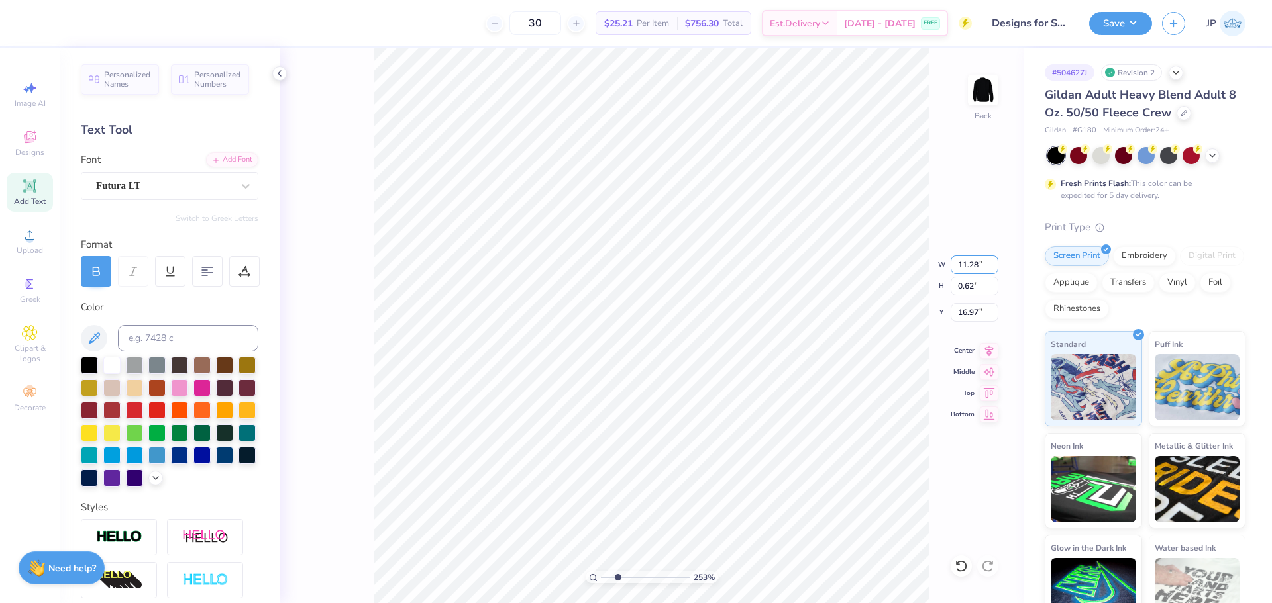
type input "16.96"
click at [993, 355] on icon at bounding box center [989, 349] width 19 height 16
click at [799, 458] on li "Group" at bounding box center [814, 458] width 104 height 26
drag, startPoint x: 614, startPoint y: 577, endPoint x: 599, endPoint y: 570, distance: 16.3
type input "1"
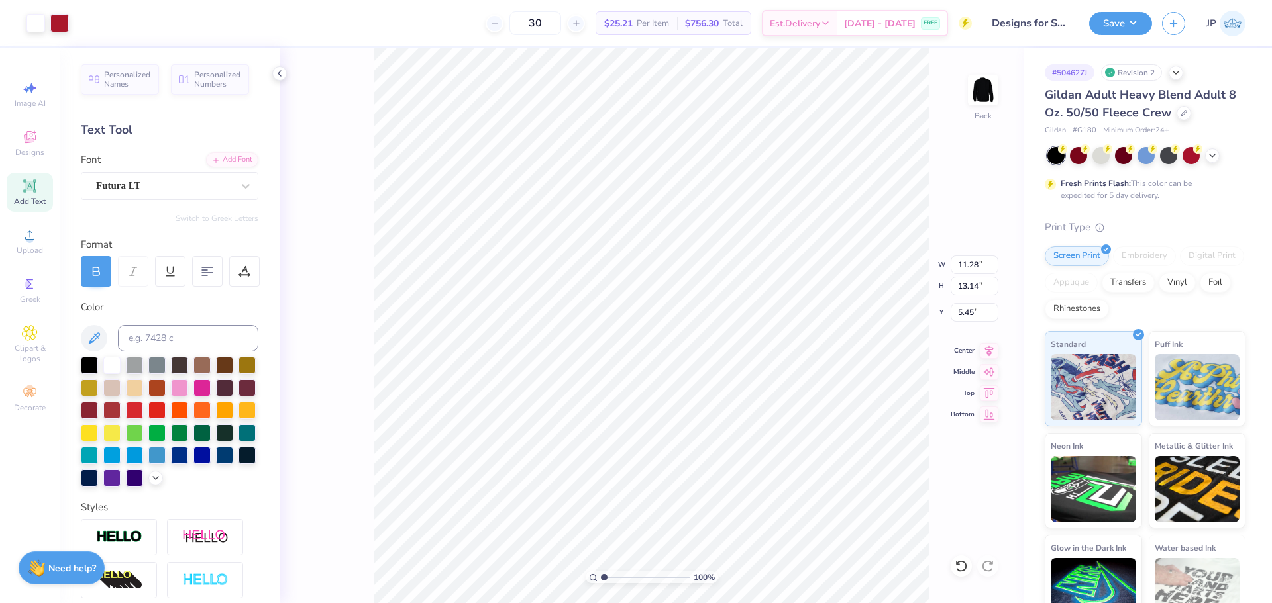
click at [601, 572] on input "range" at bounding box center [645, 578] width 89 height 12
click at [962, 315] on input "5.45" at bounding box center [975, 312] width 48 height 19
type input "3.00"
click at [953, 270] on input "11.28" at bounding box center [975, 265] width 48 height 19
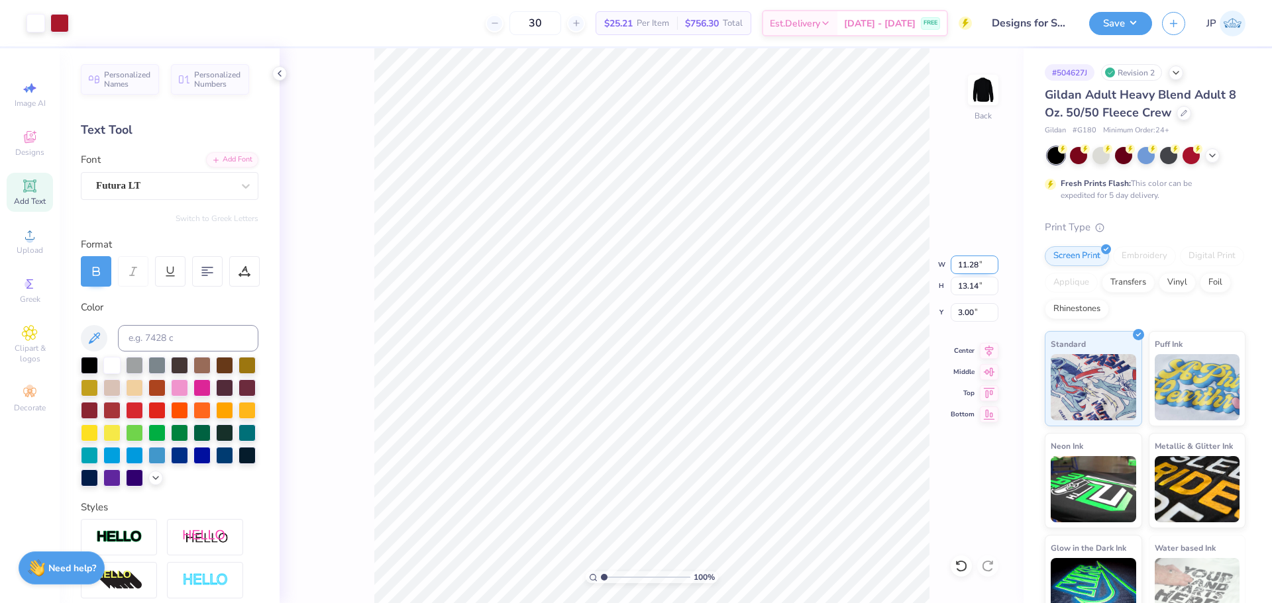
click at [953, 270] on input "11.28" at bounding box center [975, 265] width 48 height 19
type input "0.00"
type input "9.57"
click at [958, 283] on input "0.00" at bounding box center [975, 286] width 48 height 19
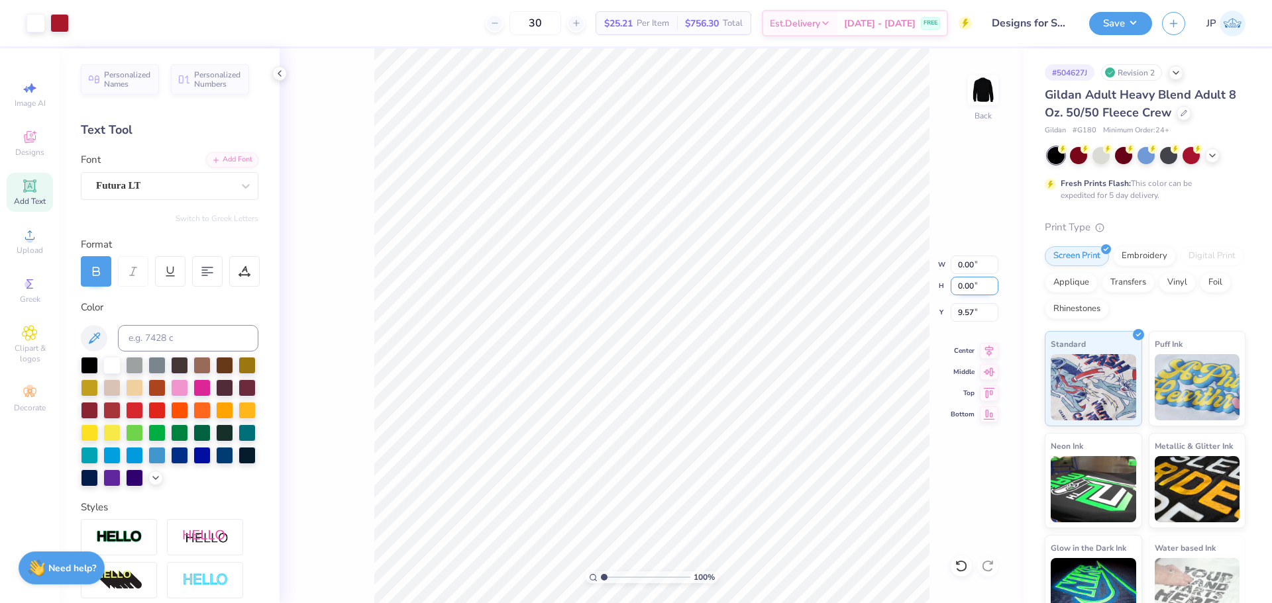
click at [958, 283] on input "0.00" at bounding box center [975, 286] width 48 height 19
type input "13"
type input "11.16"
type input "13.00"
type input "3.07"
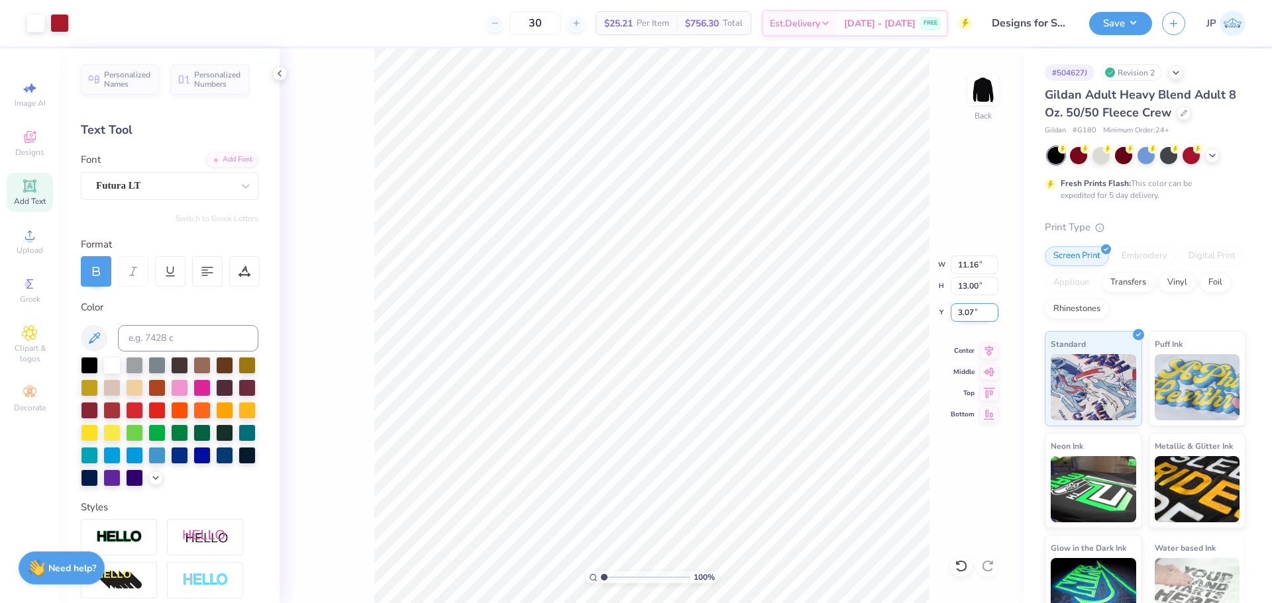
click at [977, 309] on input "3.07" at bounding box center [975, 312] width 48 height 19
type input "3.00"
click at [1128, 19] on button "Save" at bounding box center [1120, 21] width 63 height 23
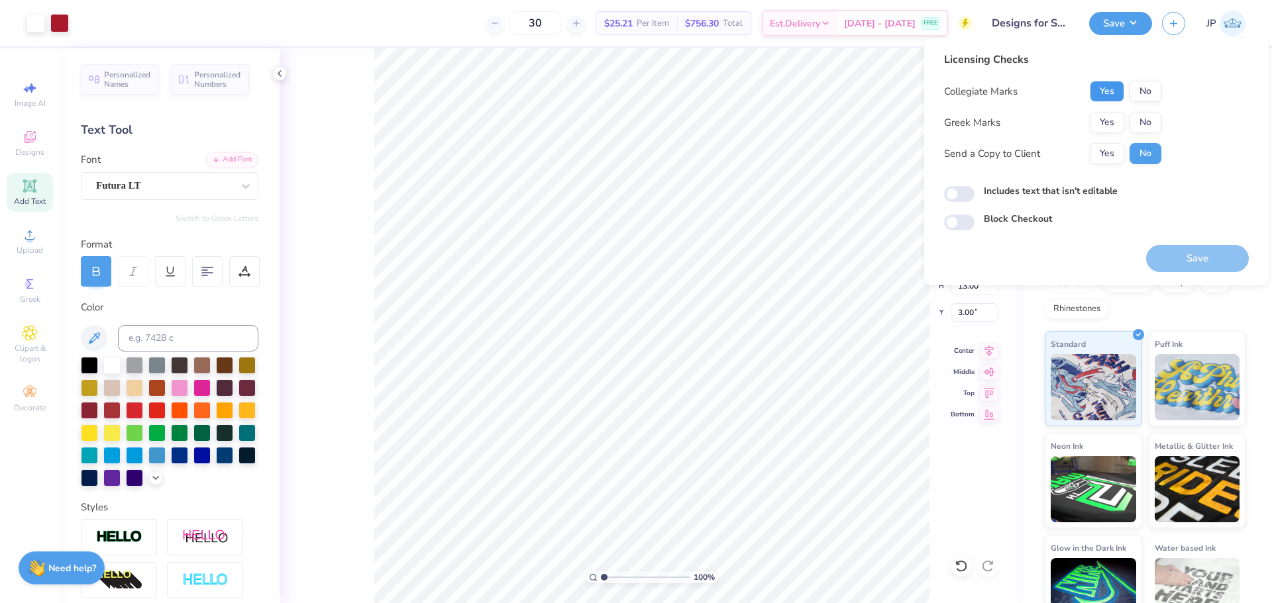
click at [1106, 91] on button "Yes" at bounding box center [1107, 91] width 34 height 21
click at [1146, 120] on button "No" at bounding box center [1145, 122] width 32 height 21
click at [1188, 252] on button "Save" at bounding box center [1197, 258] width 103 height 27
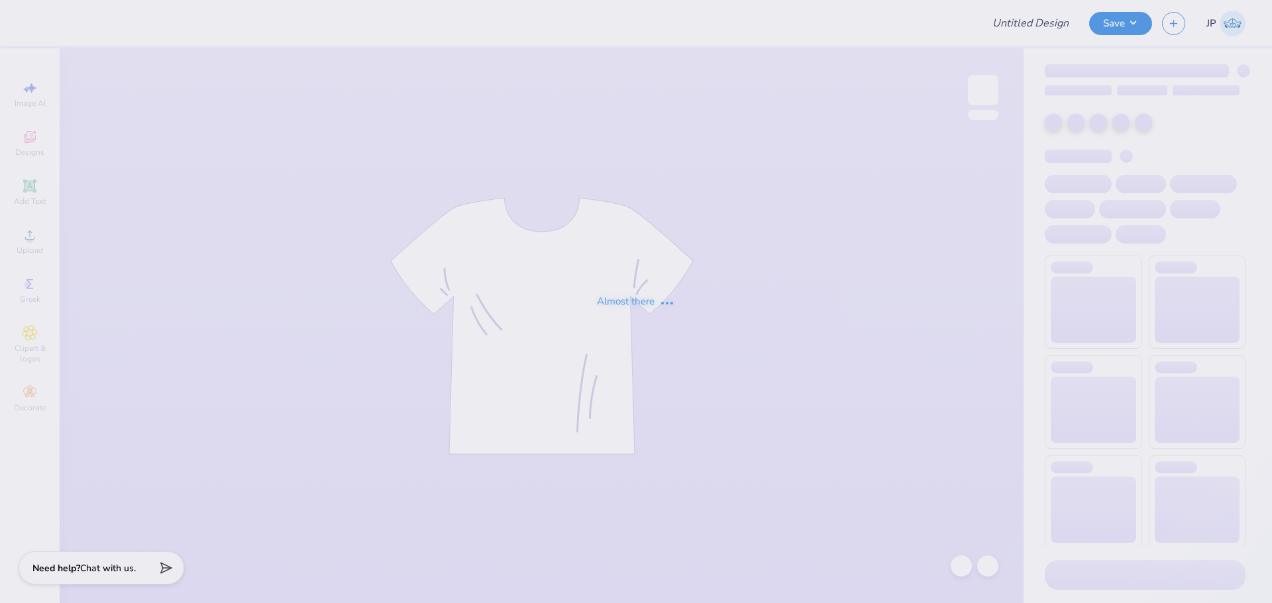
type input "baby tee kkg"
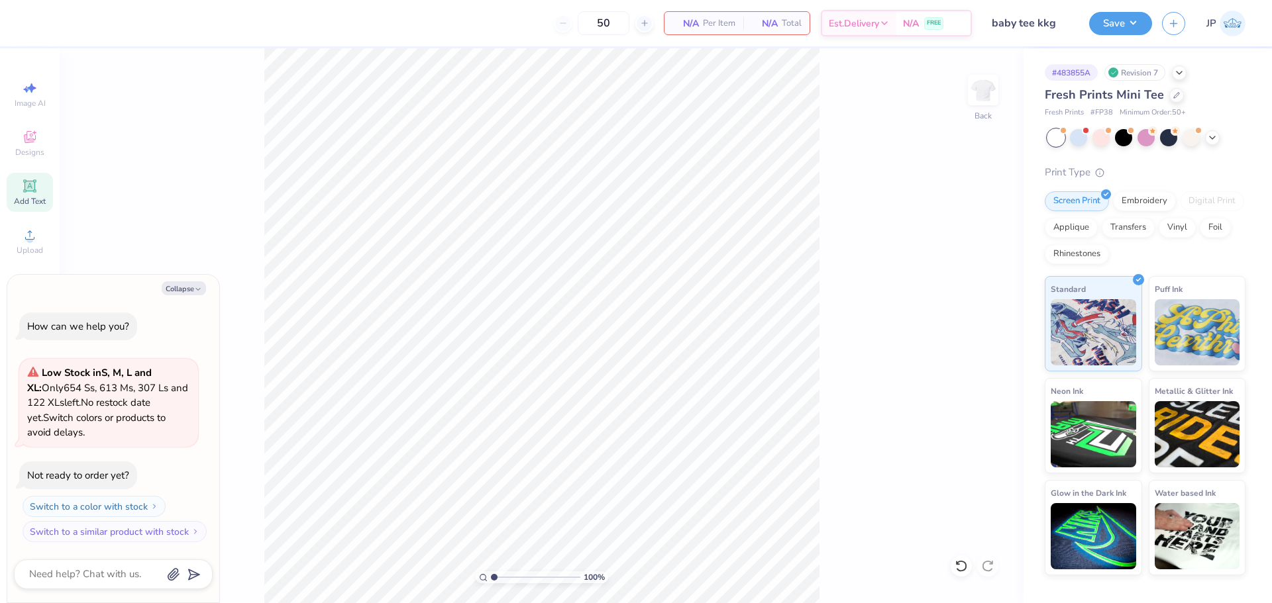
click at [28, 189] on icon at bounding box center [30, 186] width 10 height 10
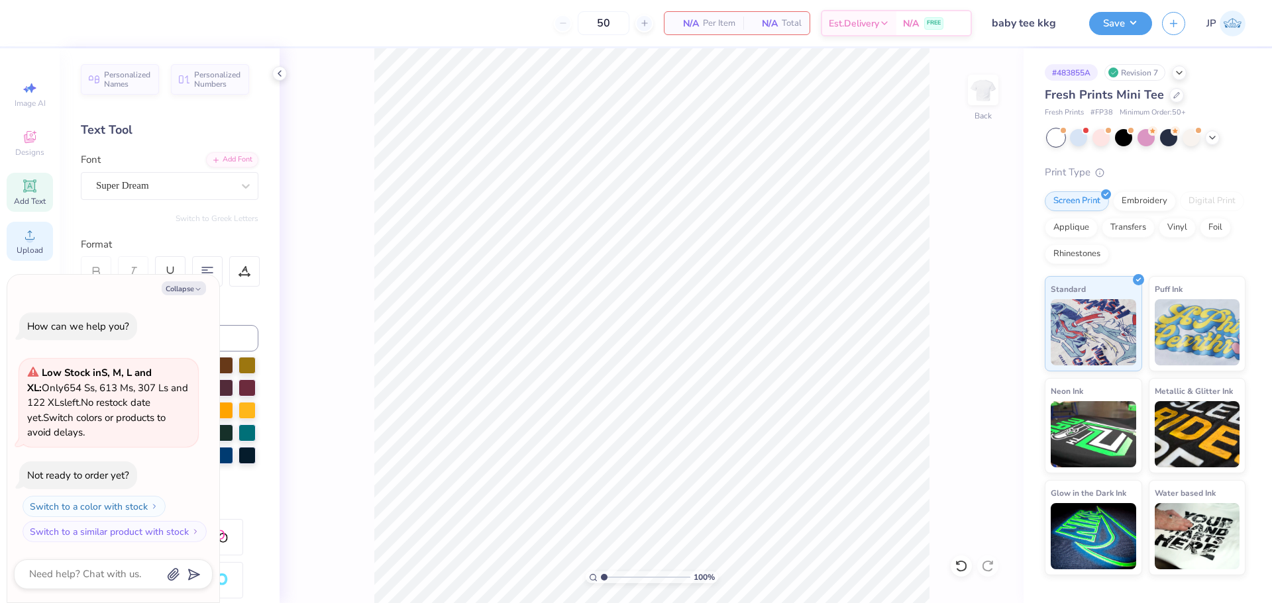
click at [34, 244] on div "Upload" at bounding box center [30, 241] width 46 height 39
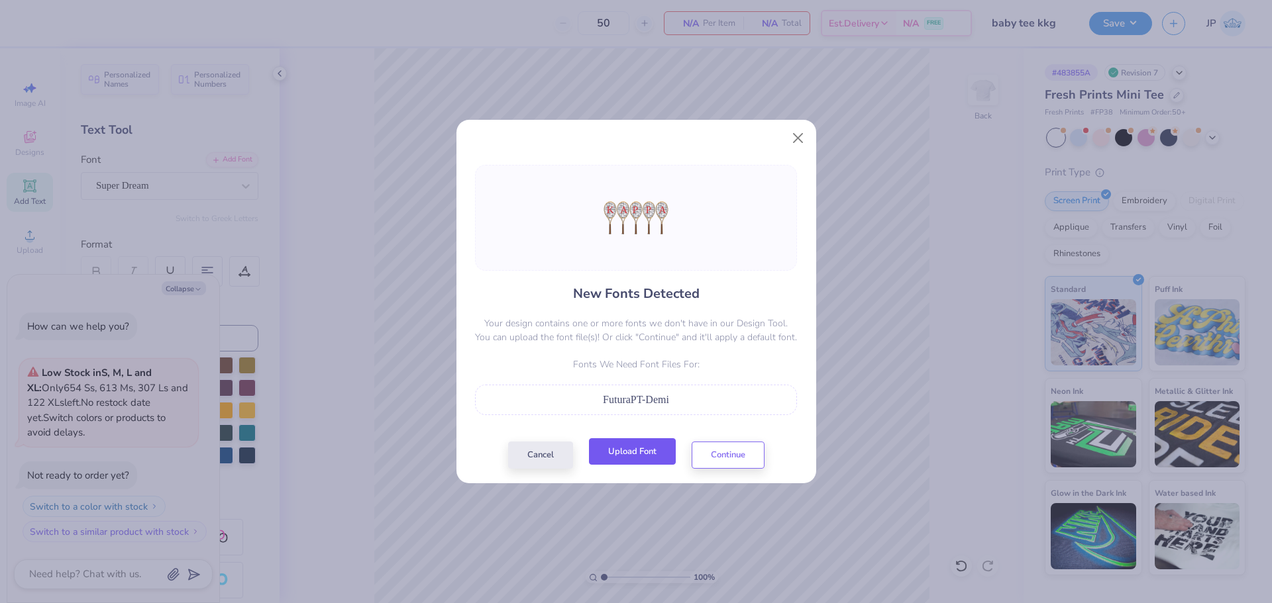
click at [656, 459] on button "Upload Font" at bounding box center [632, 451] width 87 height 27
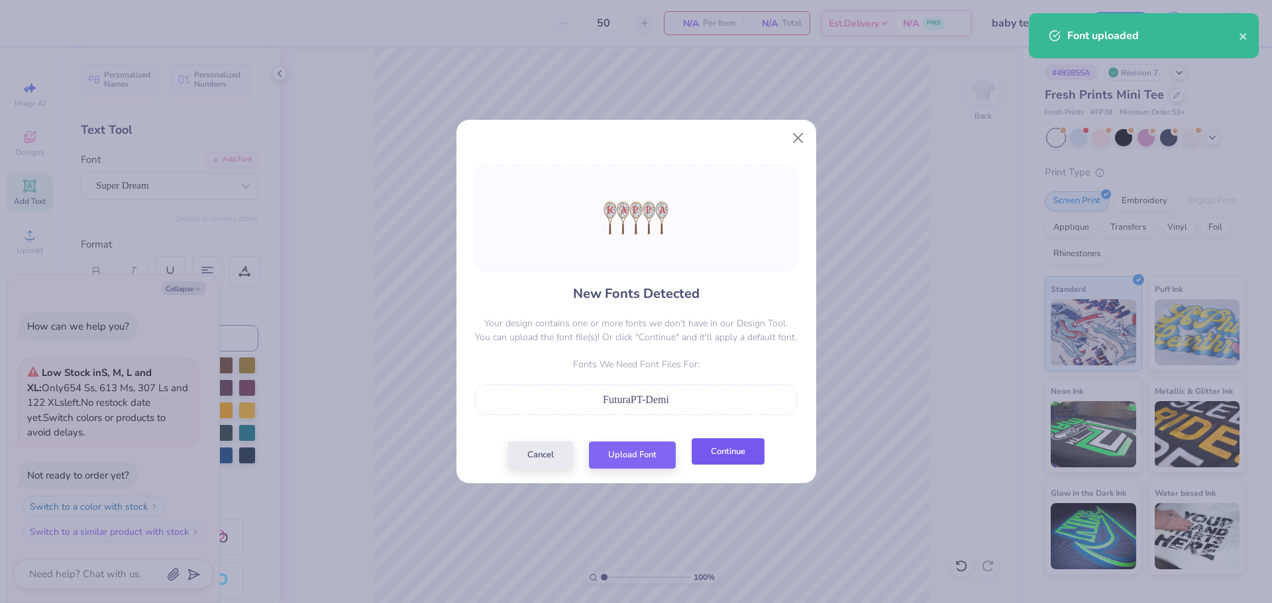
click at [712, 446] on button "Continue" at bounding box center [728, 451] width 73 height 27
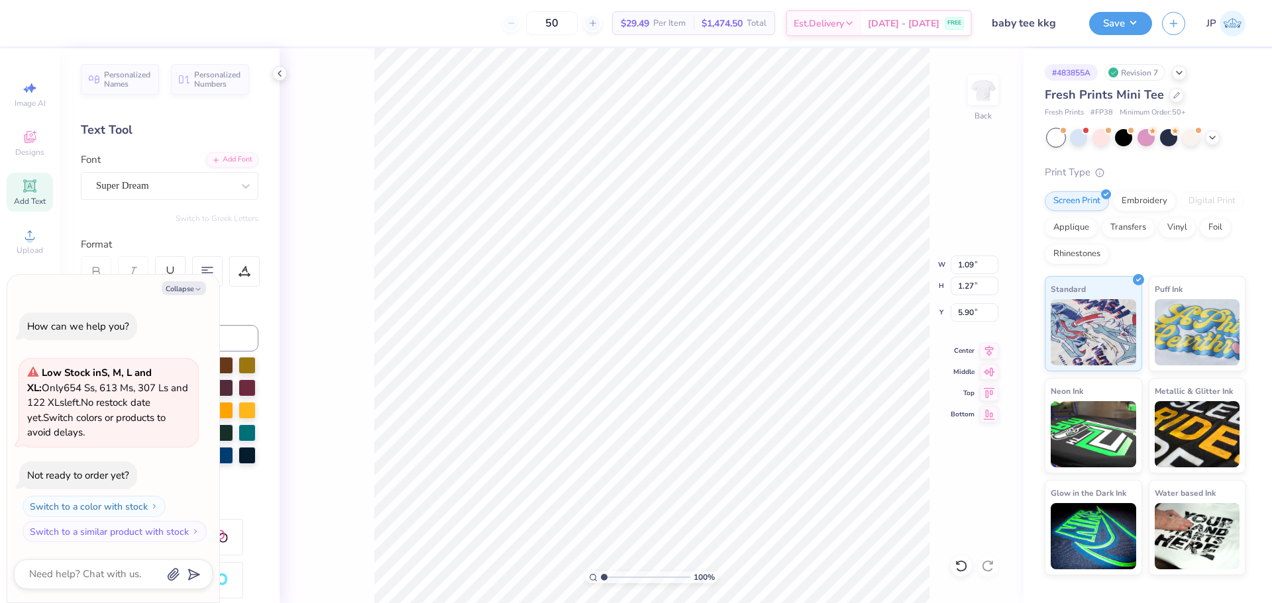
type textarea "x"
type input "3.38"
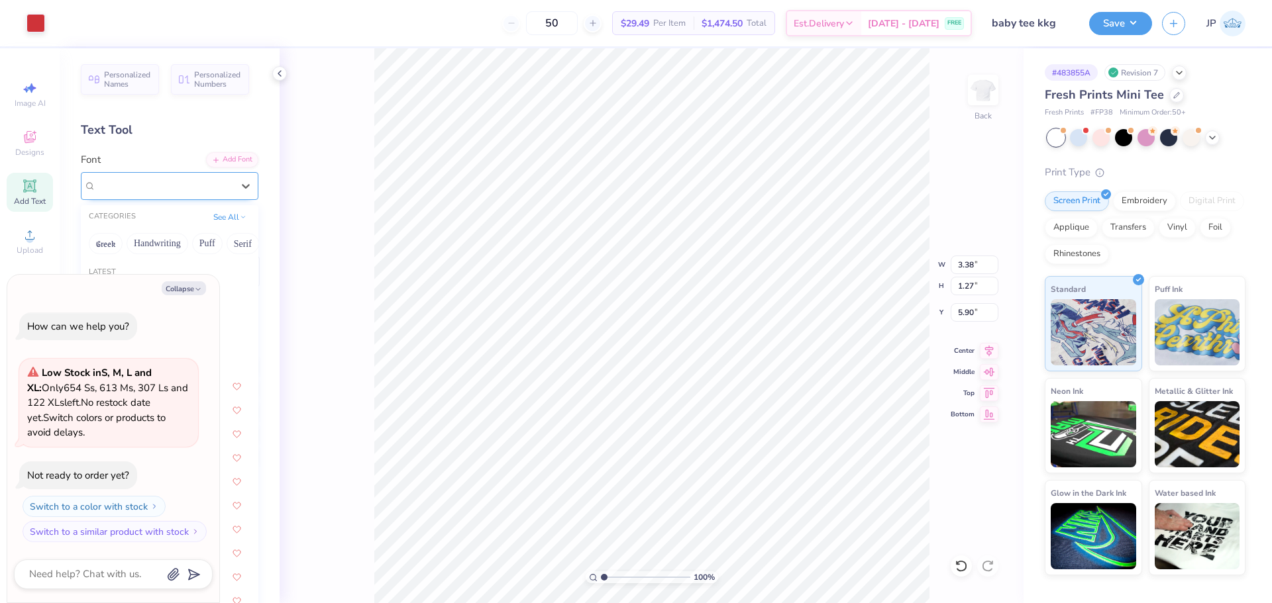
click at [216, 188] on div "Super Dream" at bounding box center [164, 186] width 139 height 21
click at [201, 287] on icon "button" at bounding box center [198, 289] width 8 height 8
type textarea "x"
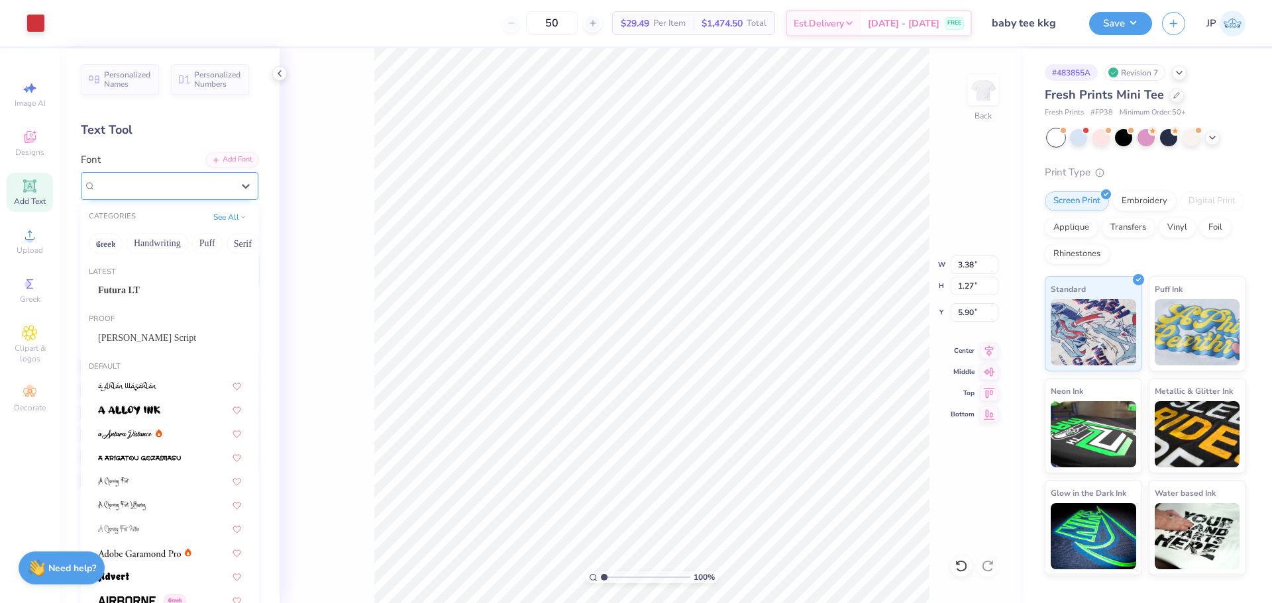
click at [219, 181] on div "Super Dream" at bounding box center [164, 186] width 139 height 21
click at [158, 287] on div "Futura LT" at bounding box center [169, 290] width 143 height 14
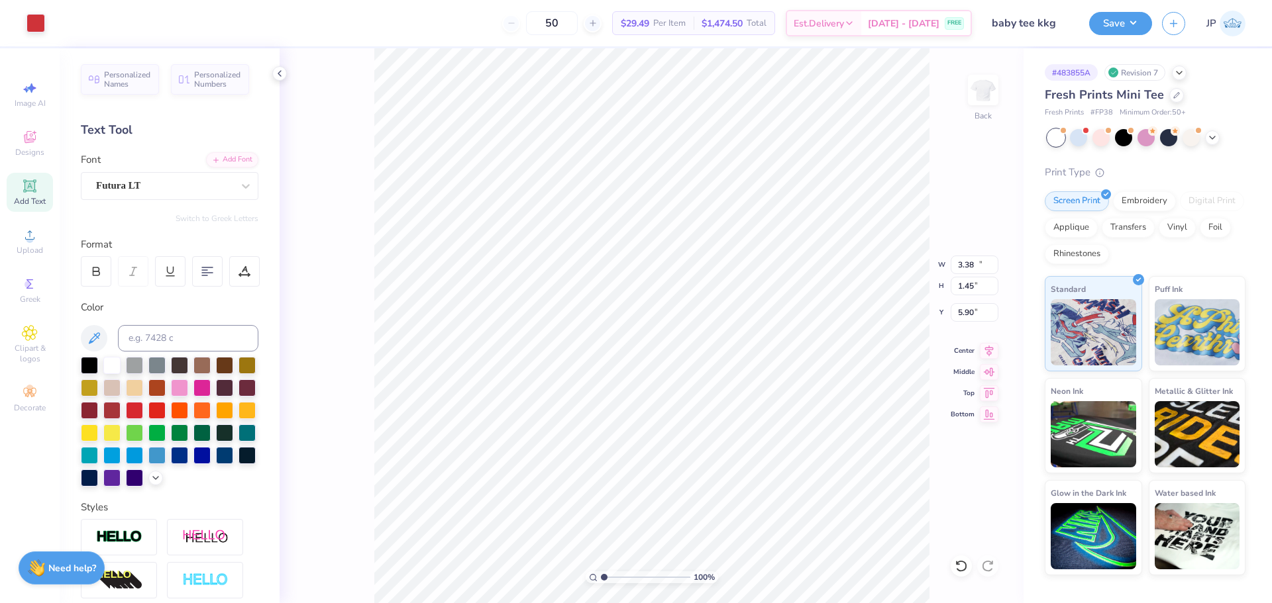
type input "10.40"
type input "1.45"
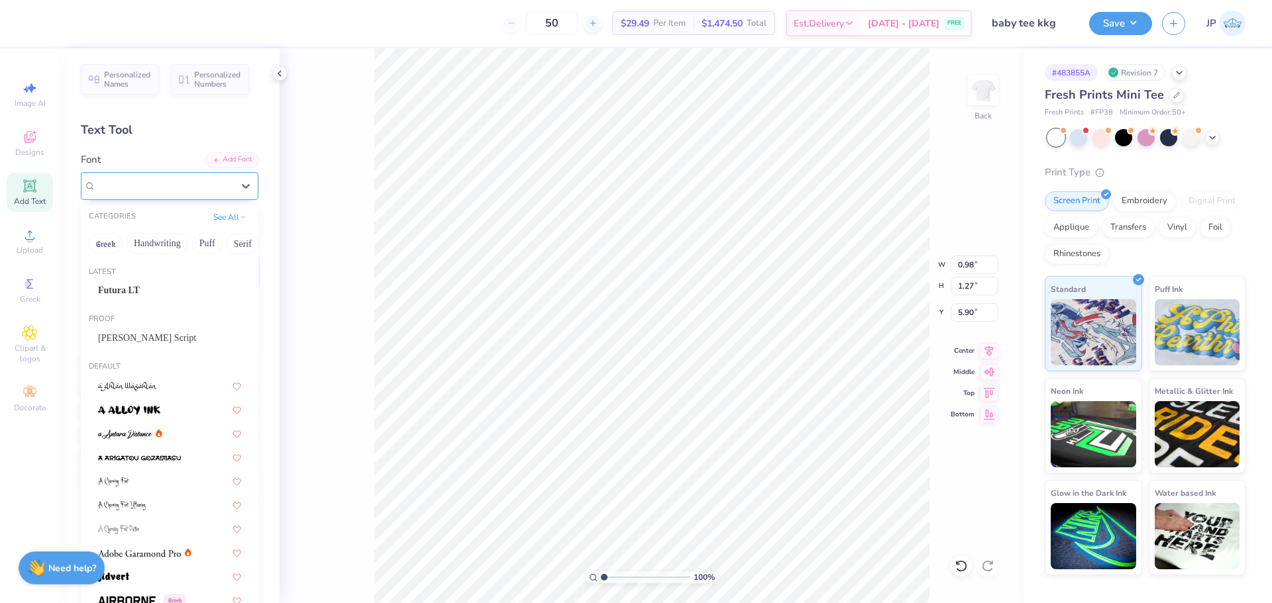
click at [155, 183] on div "Super Dream" at bounding box center [164, 186] width 139 height 21
click at [133, 285] on span "Futura LT" at bounding box center [119, 290] width 42 height 14
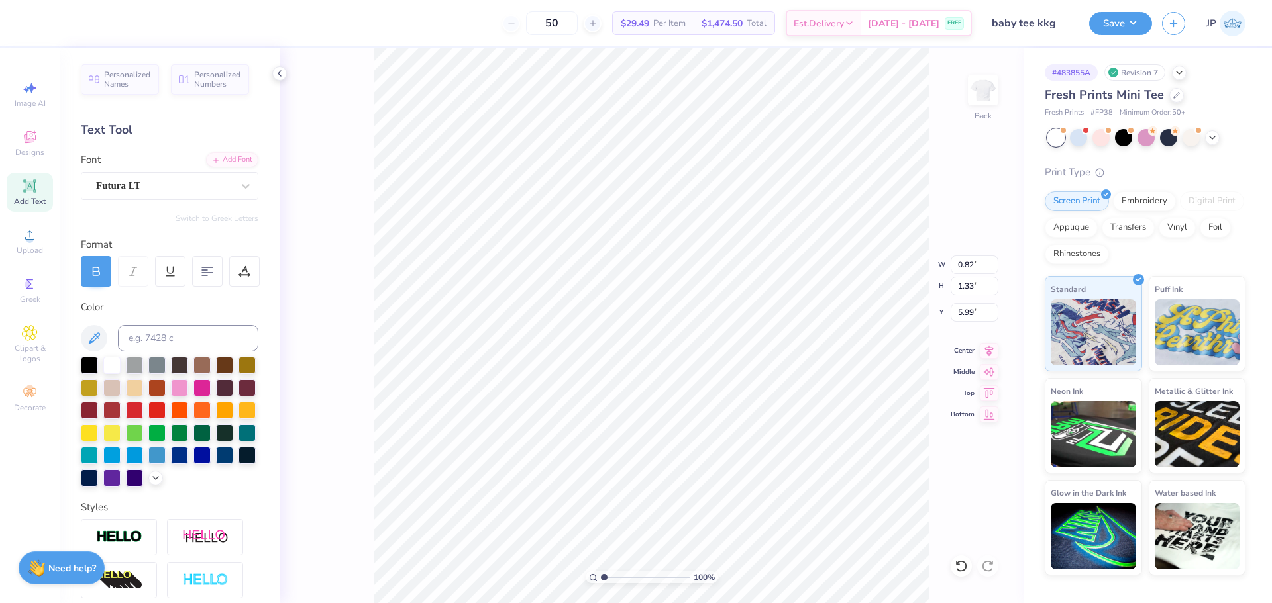
type input "0.82"
type input "1.33"
type input "5.99"
click at [160, 189] on div "Super Dream" at bounding box center [164, 186] width 139 height 21
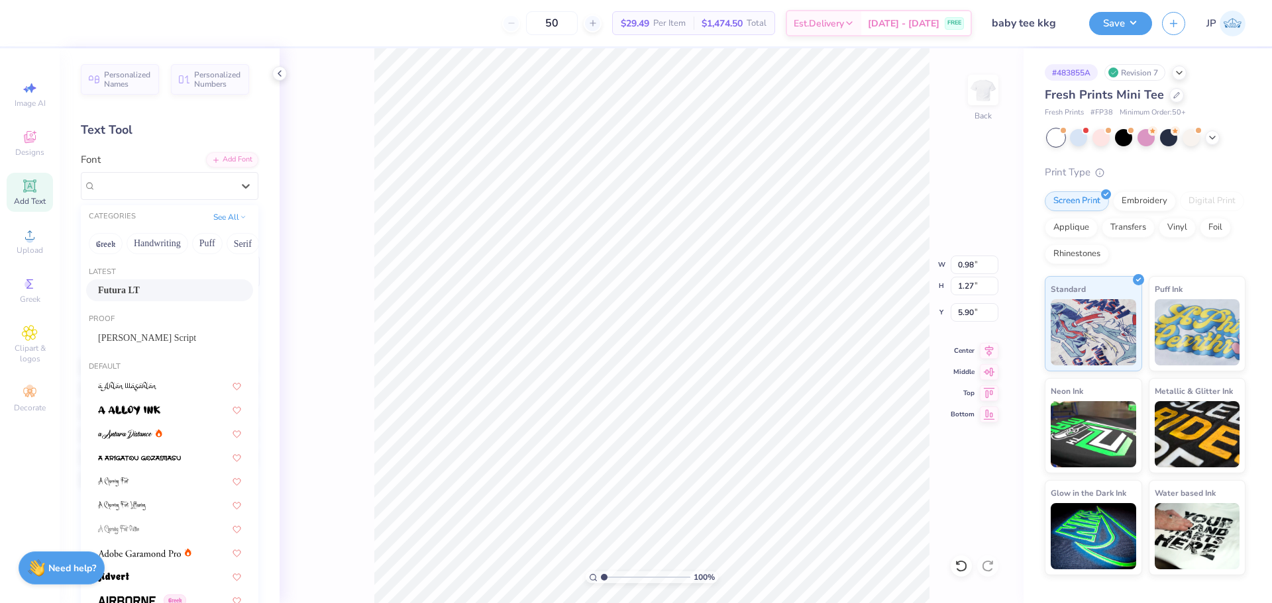
click at [146, 288] on div "Futura LT" at bounding box center [169, 290] width 143 height 14
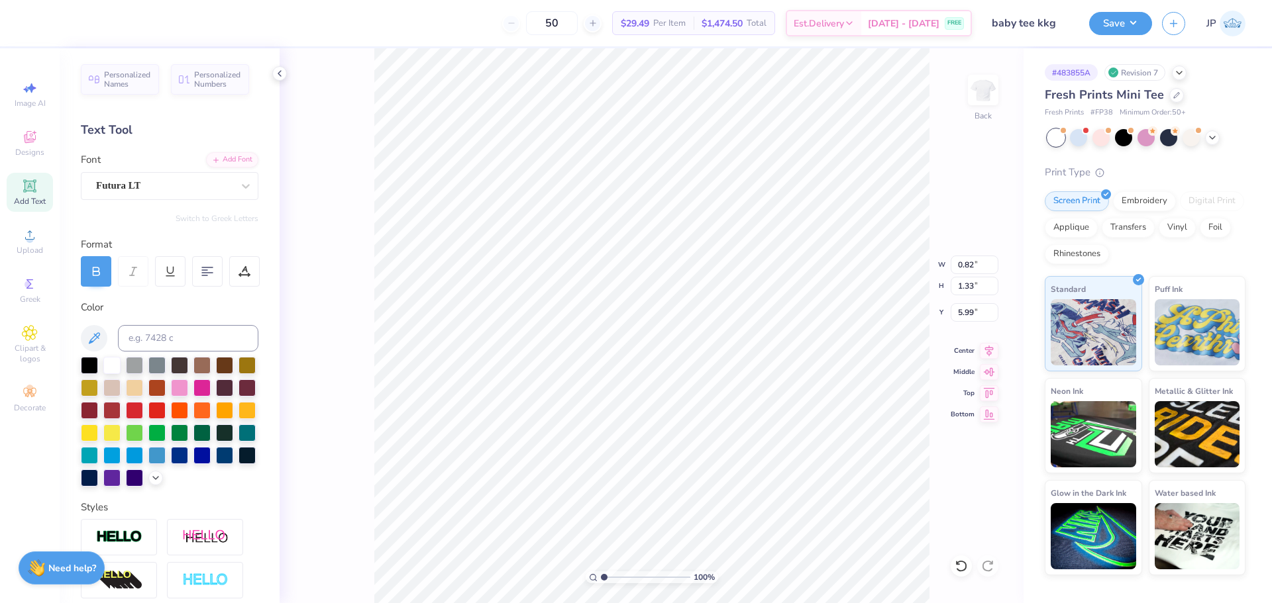
type input "0.82"
type input "1.33"
type input "5.99"
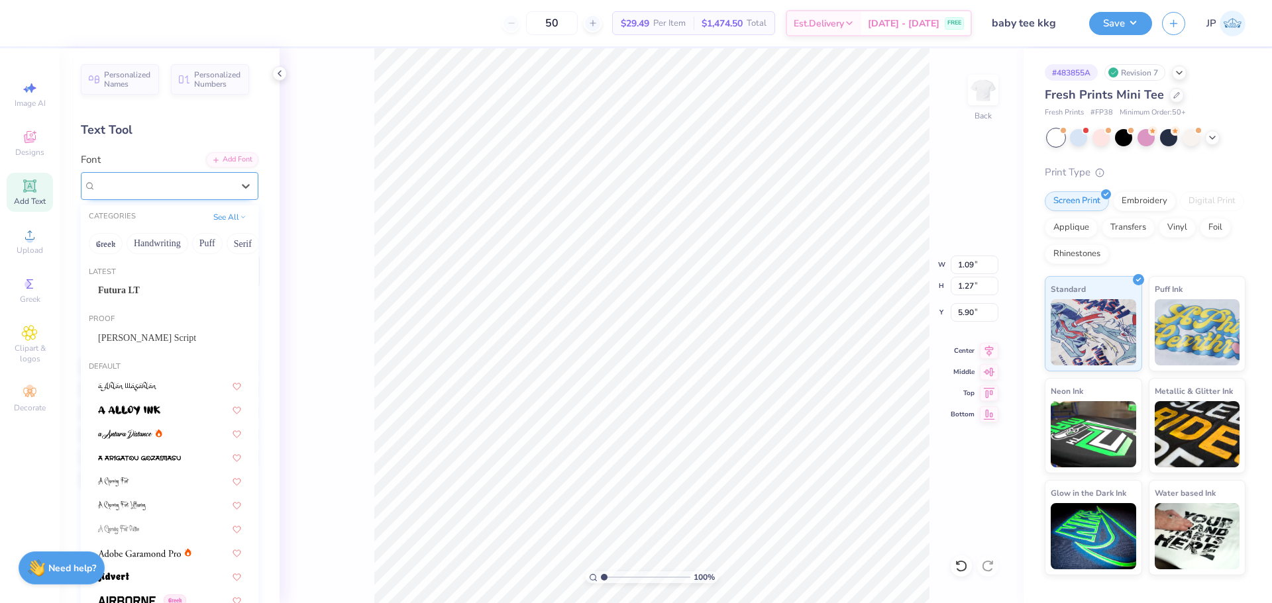
click at [150, 185] on div "Super Dream" at bounding box center [164, 186] width 139 height 21
click at [131, 295] on span "Futura LT" at bounding box center [119, 290] width 42 height 14
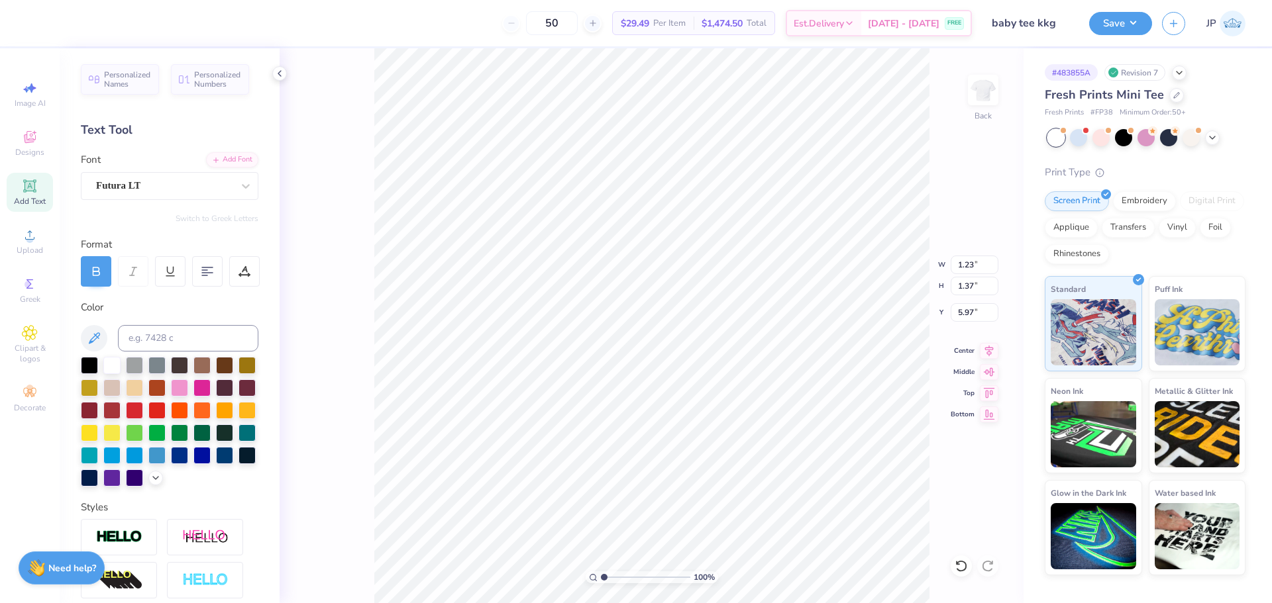
type input "1.23"
type input "1.37"
type input "5.97"
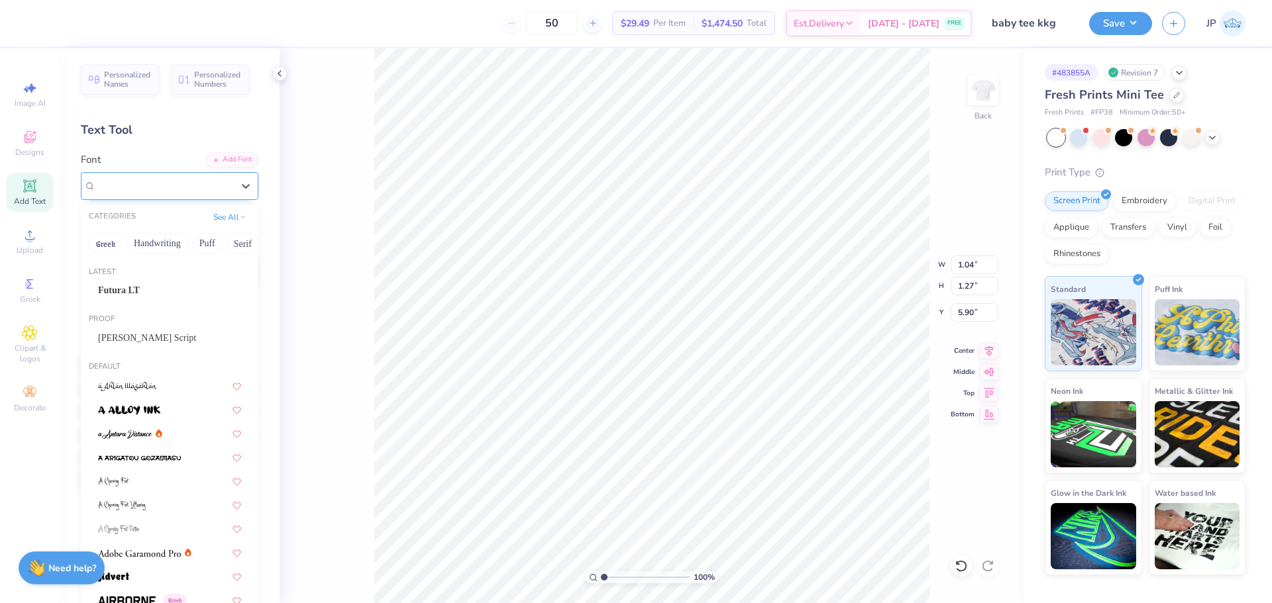
click at [151, 180] on div "Super Dream" at bounding box center [164, 186] width 139 height 21
click at [140, 289] on div "Futura LT" at bounding box center [169, 290] width 143 height 14
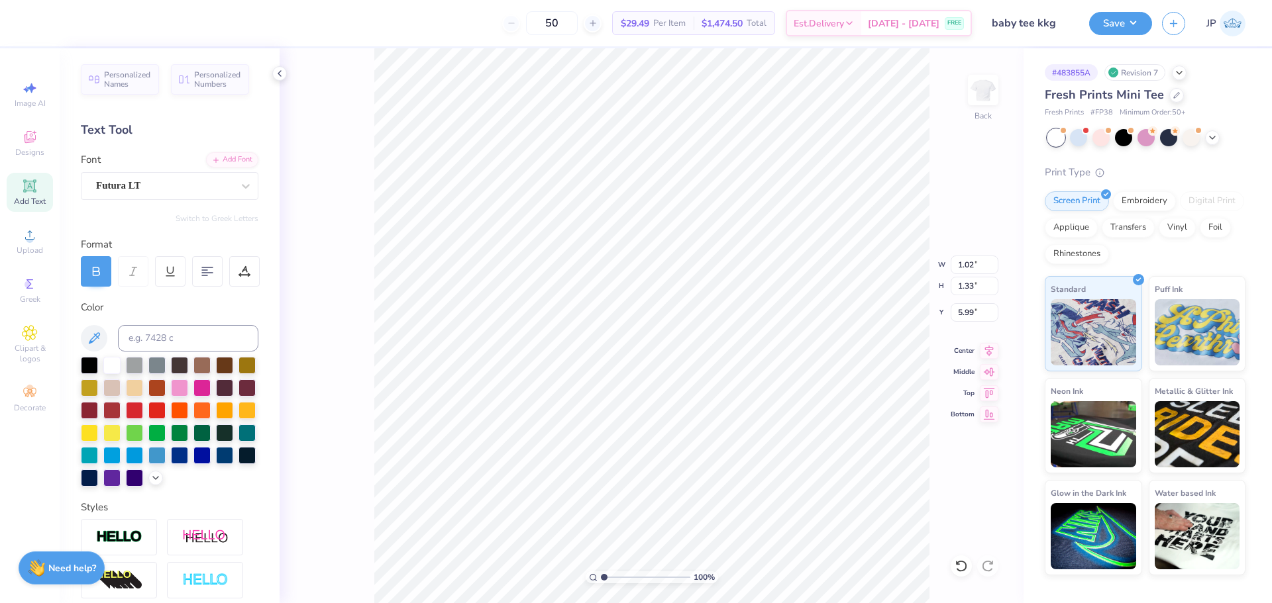
type input "1.02"
type input "1.33"
type input "5.99"
click at [735, 460] on li "Group" at bounding box center [758, 458] width 104 height 26
click at [955, 256] on input "11.40" at bounding box center [975, 265] width 48 height 19
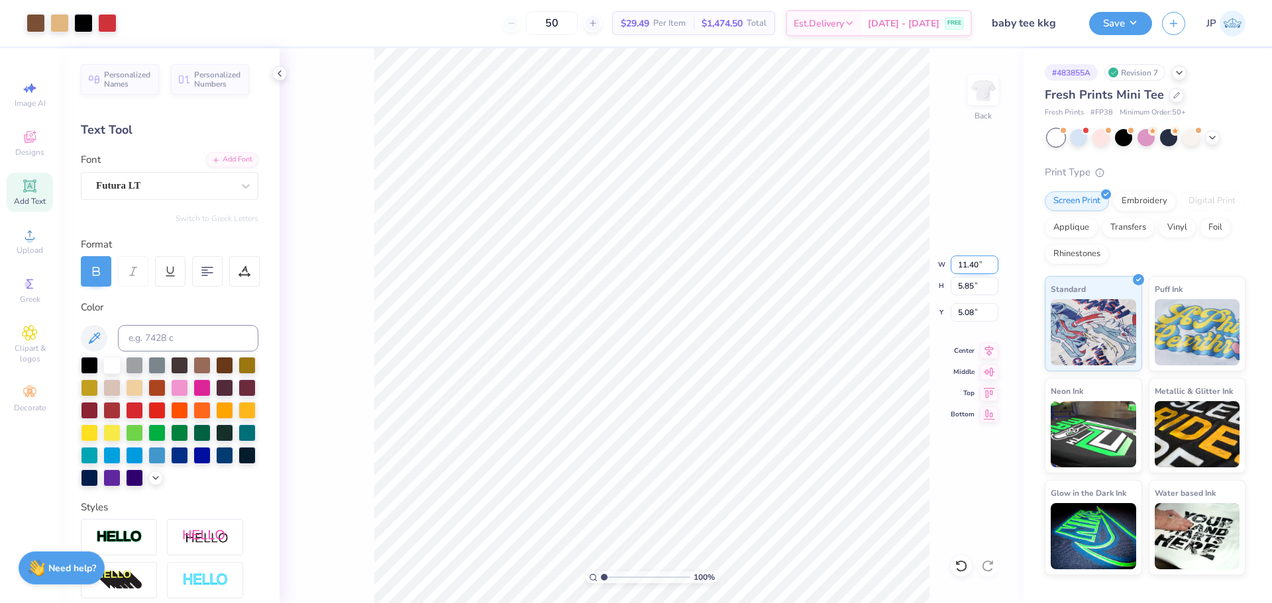
click at [955, 256] on input "11.40" at bounding box center [975, 265] width 48 height 19
type input "8.00"
type input "4.10"
click at [955, 312] on input "5.95" at bounding box center [975, 312] width 48 height 19
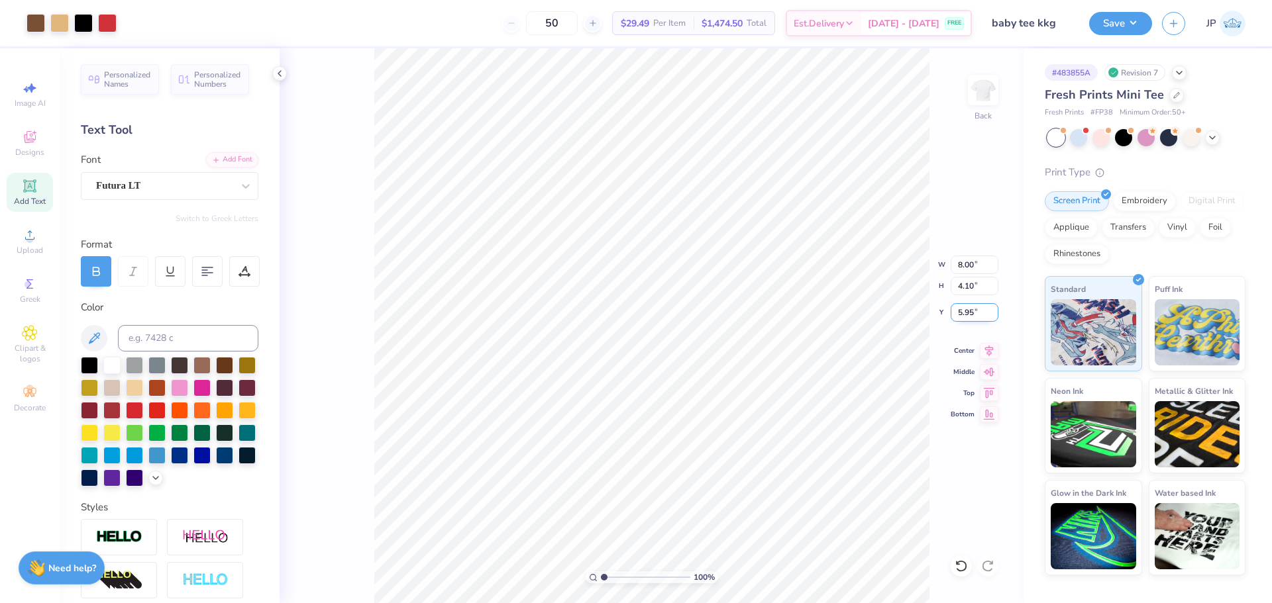
click at [955, 312] on input "5.95" at bounding box center [975, 312] width 48 height 19
type input "3.00"
click at [966, 268] on input "8.00" at bounding box center [975, 265] width 48 height 19
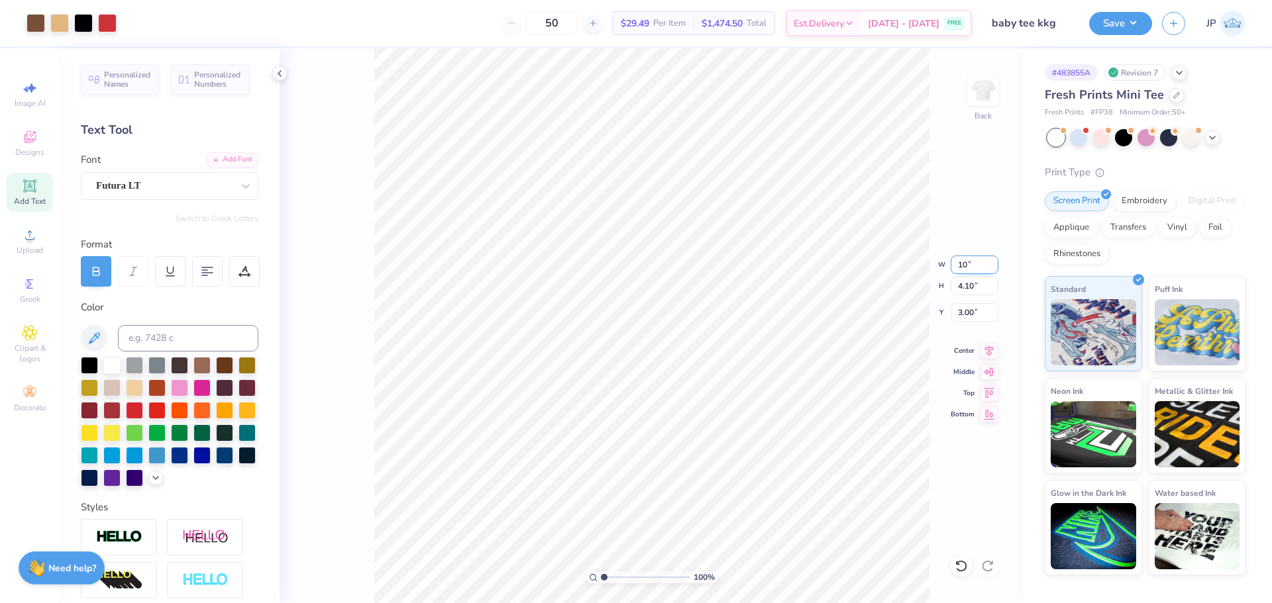
type input "10.00"
type input "5.13"
type input "2.49"
click at [972, 270] on input "10.00" at bounding box center [975, 265] width 48 height 19
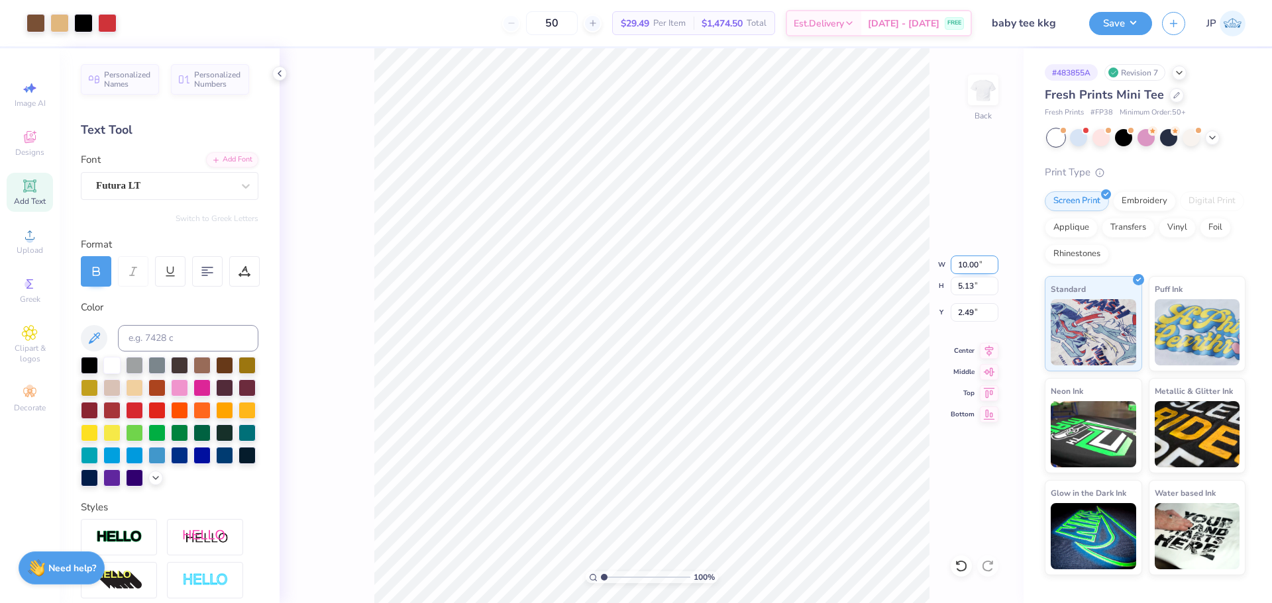
click at [972, 270] on input "10.00" at bounding box center [975, 265] width 48 height 19
type input "9.00"
type input "4.62"
click at [964, 317] on input "2.74" at bounding box center [975, 312] width 48 height 19
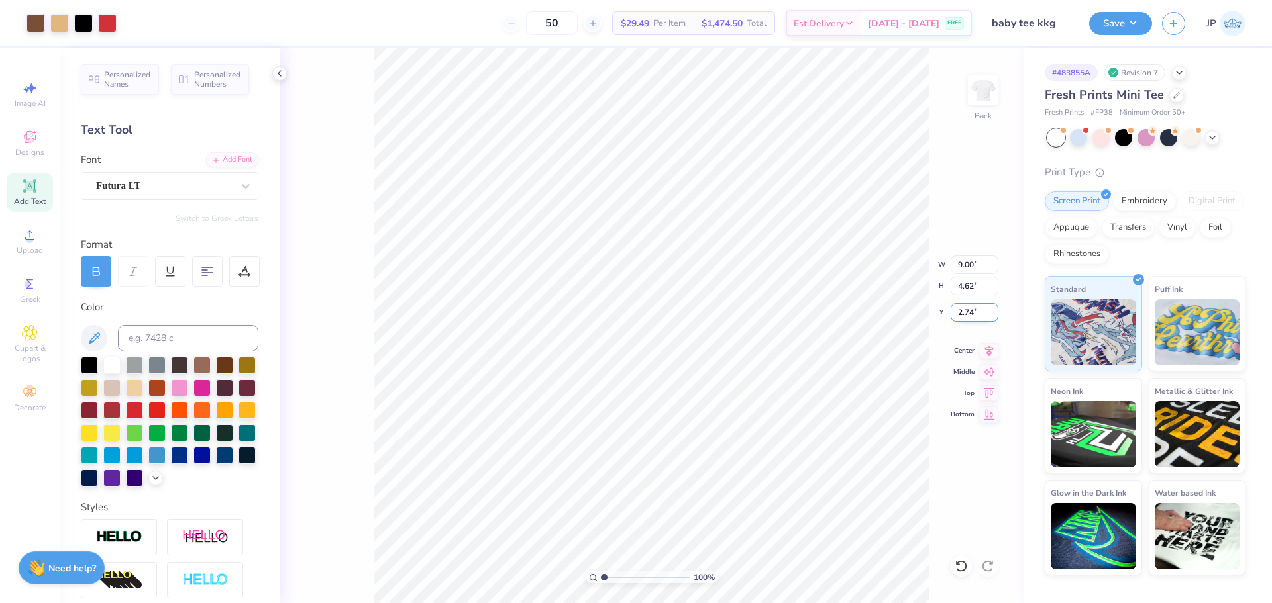
click at [964, 317] on input "2.74" at bounding box center [975, 312] width 48 height 19
type input "2.50"
click at [1020, 21] on button "Save" at bounding box center [1120, 21] width 63 height 23
type input "1"
click at [601, 578] on input "range" at bounding box center [645, 578] width 89 height 12
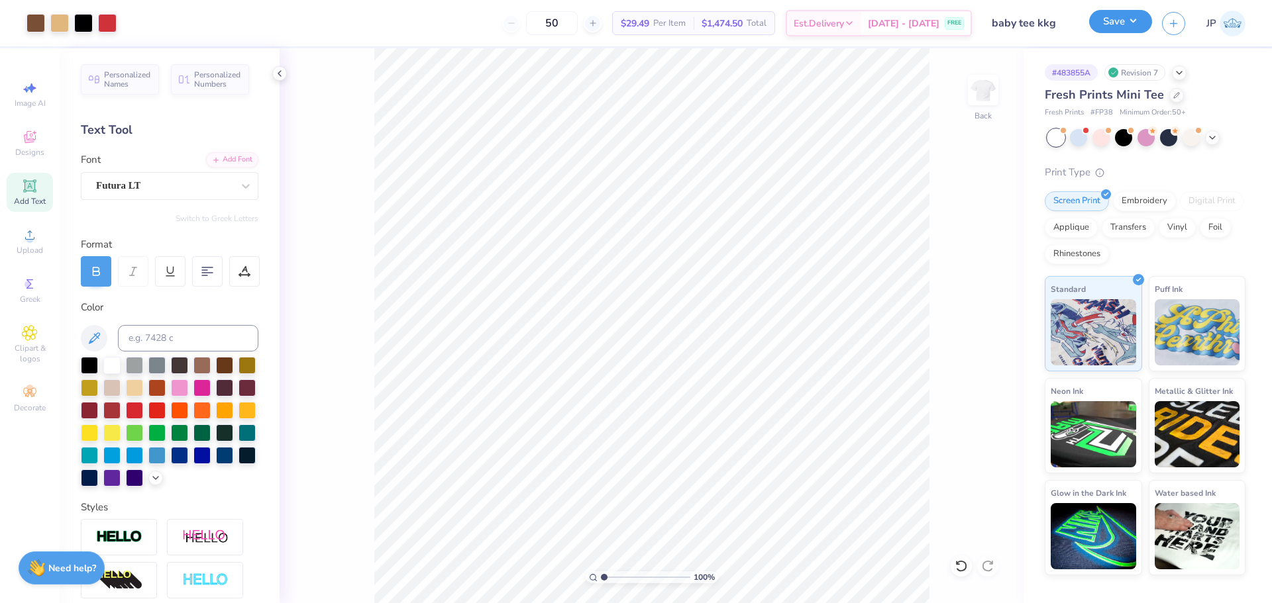
click at [1020, 28] on button "Save" at bounding box center [1120, 21] width 63 height 23
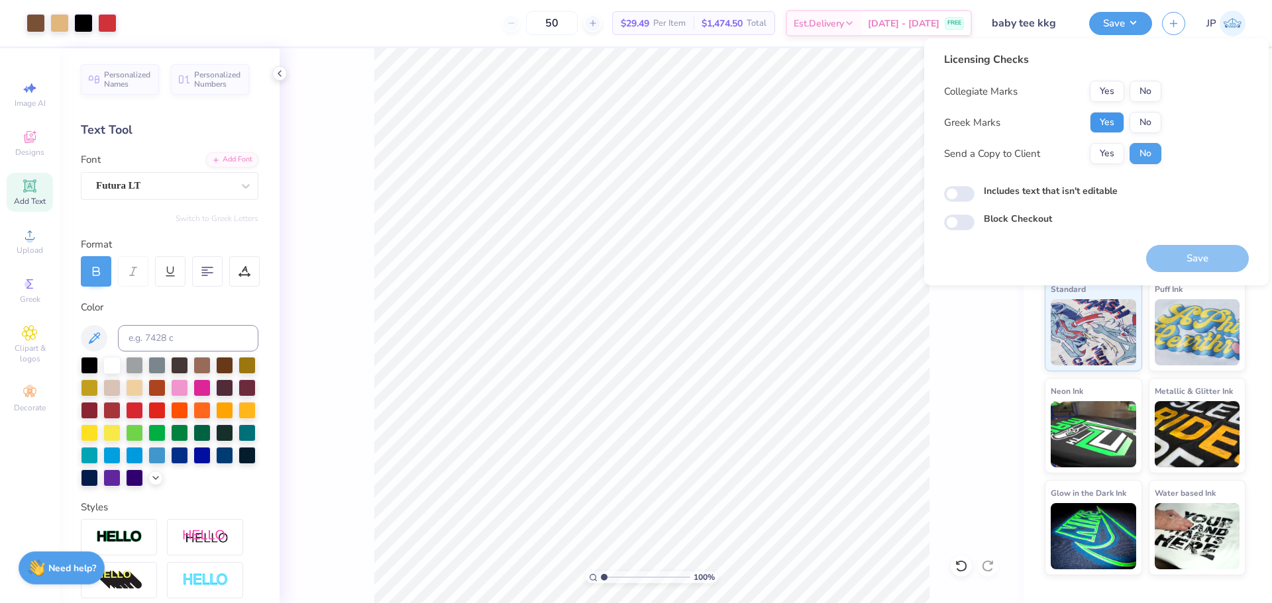
click at [1020, 125] on button "Yes" at bounding box center [1107, 122] width 34 height 21
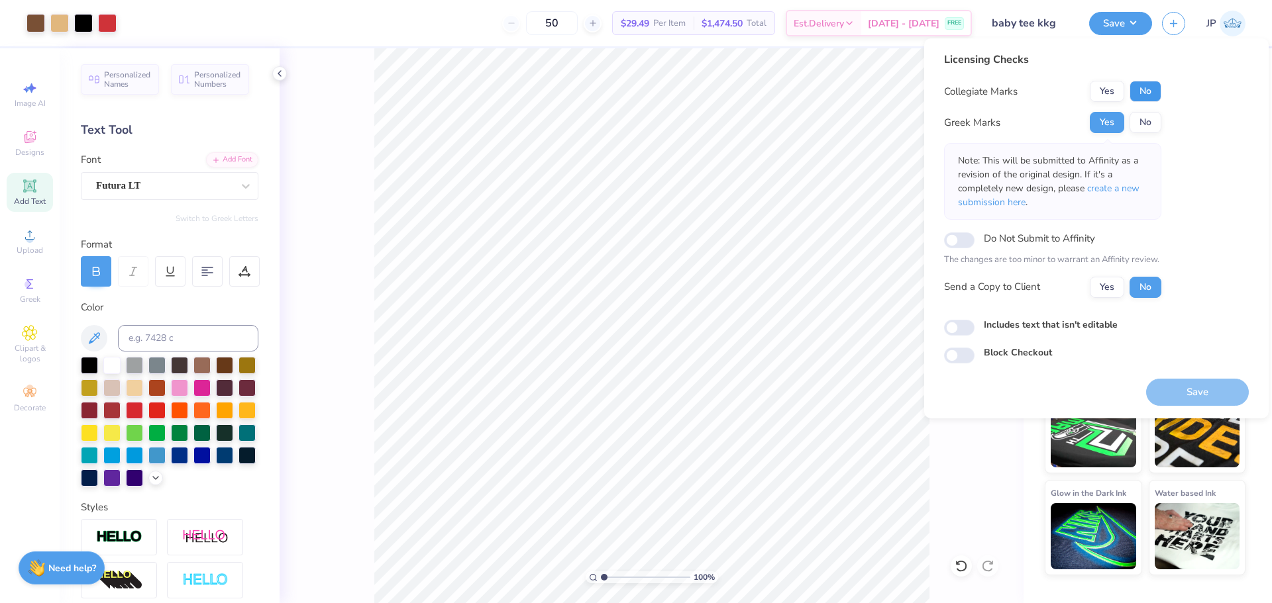
click at [1020, 97] on button "No" at bounding box center [1145, 91] width 32 height 21
click at [1020, 387] on button "Save" at bounding box center [1197, 394] width 103 height 27
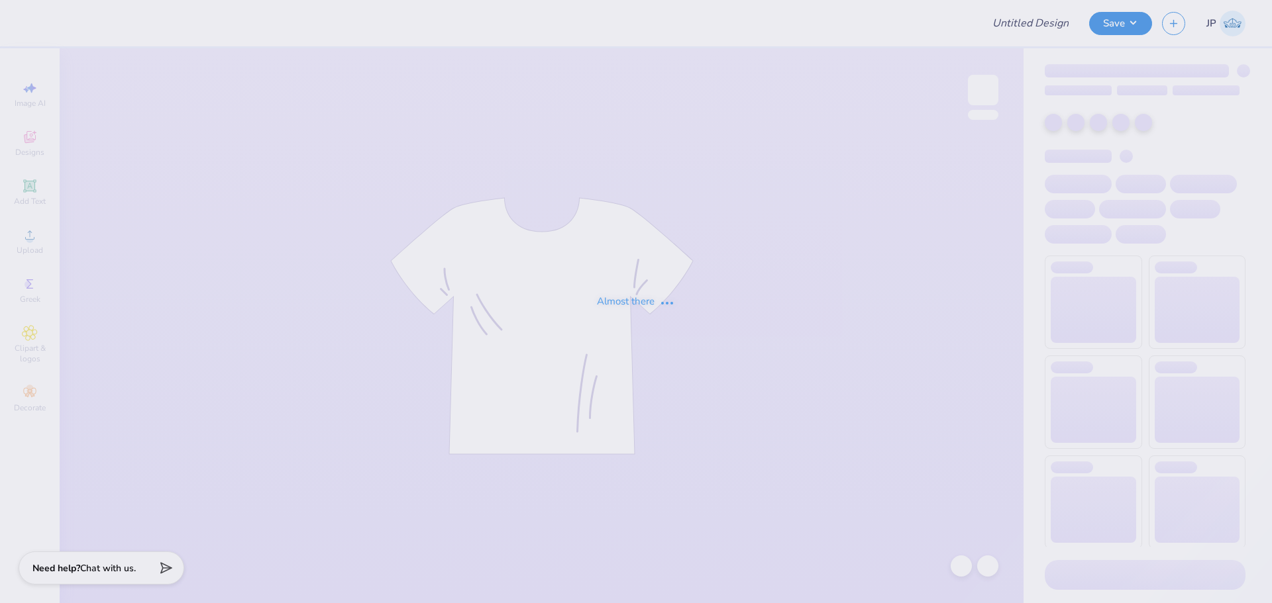
type input "Phi Sigma Sisterhood Cheetah Print Star"
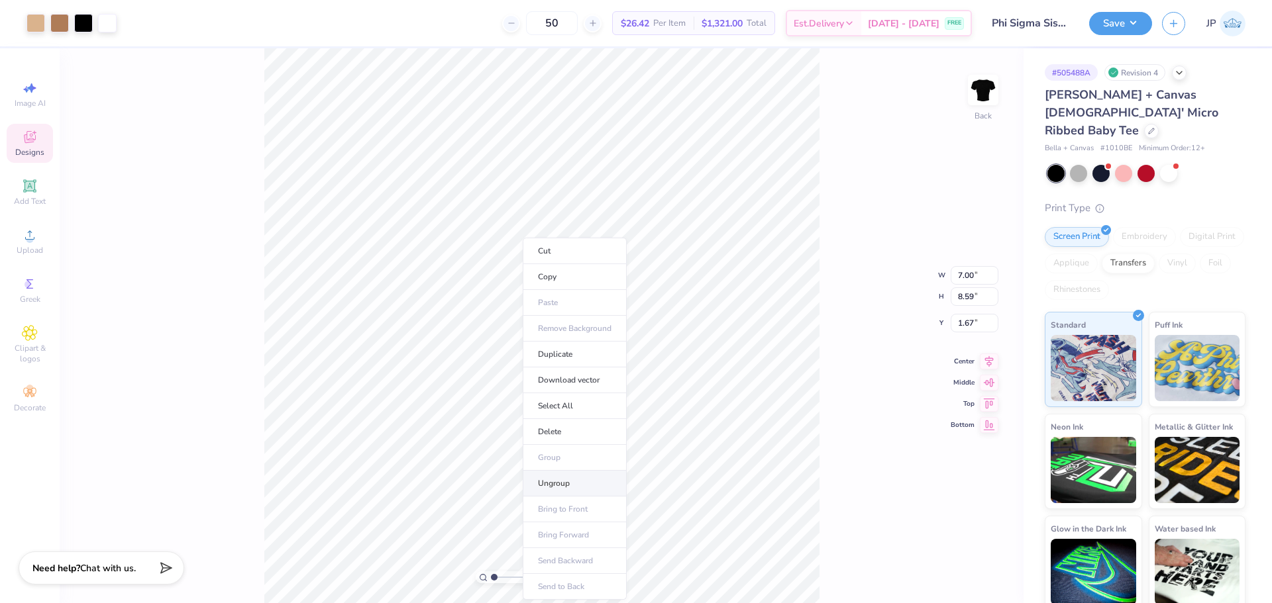
click at [566, 484] on li "Ungroup" at bounding box center [575, 484] width 104 height 26
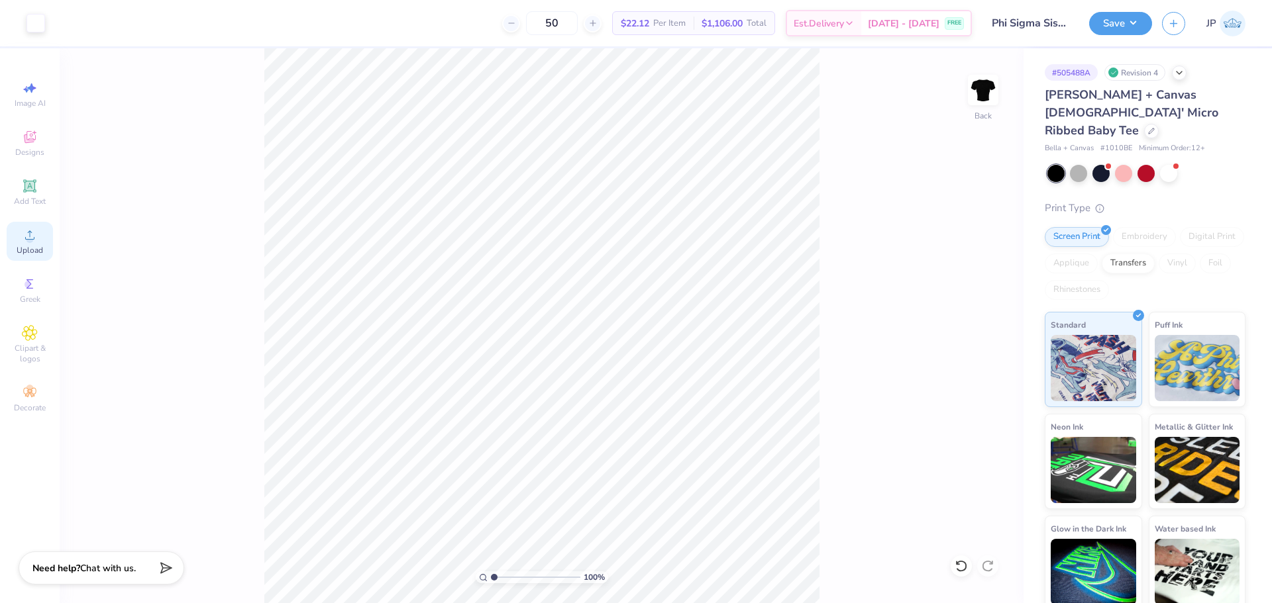
click at [43, 238] on div "Upload" at bounding box center [30, 241] width 46 height 39
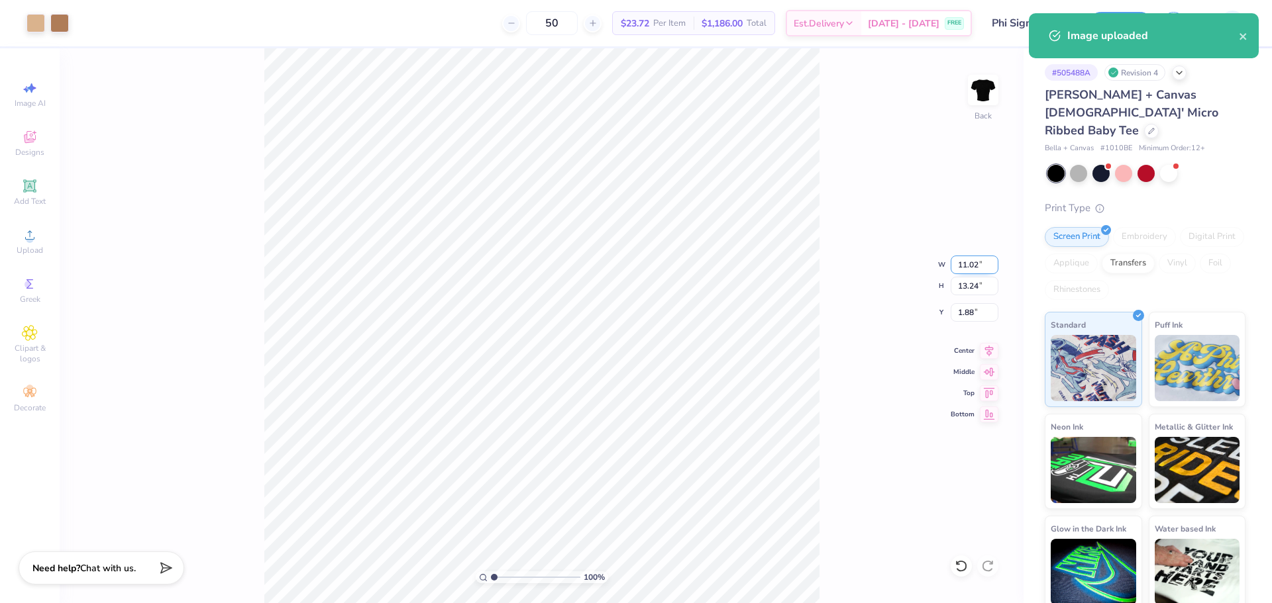
click at [960, 265] on input "11.02" at bounding box center [975, 265] width 48 height 19
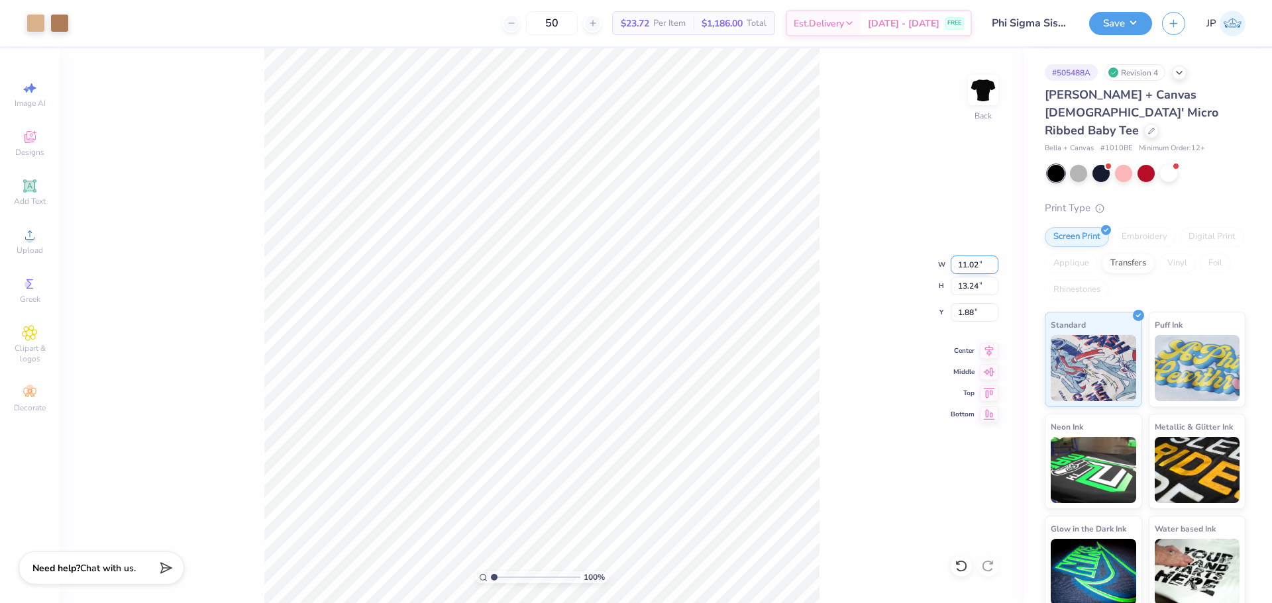
click at [964, 264] on input "11.02" at bounding box center [975, 265] width 48 height 19
type input "7.00"
type input "8.41"
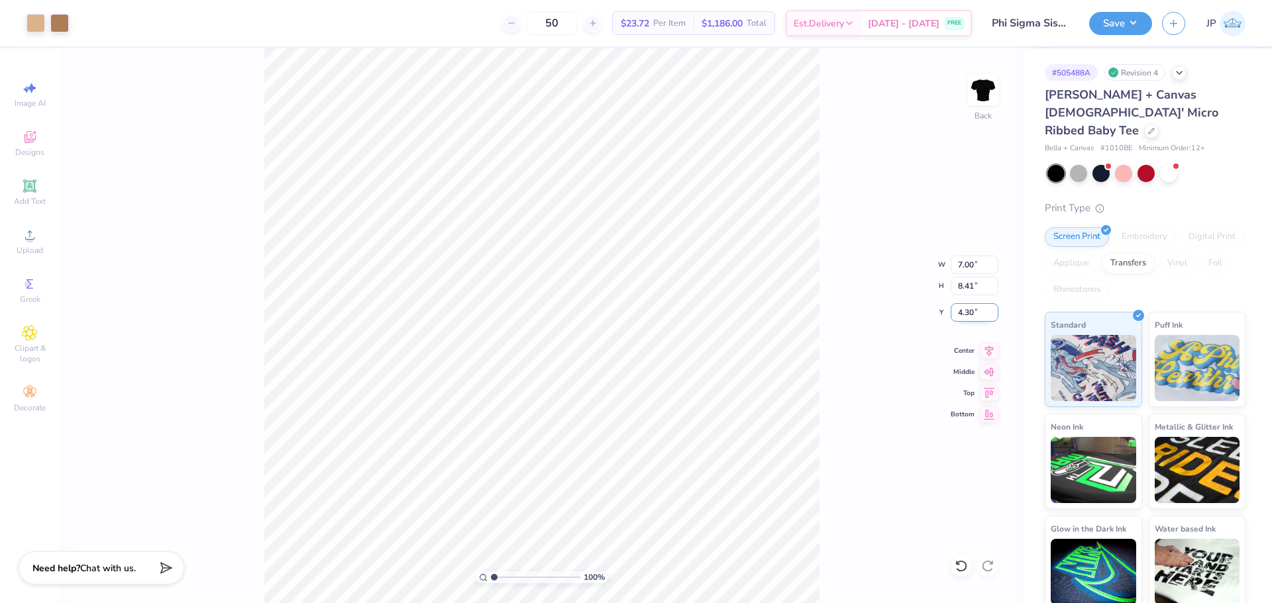
click at [962, 311] on input "4.30" at bounding box center [975, 312] width 48 height 19
type input "1.54"
click at [964, 311] on input "1.54" at bounding box center [975, 312] width 48 height 19
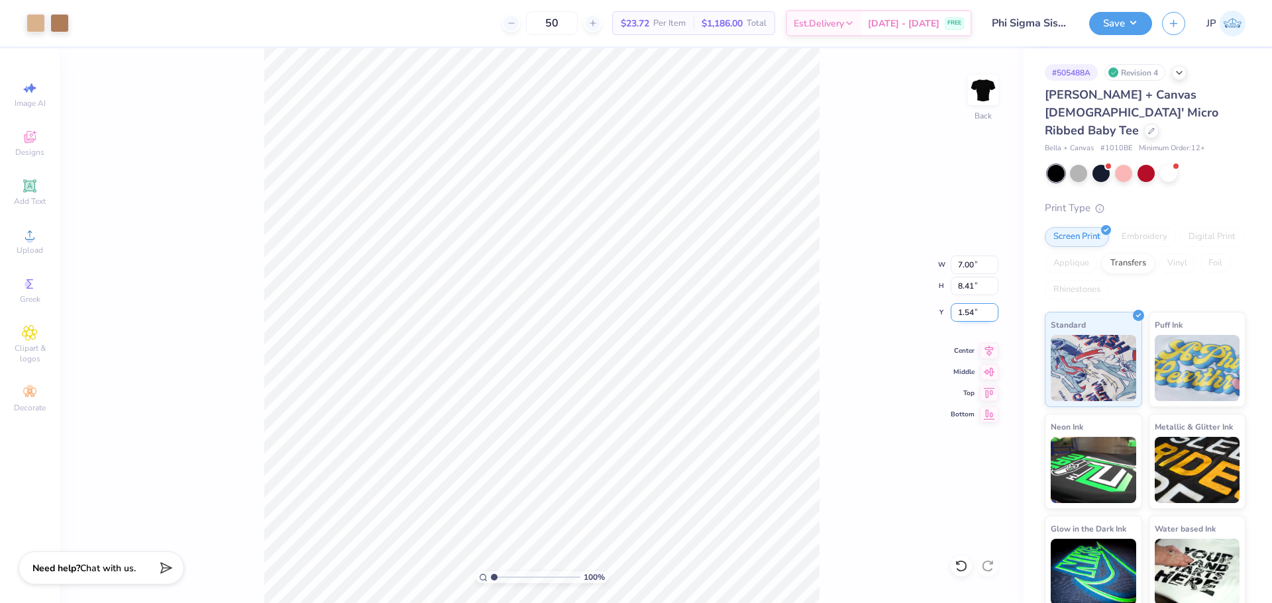
click at [964, 311] on input "1.54" at bounding box center [975, 312] width 48 height 19
type input "1.50"
click at [597, 456] on li "Group" at bounding box center [609, 458] width 104 height 26
click at [1131, 30] on button "Save" at bounding box center [1120, 21] width 63 height 23
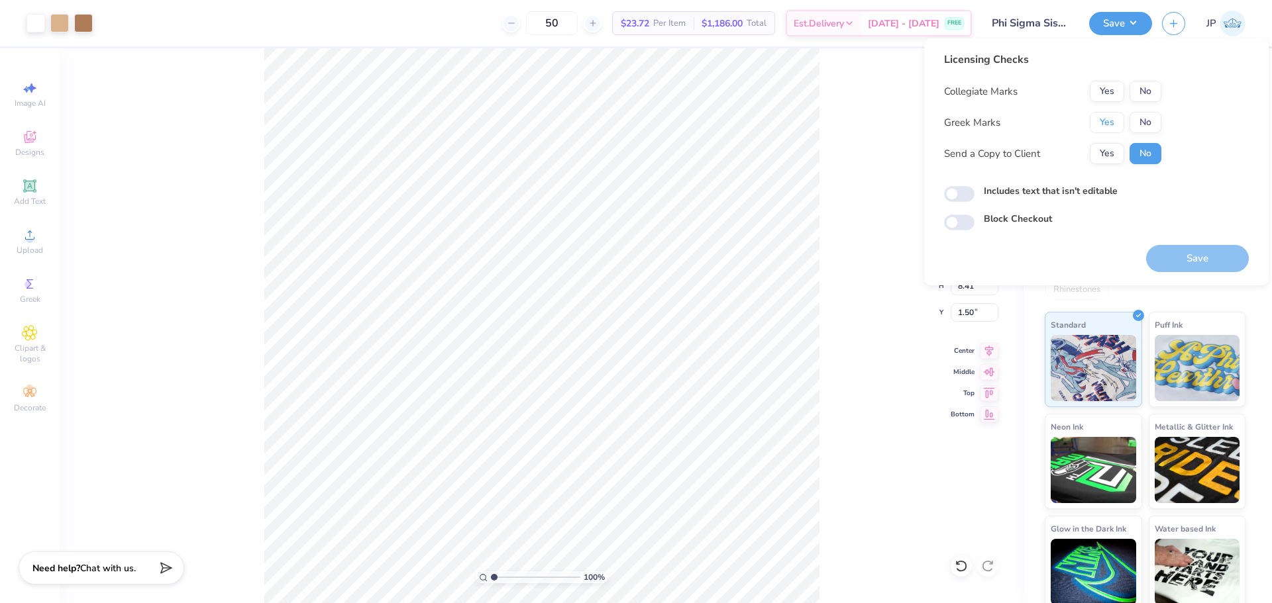
drag, startPoint x: 1113, startPoint y: 125, endPoint x: 1142, endPoint y: 102, distance: 37.2
click at [1113, 123] on button "Yes" at bounding box center [1107, 122] width 34 height 21
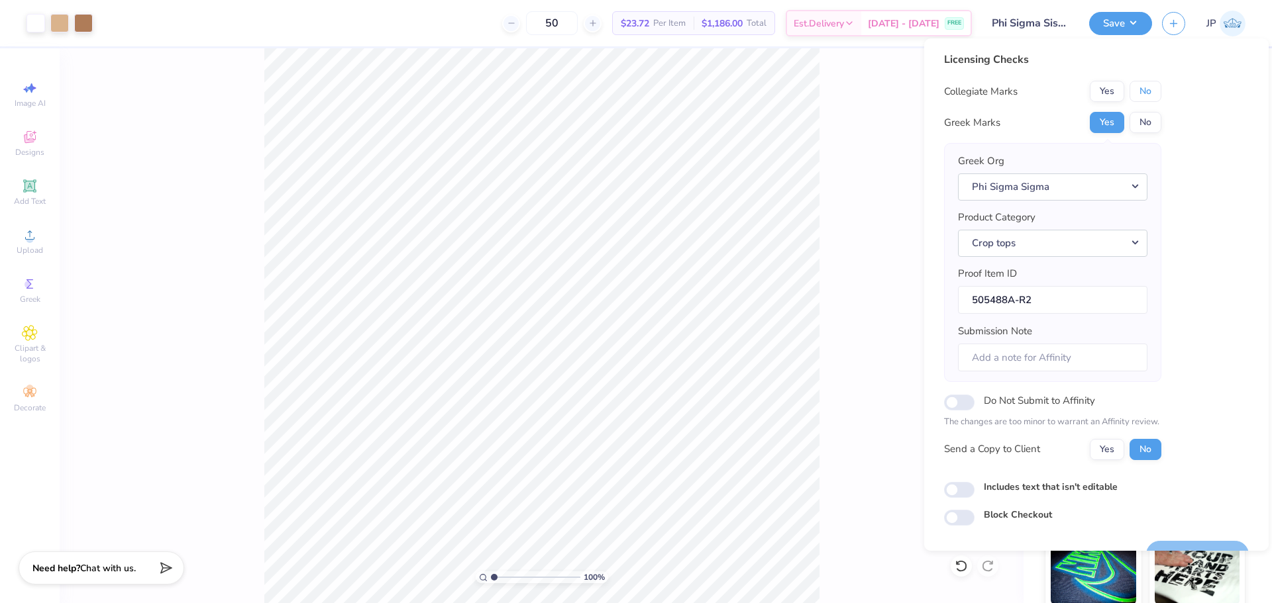
click at [1147, 95] on button "No" at bounding box center [1145, 91] width 32 height 21
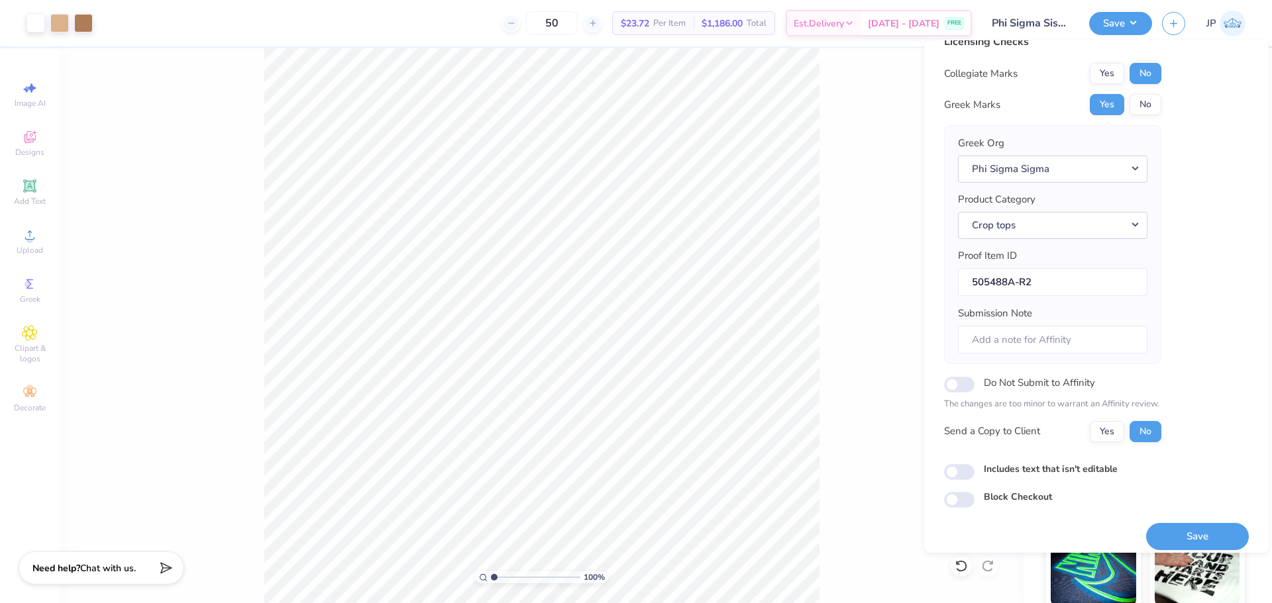
scroll to position [30, 0]
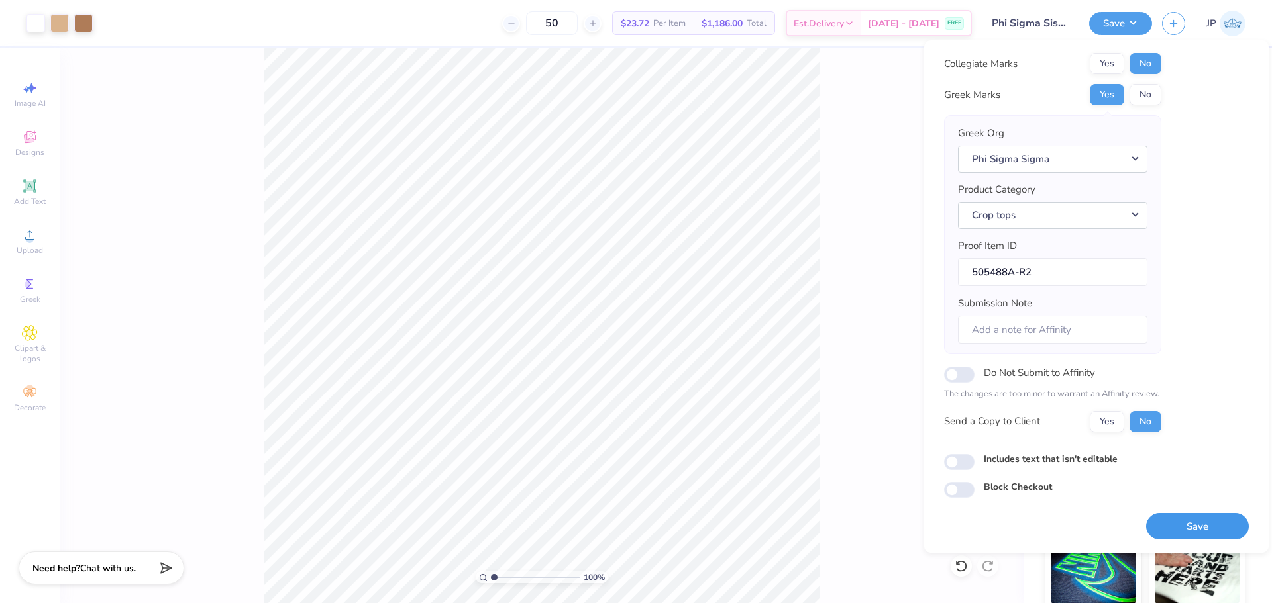
click at [1192, 531] on button "Save" at bounding box center [1197, 526] width 103 height 27
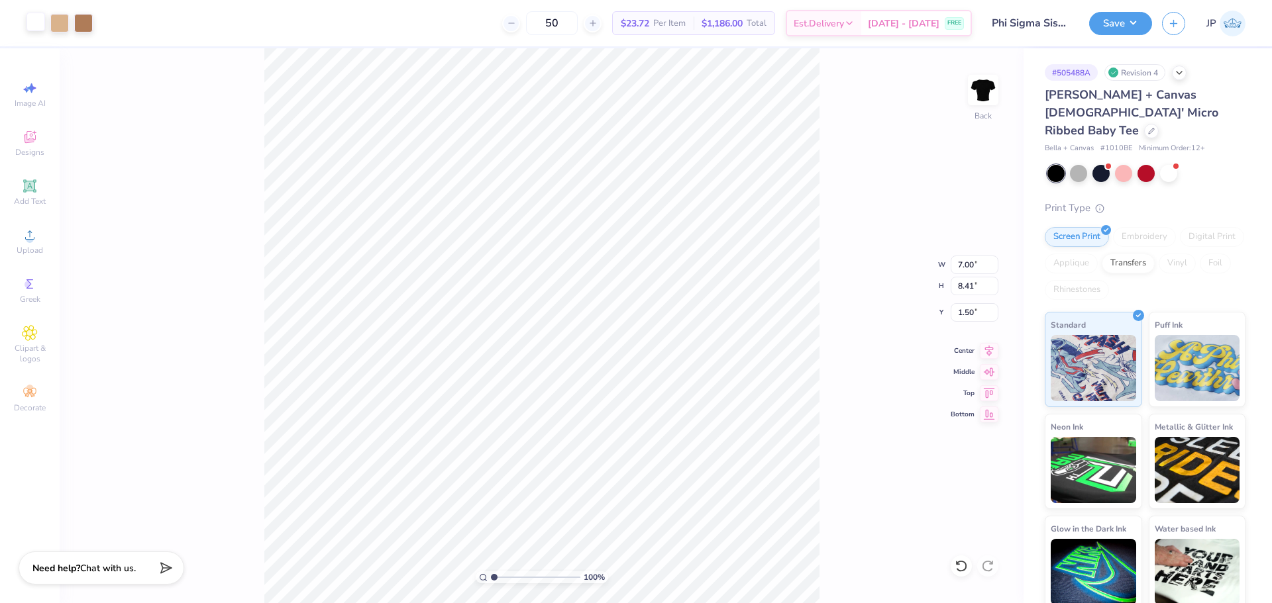
click at [37, 21] on div at bounding box center [35, 22] width 19 height 19
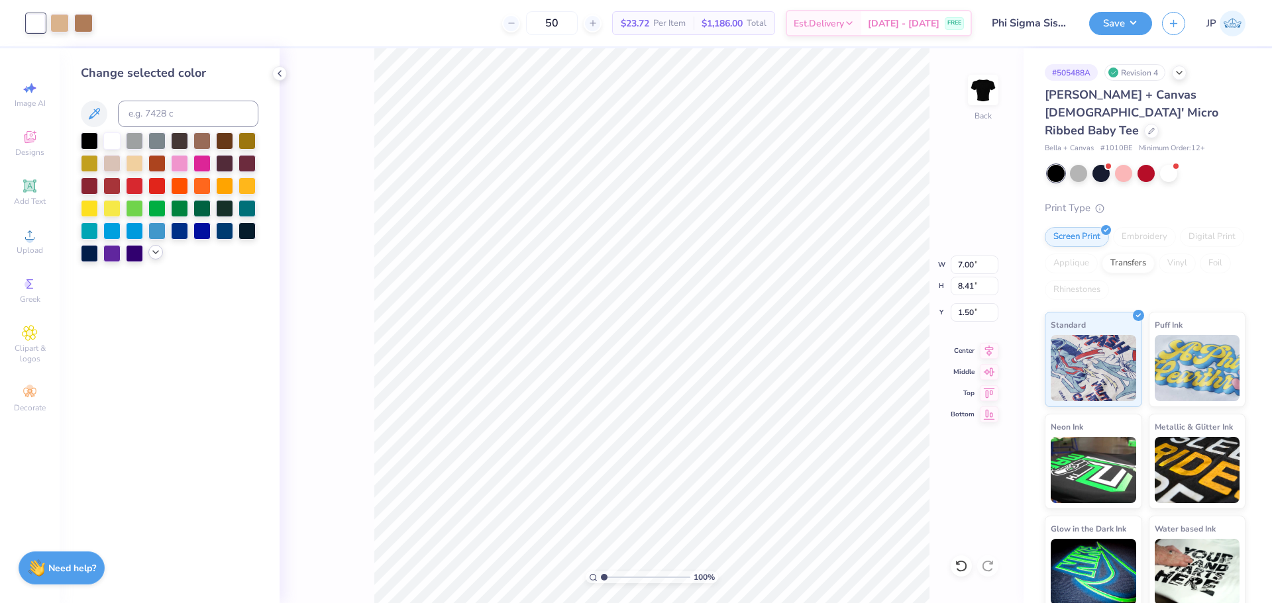
click at [149, 256] on div at bounding box center [155, 252] width 15 height 15
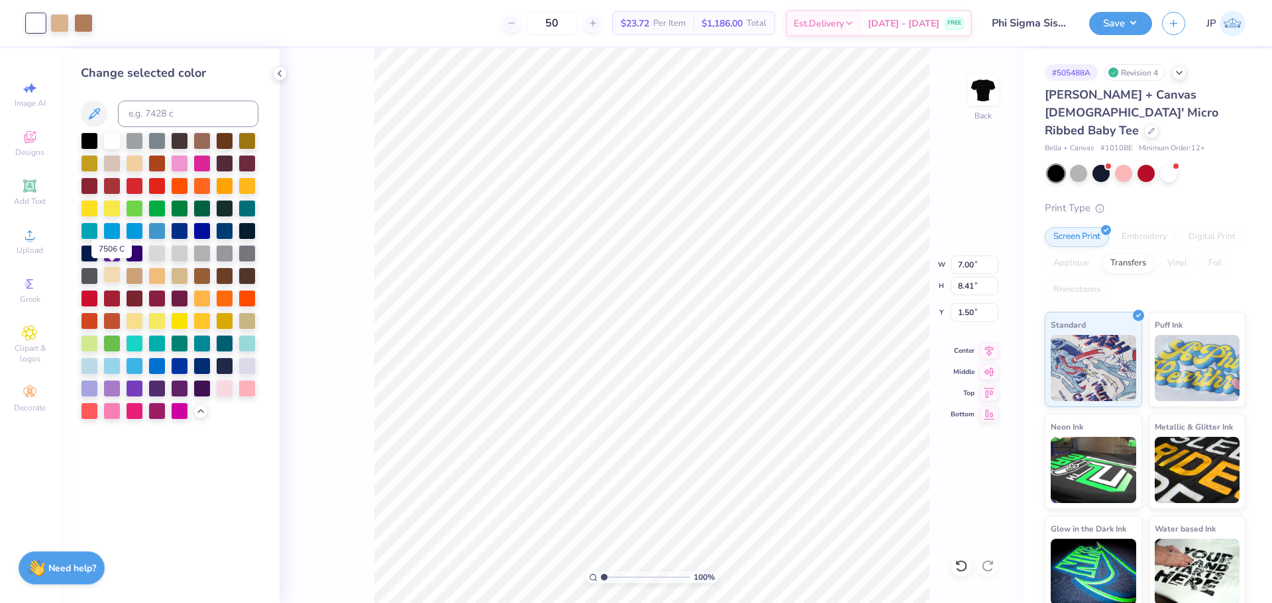
click at [110, 274] on div at bounding box center [111, 274] width 17 height 17
click at [56, 25] on div at bounding box center [59, 22] width 19 height 19
click at [112, 274] on div at bounding box center [111, 274] width 17 height 17
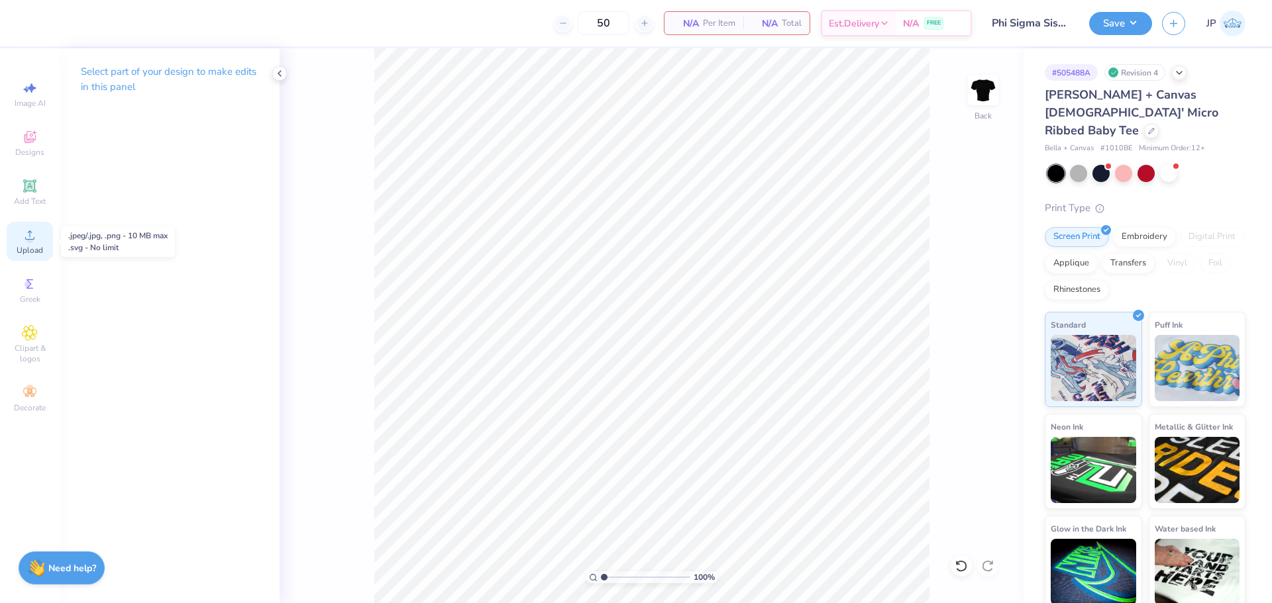
click at [36, 243] on div "Upload" at bounding box center [30, 241] width 46 height 39
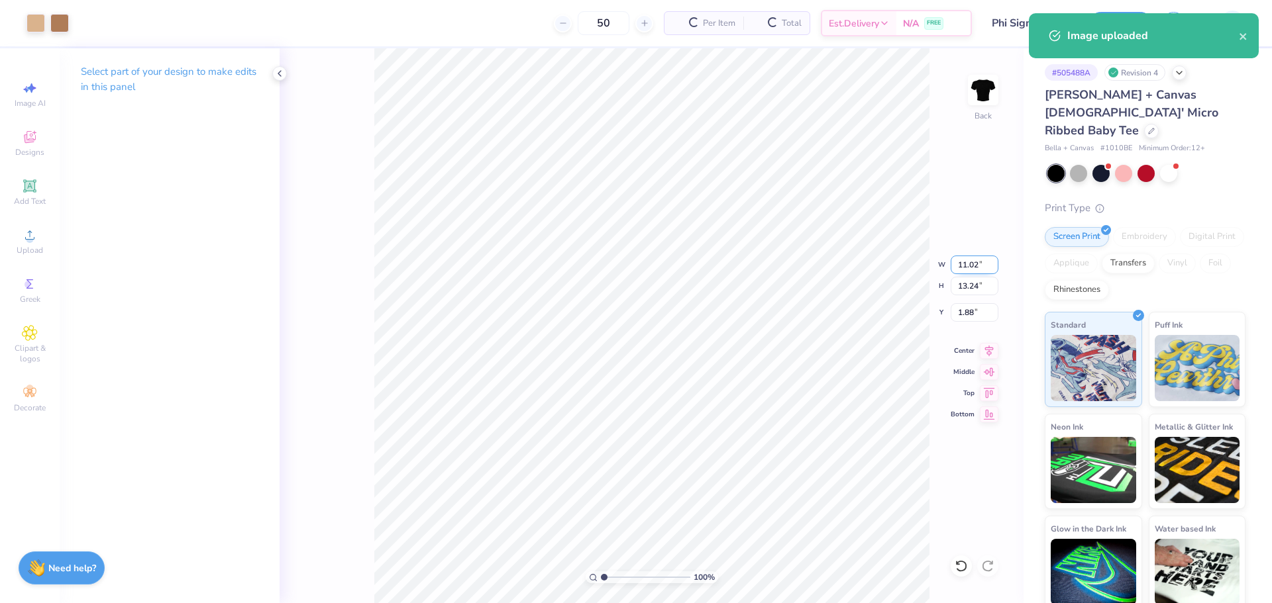
click at [975, 262] on input "11.02" at bounding box center [975, 265] width 48 height 19
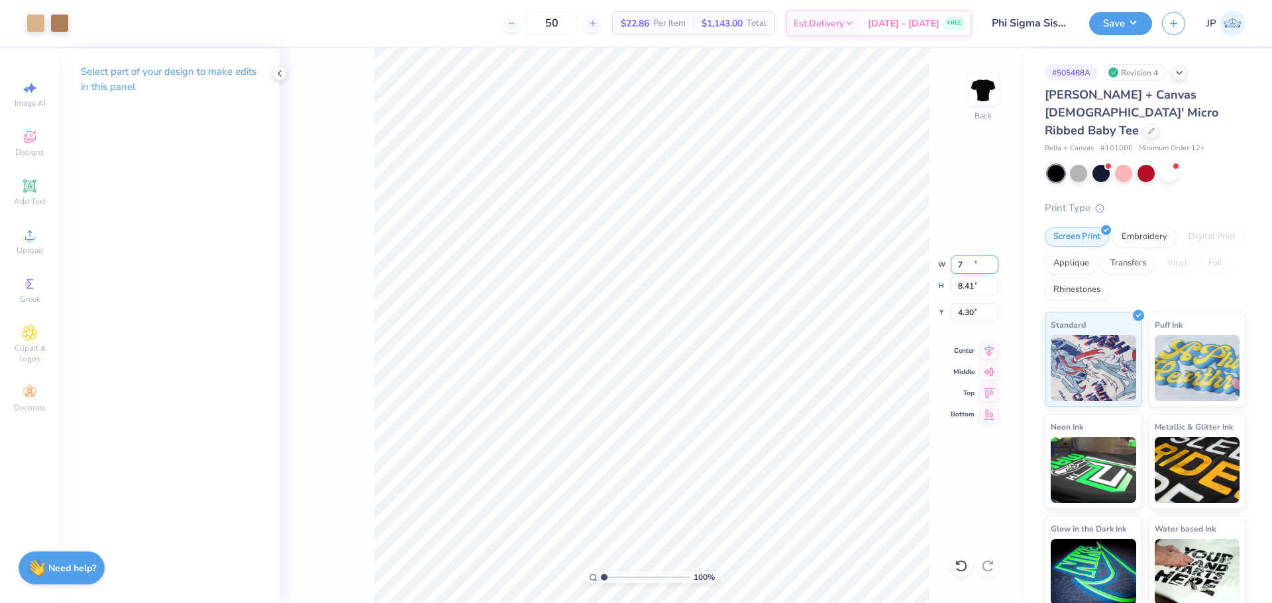
type input "7.00"
type input "8.41"
click at [965, 309] on input "4.30" at bounding box center [975, 312] width 48 height 19
click at [970, 321] on input "2.50" at bounding box center [975, 312] width 48 height 19
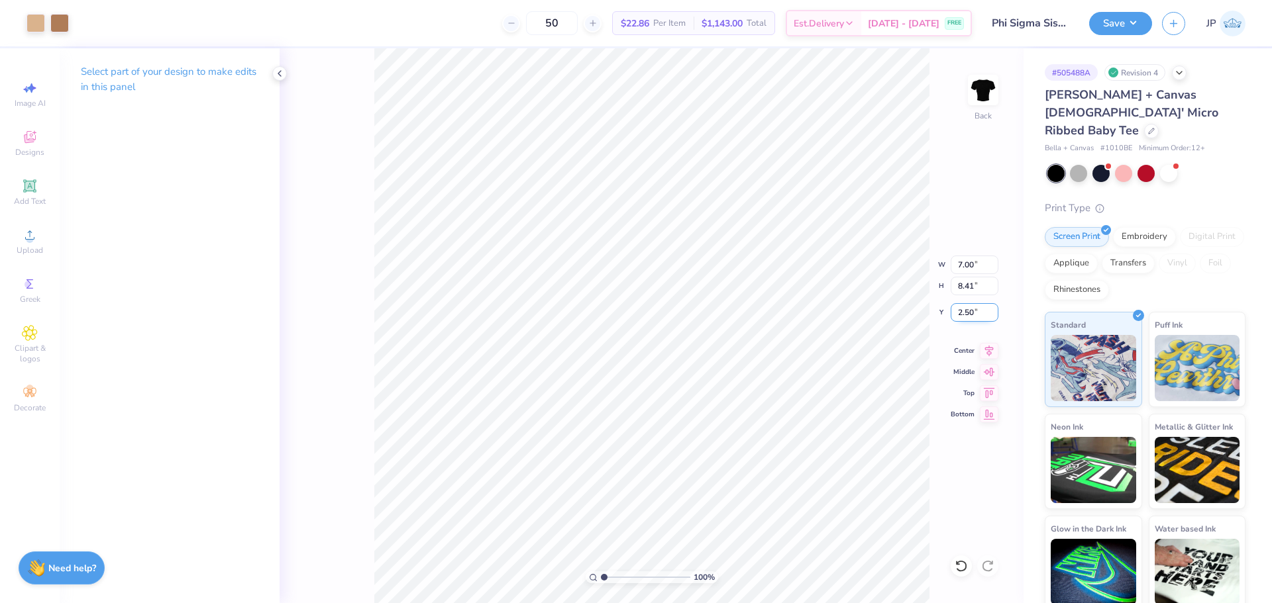
click at [970, 321] on input "2.50" at bounding box center [975, 312] width 48 height 19
type input "1.50"
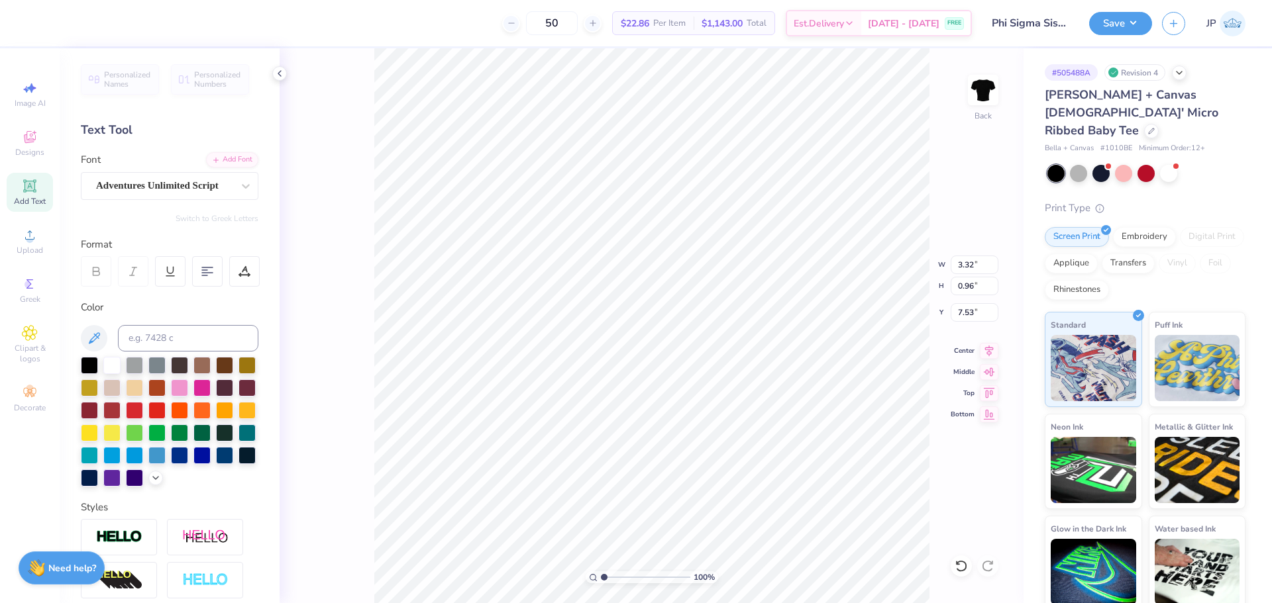
type input "3.32"
type input "0.96"
type input "7.53"
type input "3.52"
type input "1.02"
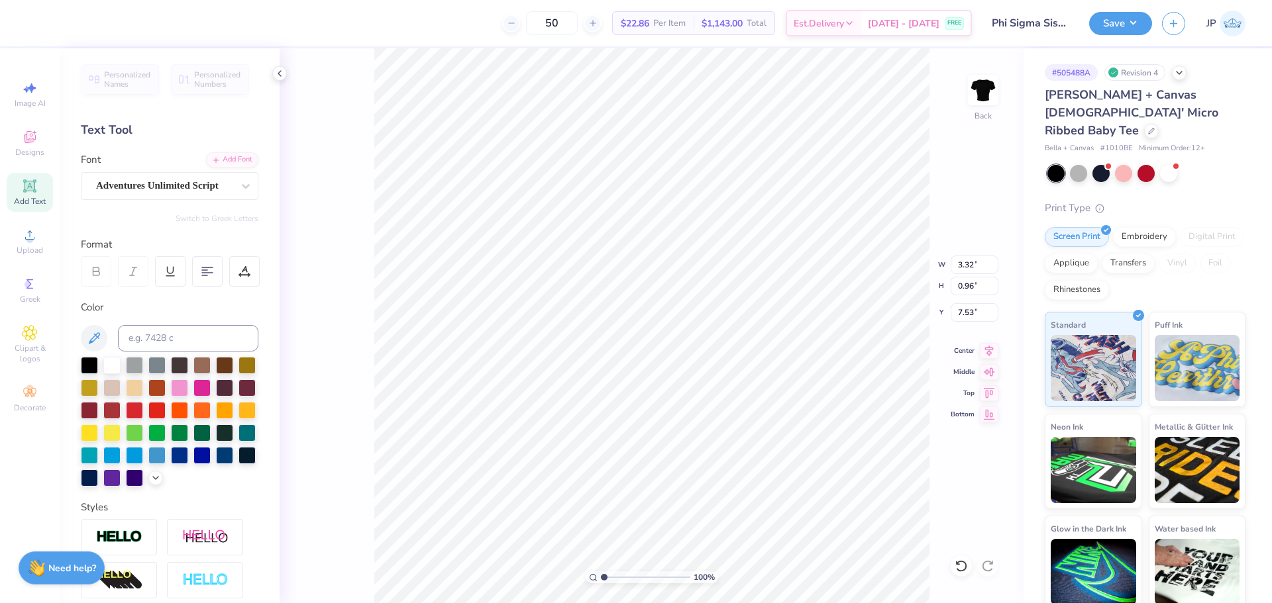
type input "7.47"
click at [1127, 21] on button "Save" at bounding box center [1120, 21] width 63 height 23
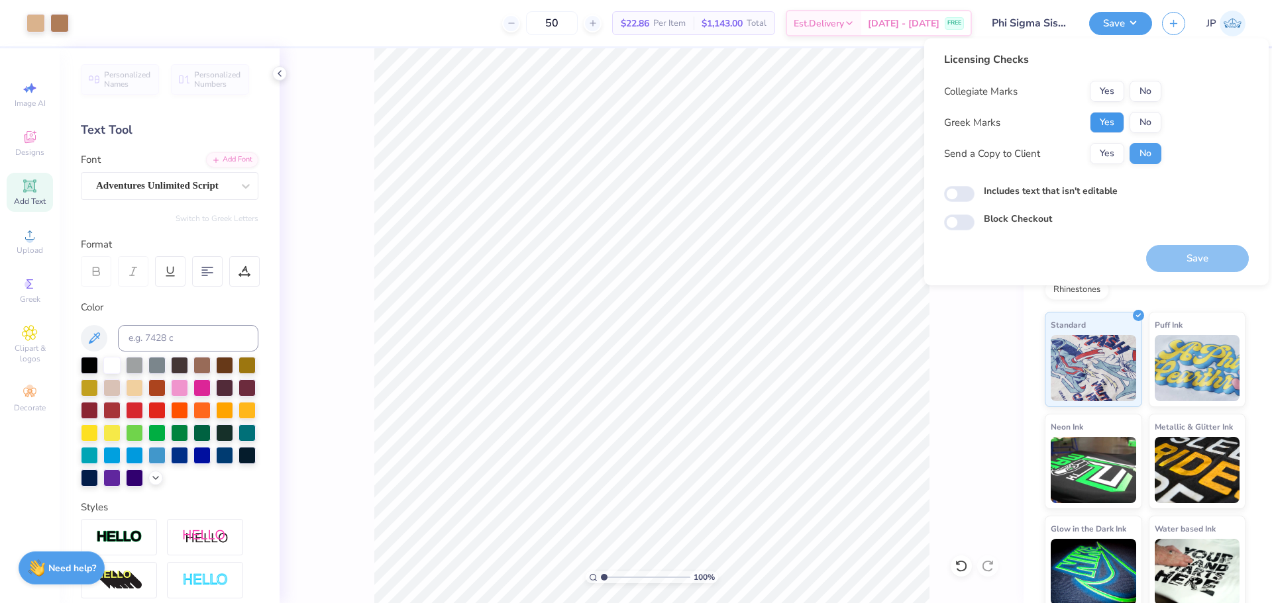
click at [1113, 121] on button "Yes" at bounding box center [1107, 122] width 34 height 21
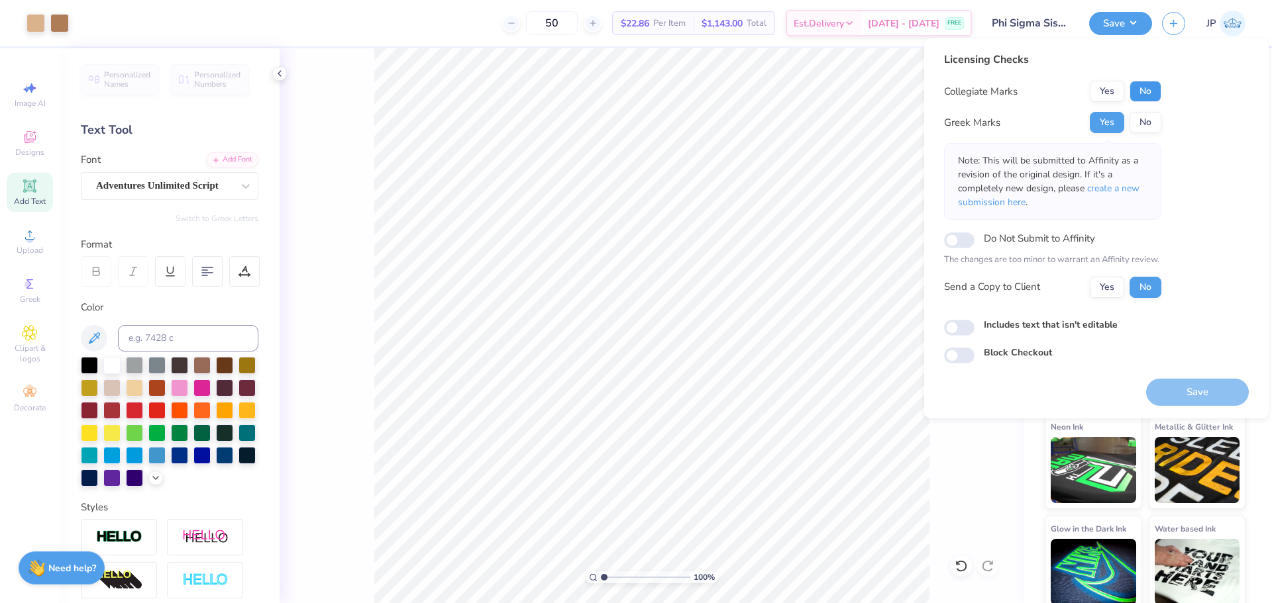
click at [1151, 95] on button "No" at bounding box center [1145, 91] width 32 height 21
click at [1180, 379] on button "Save" at bounding box center [1197, 392] width 103 height 27
